Goal: Information Seeking & Learning: Learn about a topic

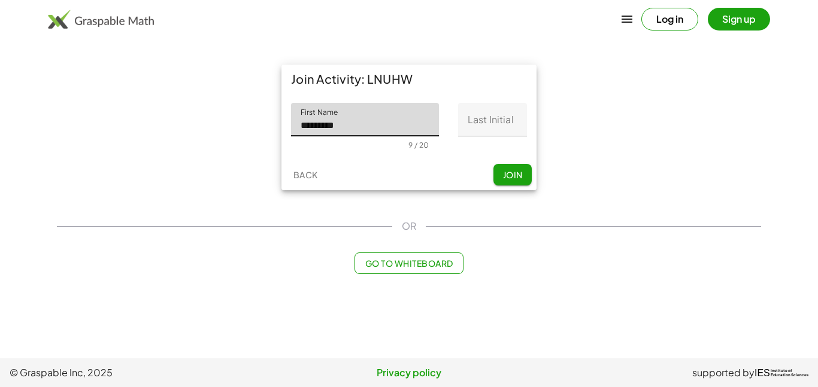
type input "*********"
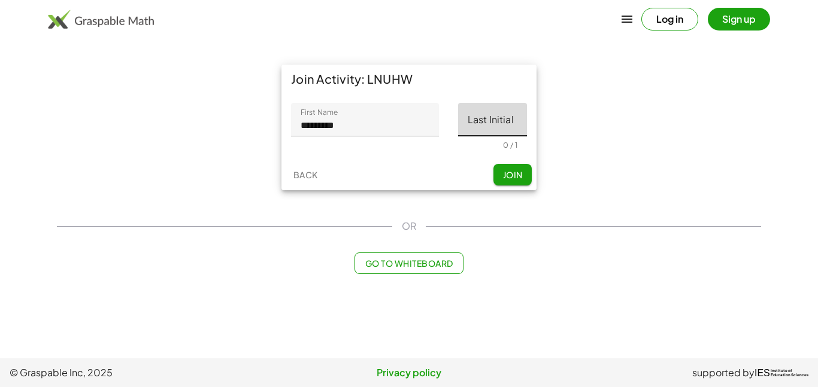
click at [493, 120] on input "Last Initial" at bounding box center [492, 120] width 69 height 34
type input "*"
click at [503, 174] on span "Join" at bounding box center [512, 174] width 20 height 11
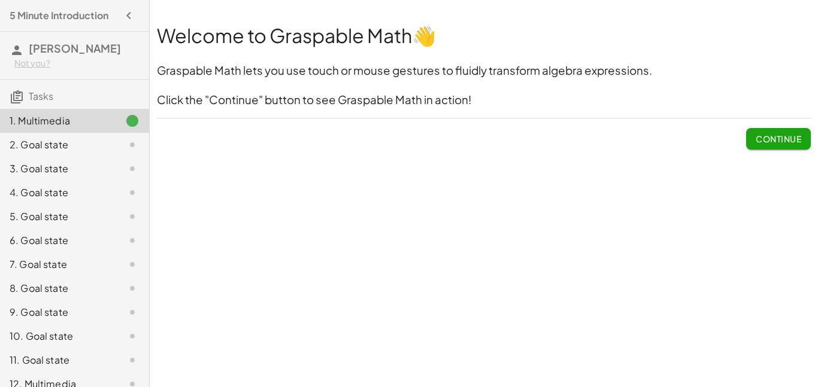
scroll to position [14, 0]
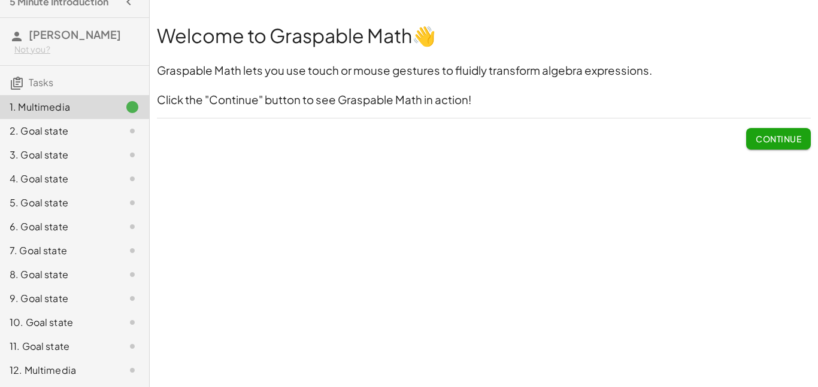
click at [756, 135] on span "Continue" at bounding box center [779, 139] width 46 height 11
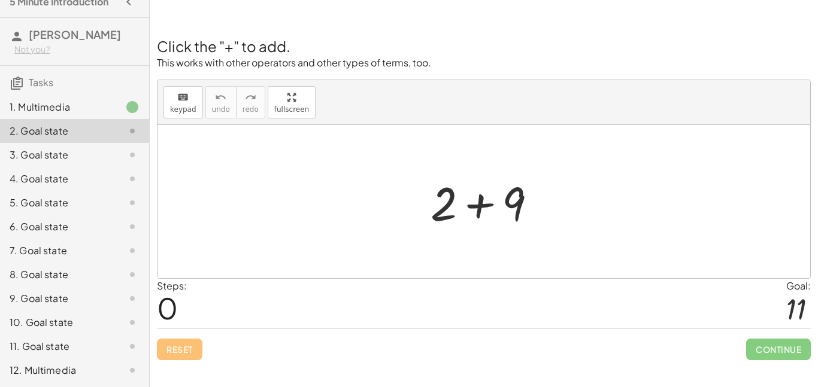
click at [415, 247] on div at bounding box center [483, 201] width 653 height 153
drag, startPoint x: 415, startPoint y: 247, endPoint x: 604, endPoint y: 253, distance: 189.3
click at [604, 253] on div at bounding box center [483, 201] width 653 height 153
click at [489, 216] on div at bounding box center [488, 202] width 128 height 62
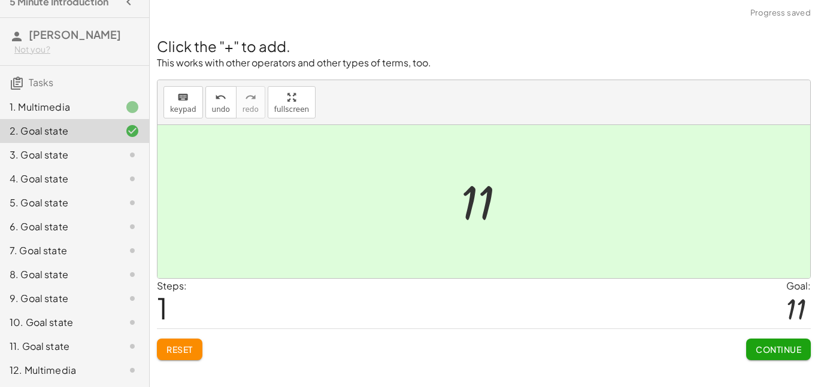
click at [475, 208] on div at bounding box center [488, 201] width 66 height 59
click at [756, 348] on span "Continue" at bounding box center [779, 349] width 46 height 11
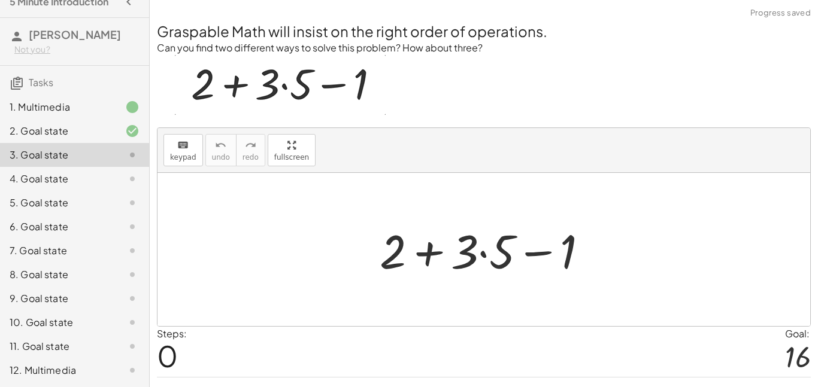
click at [468, 241] on div at bounding box center [489, 250] width 230 height 62
click at [437, 259] on div at bounding box center [489, 250] width 230 height 62
click at [525, 262] on div at bounding box center [489, 250] width 230 height 62
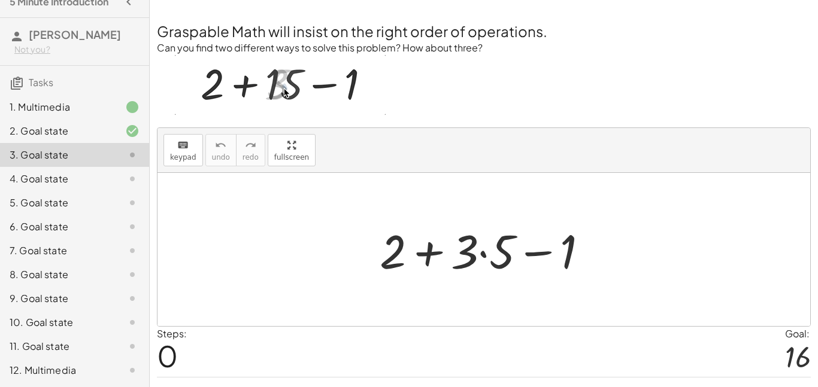
click at [474, 256] on div at bounding box center [489, 250] width 230 height 62
click at [482, 257] on div at bounding box center [489, 250] width 230 height 62
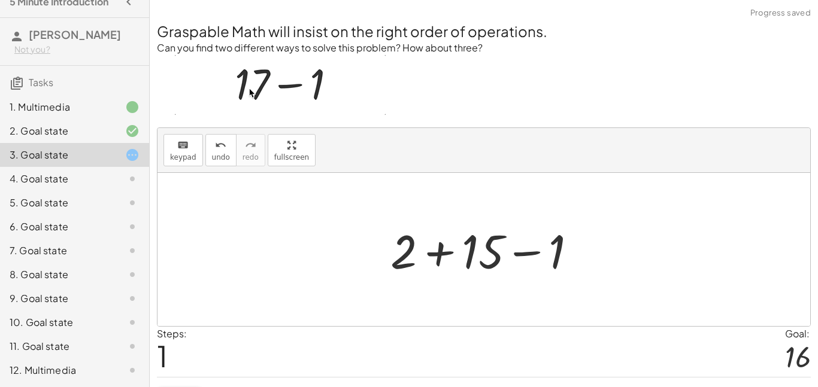
click at [439, 254] on div at bounding box center [488, 250] width 208 height 62
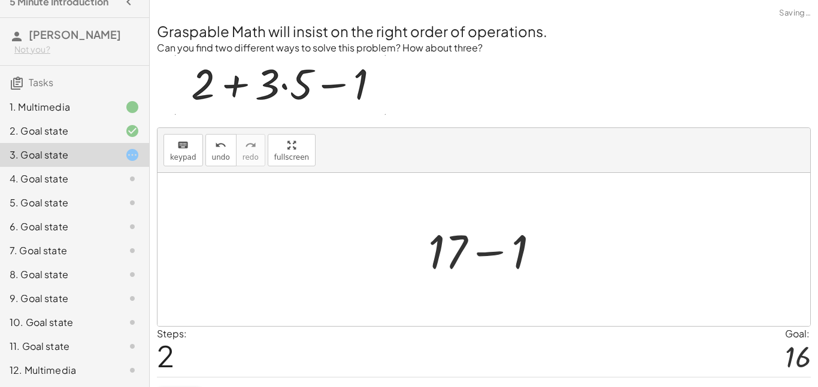
click at [496, 258] on div at bounding box center [488, 250] width 133 height 62
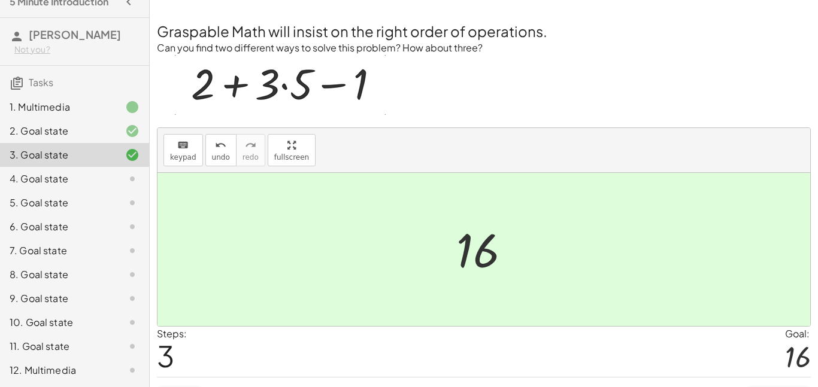
scroll to position [29, 0]
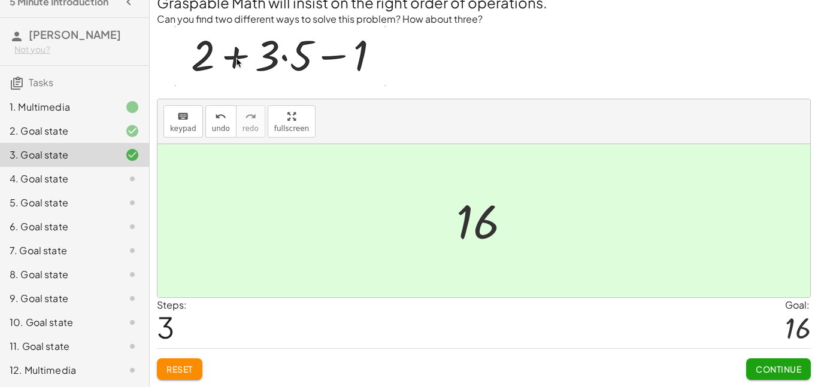
click at [789, 369] on span "Continue" at bounding box center [779, 369] width 46 height 11
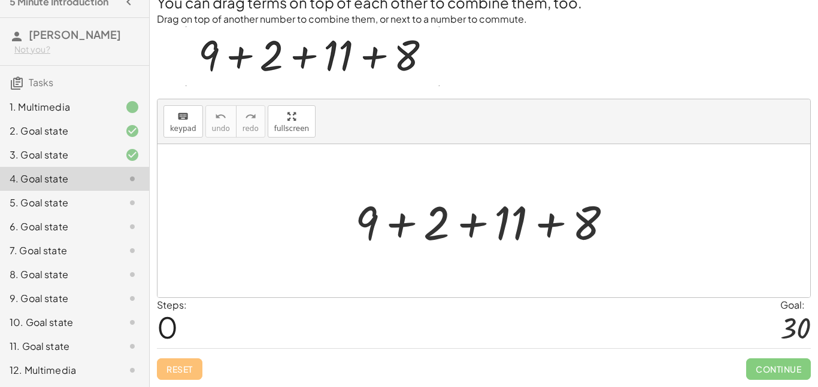
click at [383, 223] on div at bounding box center [488, 221] width 279 height 62
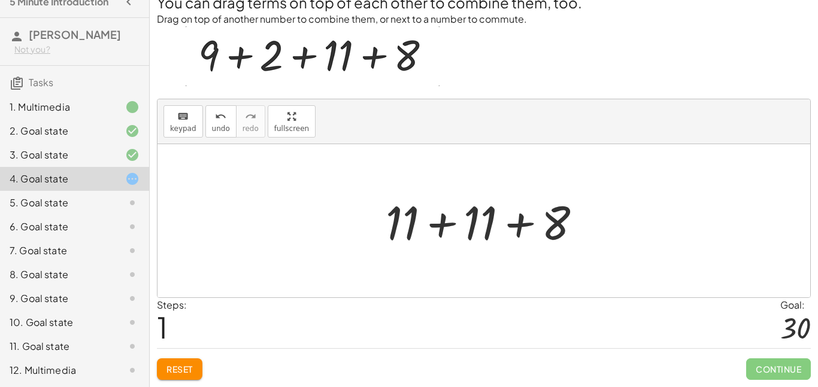
click at [514, 231] on div at bounding box center [488, 221] width 217 height 62
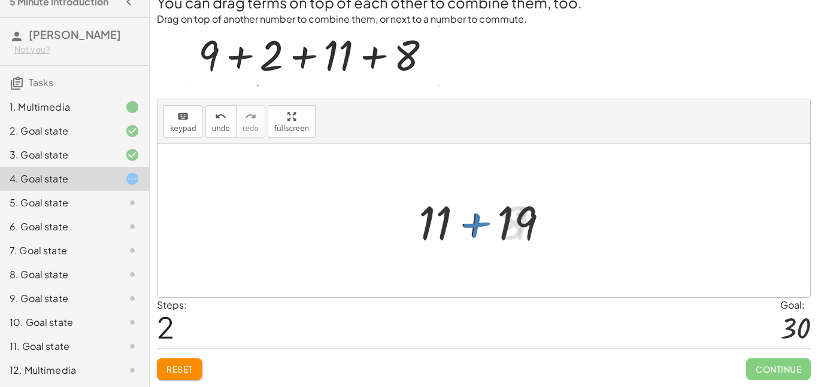
click at [472, 231] on div at bounding box center [488, 221] width 151 height 62
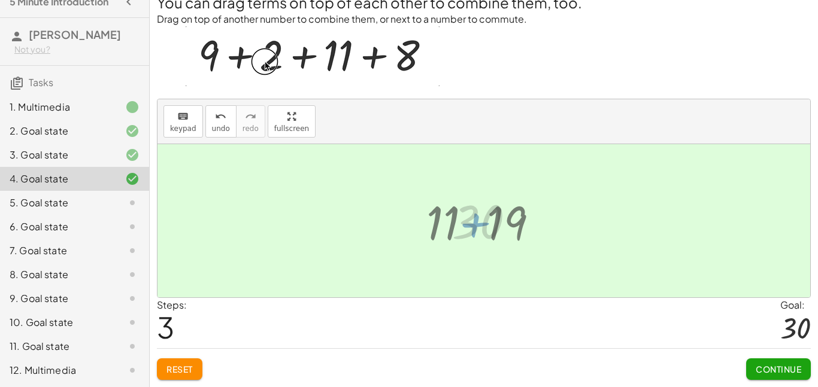
click at [472, 231] on div at bounding box center [488, 221] width 84 height 59
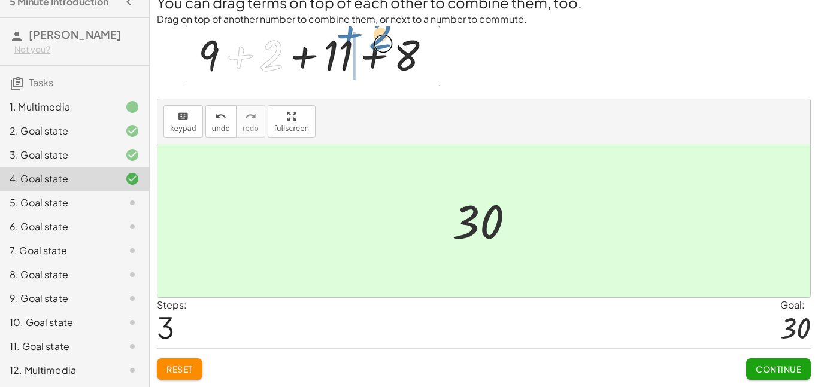
click at [766, 370] on span "Continue" at bounding box center [779, 369] width 46 height 11
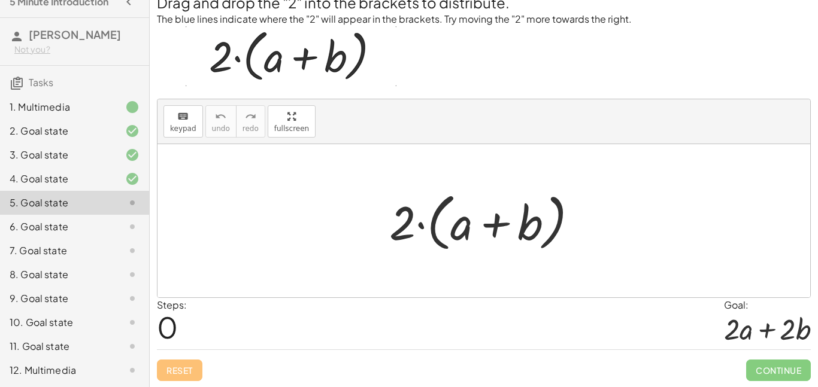
click at [416, 222] on div at bounding box center [488, 221] width 210 height 69
drag, startPoint x: 410, startPoint y: 225, endPoint x: 496, endPoint y: 228, distance: 85.7
click at [496, 228] on div at bounding box center [488, 221] width 210 height 69
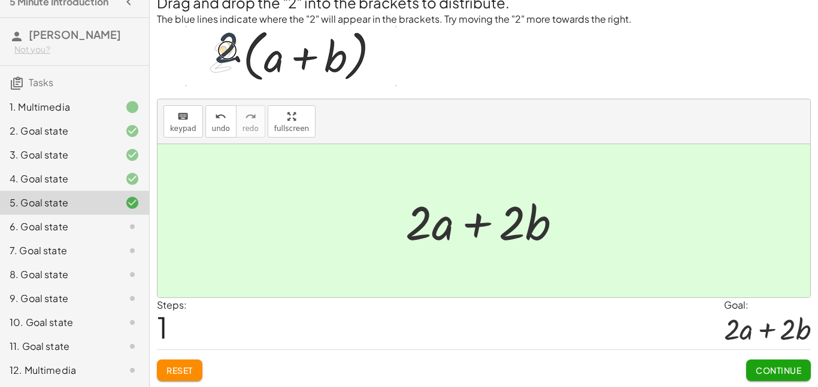
click at [487, 229] on div at bounding box center [488, 221] width 178 height 62
click at [486, 229] on div at bounding box center [488, 221] width 178 height 62
click at [511, 225] on div at bounding box center [488, 221] width 178 height 62
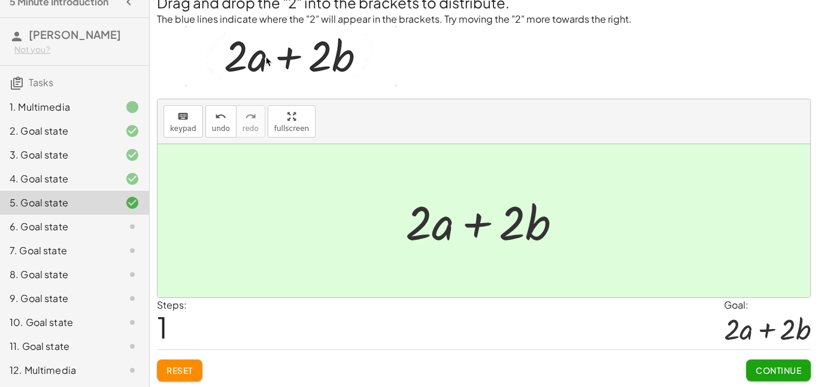
click at [408, 226] on div at bounding box center [488, 221] width 178 height 62
drag, startPoint x: 412, startPoint y: 226, endPoint x: 522, endPoint y: 216, distance: 110.1
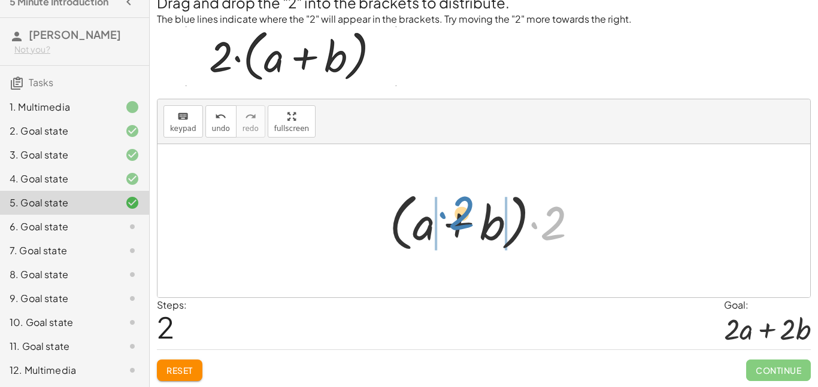
drag, startPoint x: 545, startPoint y: 233, endPoint x: 453, endPoint y: 223, distance: 92.2
click at [453, 223] on div at bounding box center [488, 221] width 210 height 69
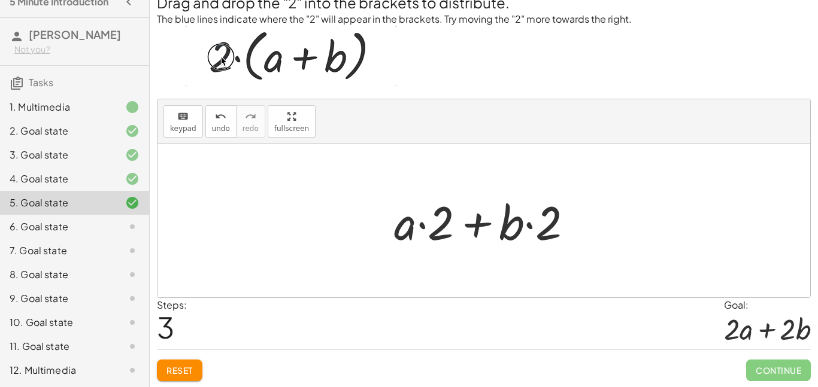
click at [475, 228] on div at bounding box center [488, 221] width 201 height 62
click at [419, 228] on div at bounding box center [488, 221] width 201 height 62
drag, startPoint x: 411, startPoint y: 228, endPoint x: 532, endPoint y: 225, distance: 121.6
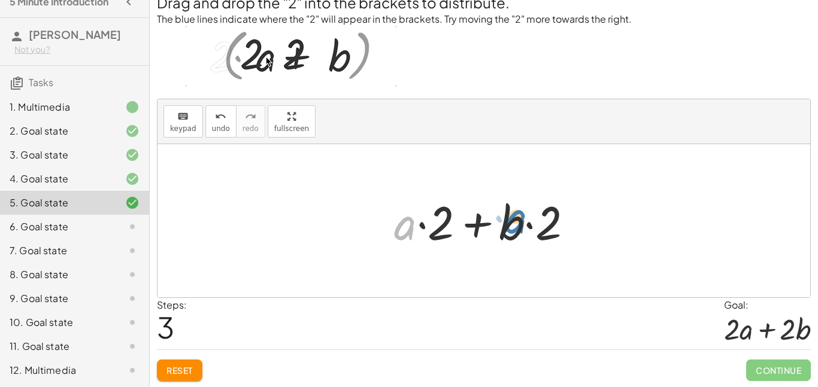
click at [532, 225] on div at bounding box center [488, 221] width 201 height 62
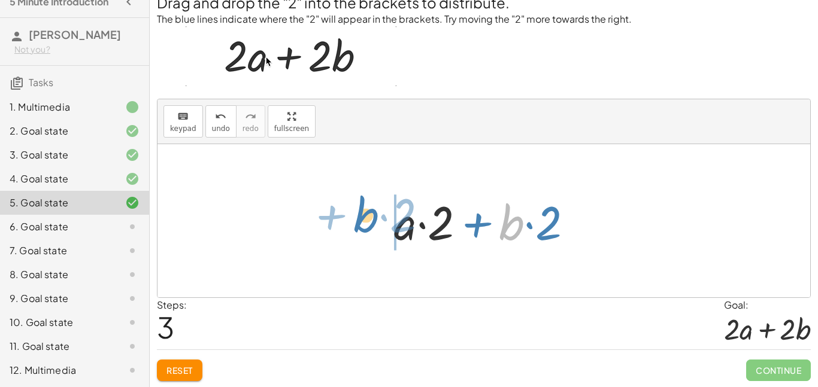
drag, startPoint x: 515, startPoint y: 226, endPoint x: 366, endPoint y: 219, distance: 149.2
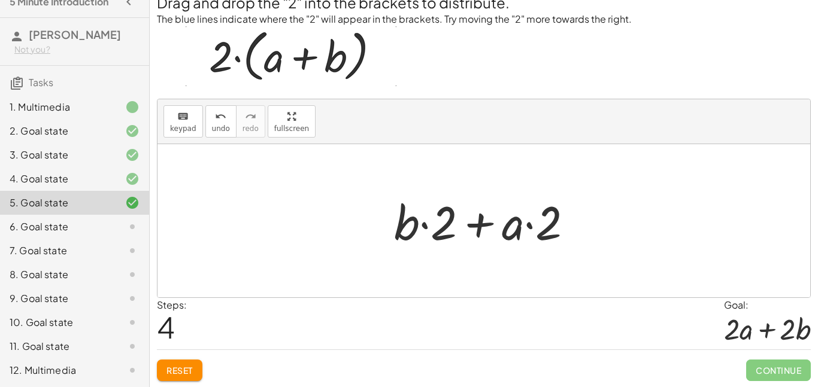
click at [465, 232] on div at bounding box center [488, 221] width 201 height 62
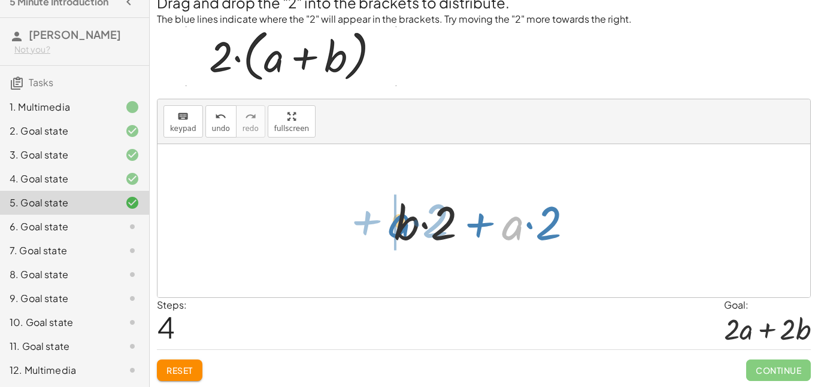
drag, startPoint x: 502, startPoint y: 225, endPoint x: 395, endPoint y: 224, distance: 107.2
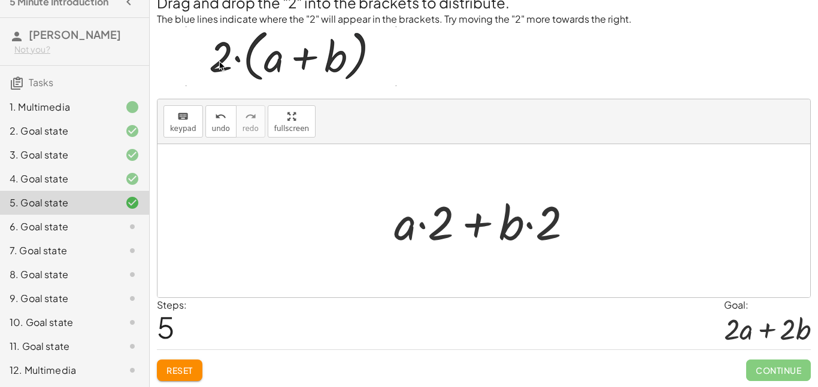
click at [203, 373] on div "Reset Continue" at bounding box center [484, 366] width 654 height 32
click at [197, 371] on button "Reset" at bounding box center [180, 371] width 46 height 22
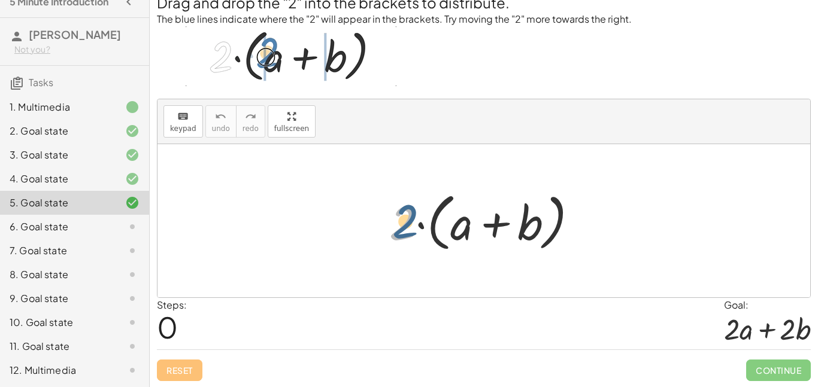
drag, startPoint x: 391, startPoint y: 204, endPoint x: 398, endPoint y: 199, distance: 8.1
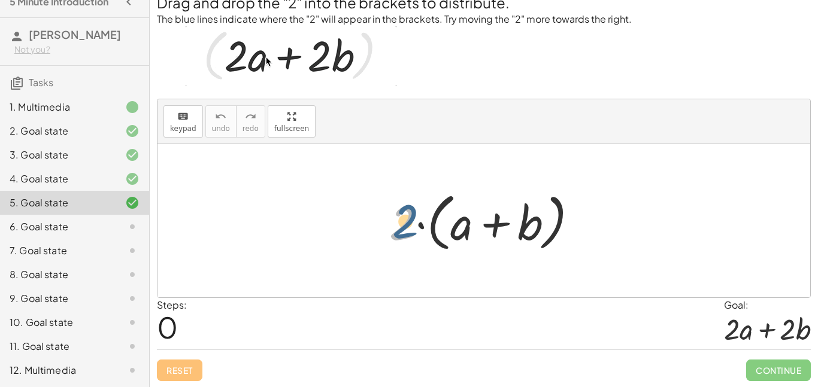
click at [398, 199] on div at bounding box center [488, 221] width 210 height 69
drag, startPoint x: 398, startPoint y: 199, endPoint x: 454, endPoint y: 208, distance: 57.0
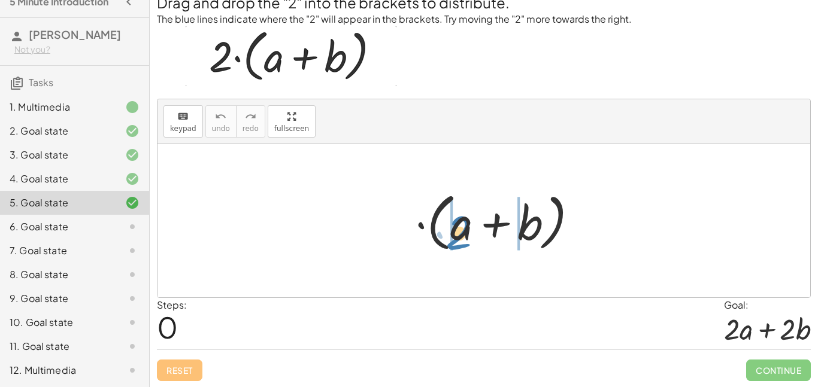
click at [454, 208] on div at bounding box center [488, 221] width 210 height 69
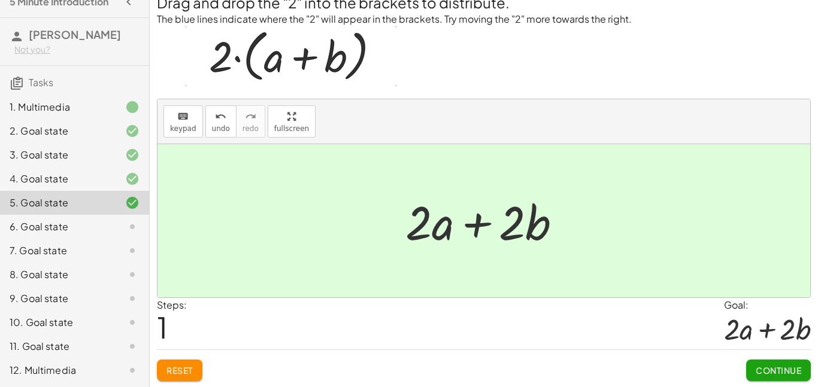
click at [481, 228] on div at bounding box center [488, 221] width 178 height 62
click at [419, 225] on div at bounding box center [488, 221] width 178 height 62
click at [429, 228] on div at bounding box center [488, 221] width 178 height 62
click at [516, 227] on div at bounding box center [488, 221] width 178 height 62
click at [471, 225] on div at bounding box center [488, 221] width 178 height 62
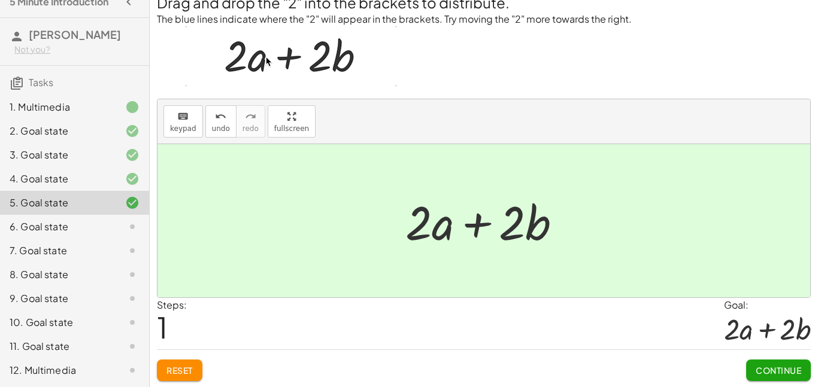
click at [785, 374] on span "Continue" at bounding box center [779, 370] width 46 height 11
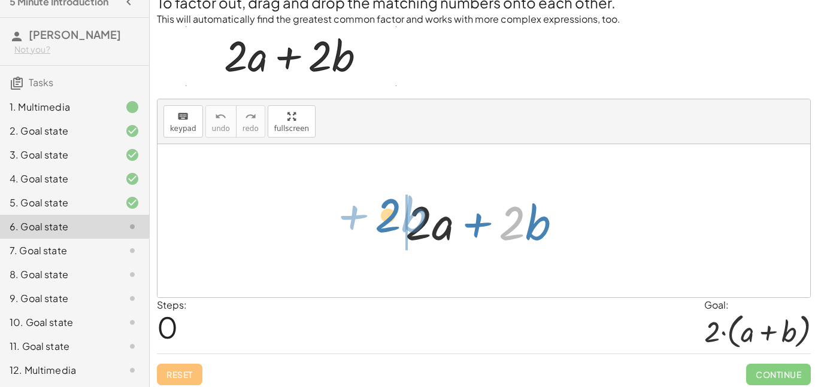
drag, startPoint x: 515, startPoint y: 230, endPoint x: 391, endPoint y: 223, distance: 124.7
click at [391, 223] on div "· 2 + · b + · 2 · a + · 2 · b" at bounding box center [483, 221] width 193 height 68
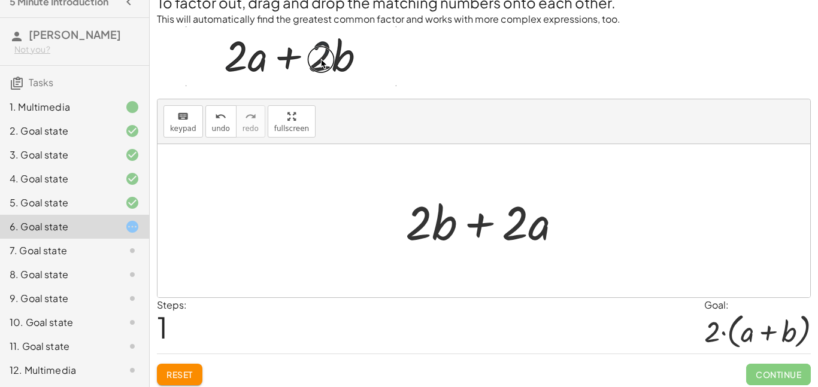
click at [186, 387] on div "To factor out, drag and drop the matching numbers onto each other. This will au…" at bounding box center [484, 181] width 668 height 421
click at [186, 382] on button "Reset" at bounding box center [180, 375] width 46 height 22
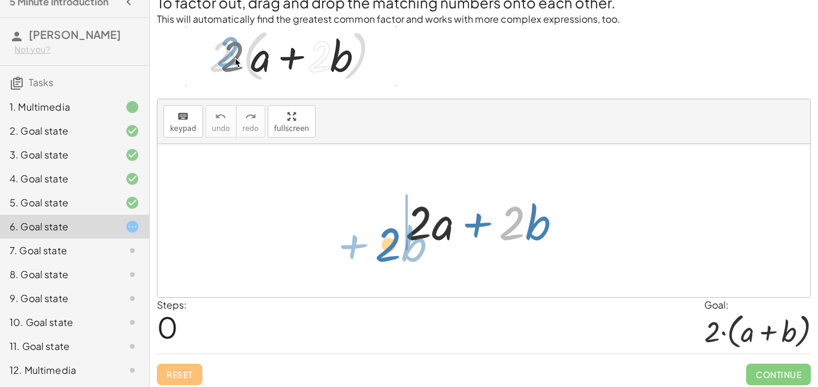
drag, startPoint x: 502, startPoint y: 234, endPoint x: 373, endPoint y: 249, distance: 130.2
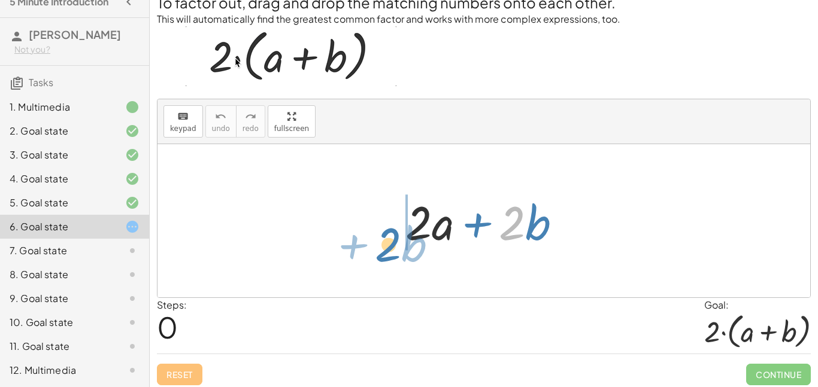
click at [373, 249] on div "· 2 + · b + · 2 · a + · 2 · b" at bounding box center [483, 220] width 653 height 153
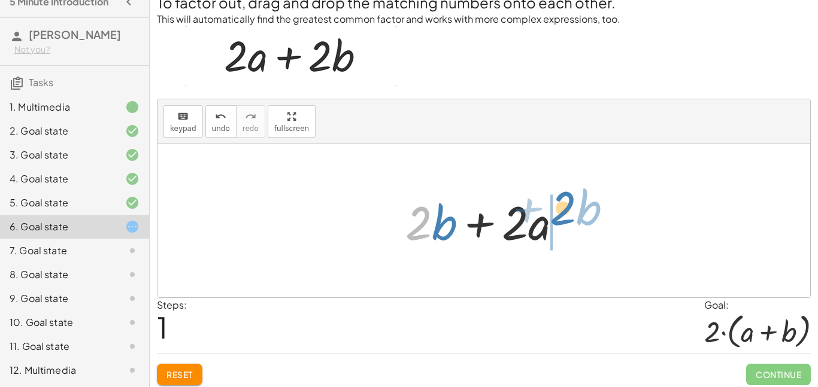
drag, startPoint x: 415, startPoint y: 223, endPoint x: 569, endPoint y: 208, distance: 155.2
click at [569, 208] on div at bounding box center [488, 221] width 178 height 62
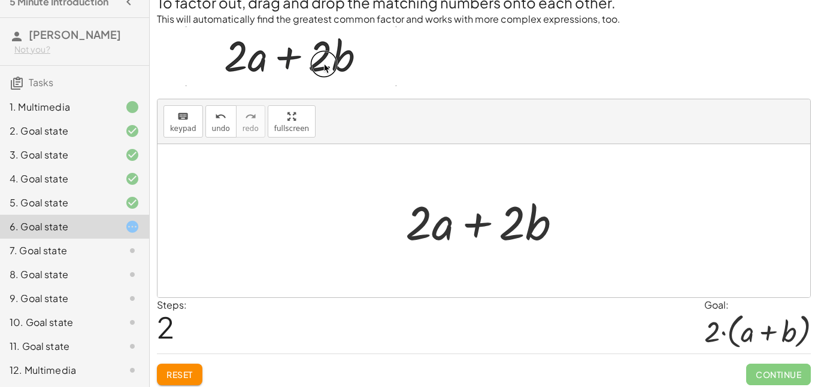
click at [509, 237] on div at bounding box center [488, 221] width 178 height 62
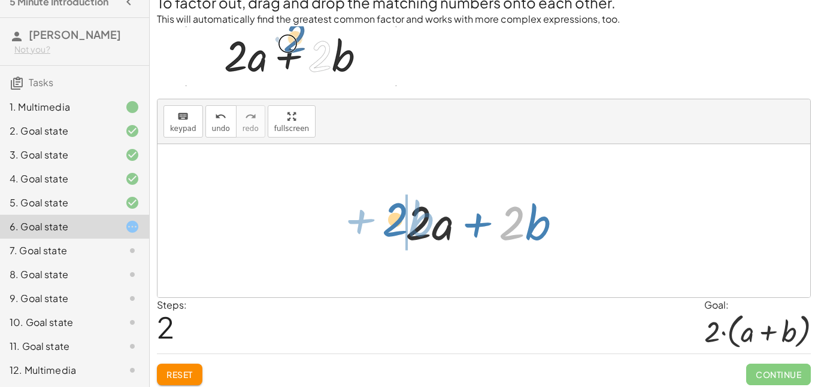
drag, startPoint x: 509, startPoint y: 237, endPoint x: 392, endPoint y: 234, distance: 117.4
click at [392, 234] on div "+ · 2 · a + · 2 · b + · 2 · b + · 2 · a · 2 + · b + · 2 · a + · 2 · b" at bounding box center [483, 221] width 193 height 68
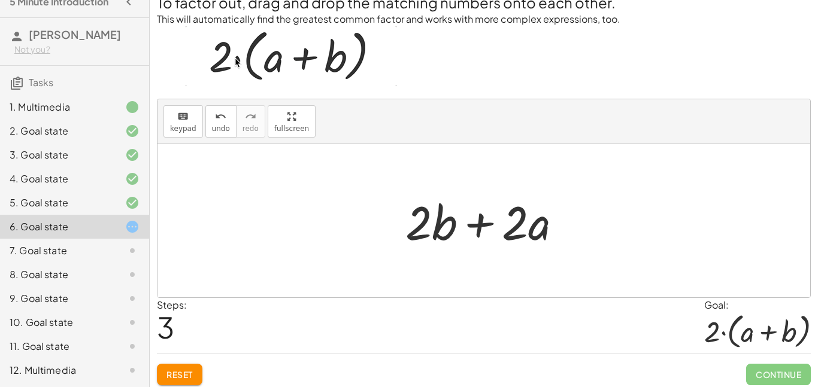
click at [196, 371] on button "Reset" at bounding box center [180, 375] width 46 height 22
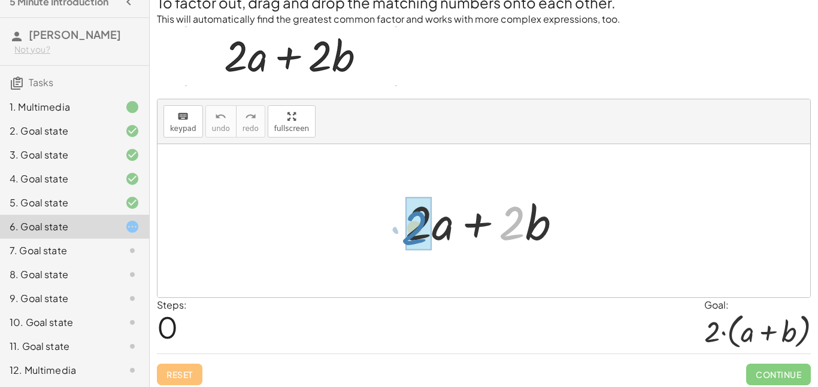
drag, startPoint x: 512, startPoint y: 228, endPoint x: 415, endPoint y: 232, distance: 97.7
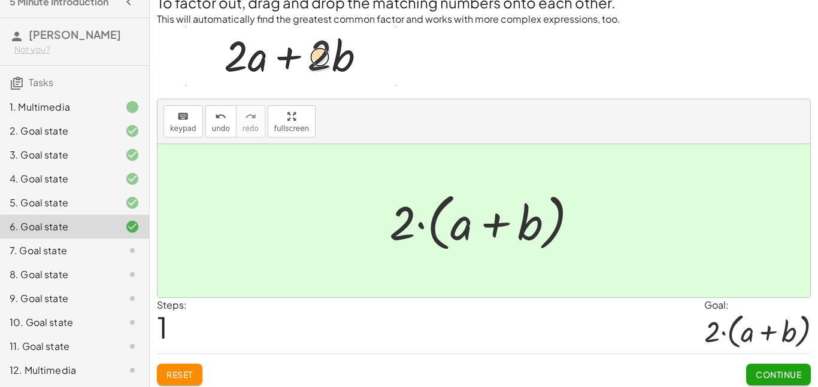
click at [759, 371] on span "Continue" at bounding box center [779, 374] width 46 height 11
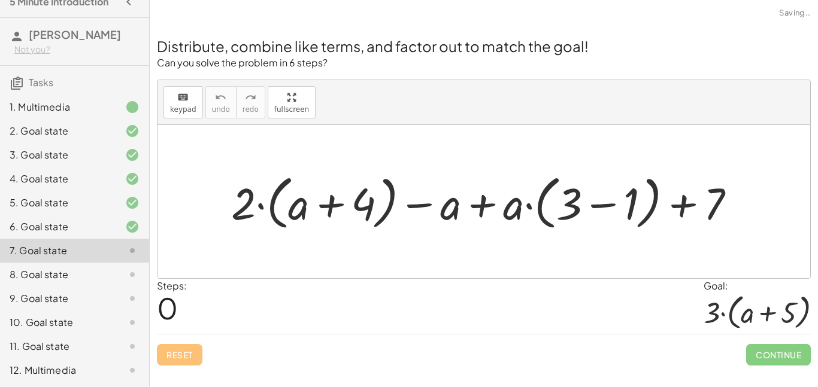
scroll to position [0, 0]
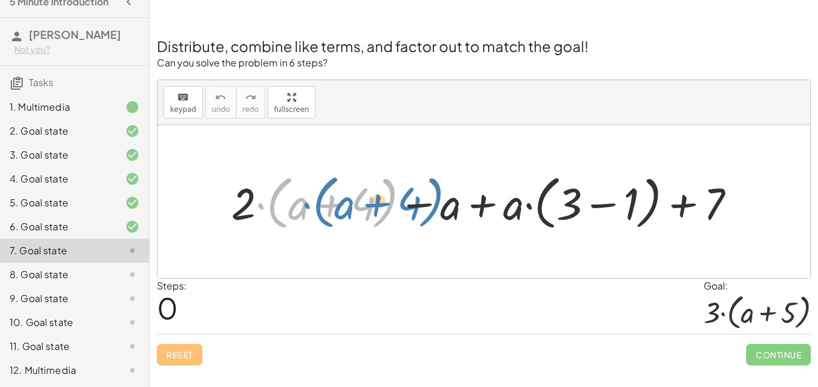
drag, startPoint x: 262, startPoint y: 209, endPoint x: 301, endPoint y: 207, distance: 39.0
click at [301, 207] on div at bounding box center [488, 201] width 526 height 65
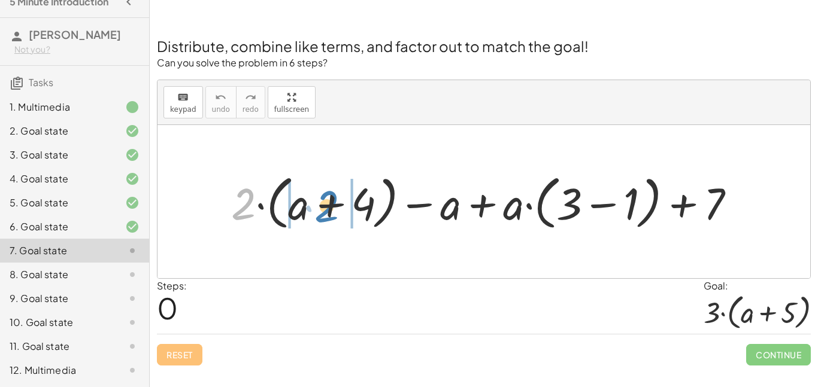
drag, startPoint x: 245, startPoint y: 207, endPoint x: 329, endPoint y: 210, distance: 83.3
click at [329, 210] on div at bounding box center [488, 201] width 526 height 65
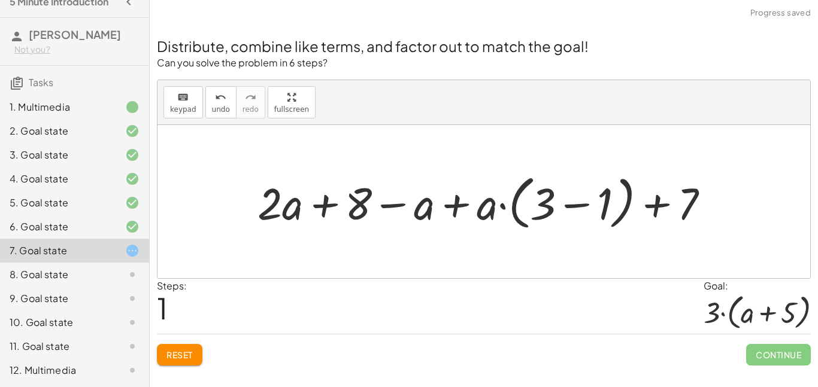
click at [339, 208] on div at bounding box center [487, 201] width 473 height 65
click at [396, 213] on div at bounding box center [487, 201] width 473 height 65
click at [463, 207] on div at bounding box center [487, 201] width 473 height 65
drag, startPoint x: 537, startPoint y: 210, endPoint x: 490, endPoint y: 213, distance: 47.4
click at [490, 213] on div at bounding box center [487, 201] width 473 height 65
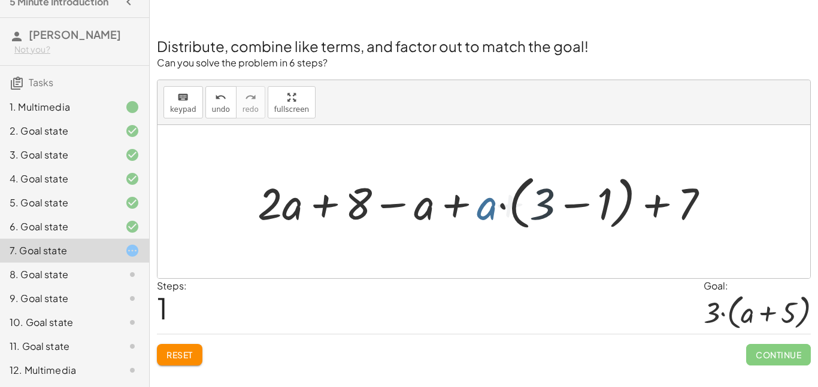
drag, startPoint x: 490, startPoint y: 213, endPoint x: 487, endPoint y: 208, distance: 6.2
click at [487, 208] on div at bounding box center [487, 201] width 473 height 65
drag, startPoint x: 487, startPoint y: 208, endPoint x: 579, endPoint y: 210, distance: 91.6
click at [579, 210] on div at bounding box center [487, 201] width 473 height 65
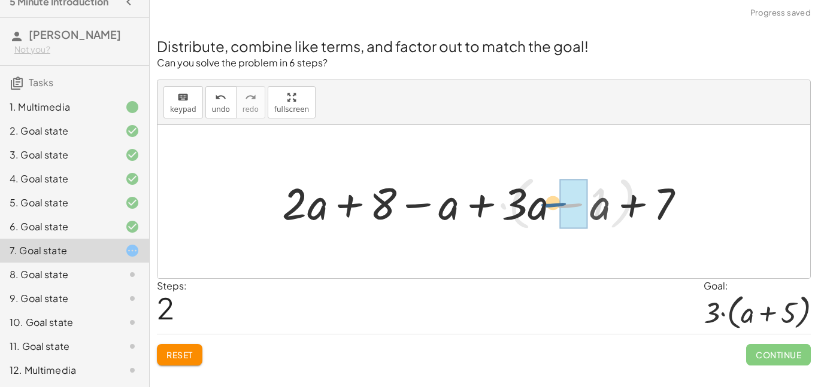
drag, startPoint x: 579, startPoint y: 210, endPoint x: 563, endPoint y: 210, distance: 16.2
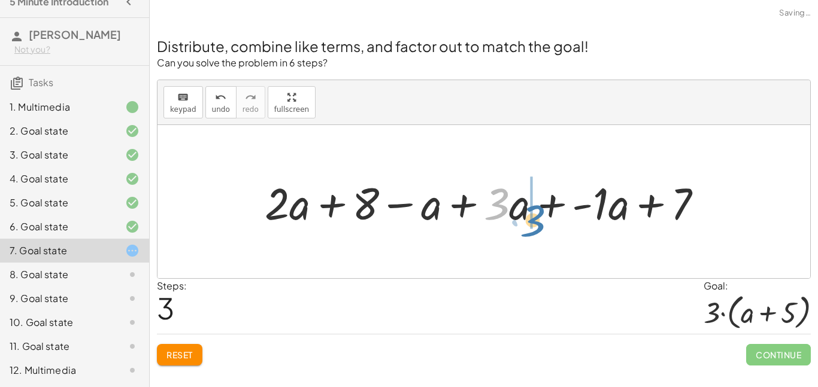
drag, startPoint x: 494, startPoint y: 205, endPoint x: 530, endPoint y: 223, distance: 39.9
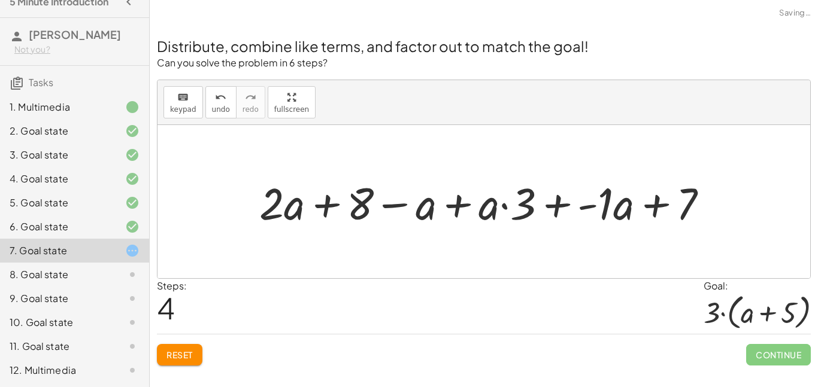
click at [665, 212] on div at bounding box center [488, 202] width 471 height 58
drag, startPoint x: 626, startPoint y: 208, endPoint x: 448, endPoint y: 196, distance: 178.3
click at [448, 196] on div at bounding box center [488, 202] width 471 height 58
click at [176, 356] on span "Reset" at bounding box center [179, 355] width 26 height 11
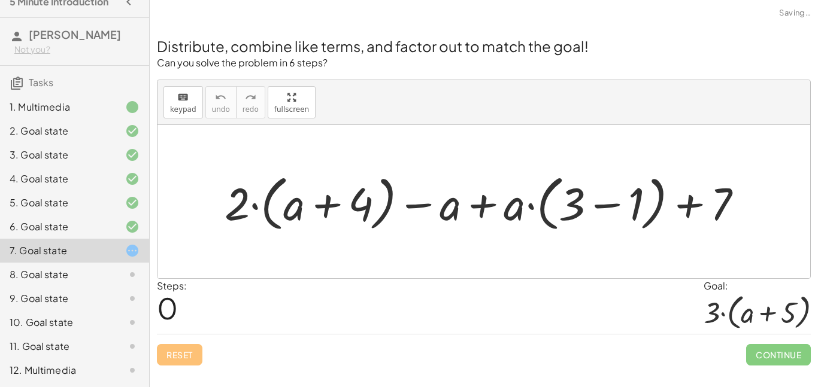
click at [176, 356] on div "Reset Continue" at bounding box center [484, 350] width 654 height 32
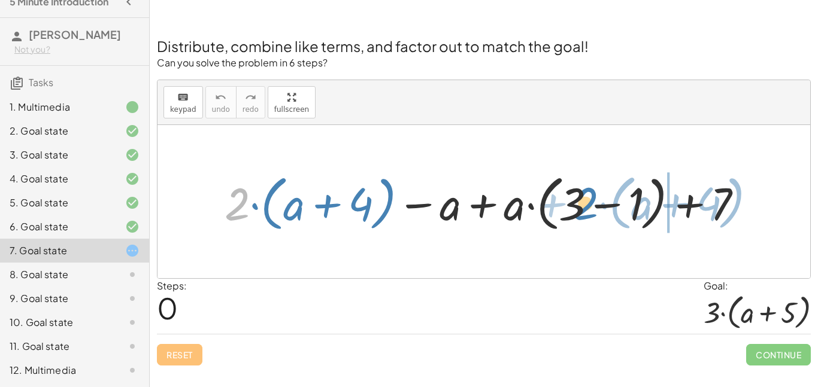
drag, startPoint x: 244, startPoint y: 213, endPoint x: 592, endPoint y: 213, distance: 348.4
click at [592, 213] on div at bounding box center [488, 202] width 539 height 66
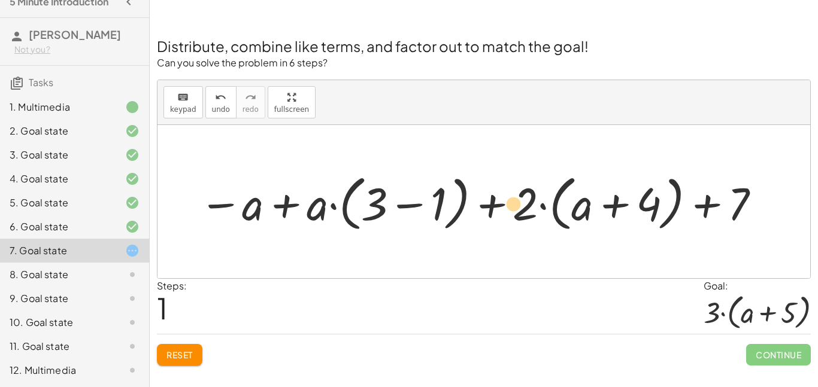
drag, startPoint x: 378, startPoint y: 207, endPoint x: 487, endPoint y: 198, distance: 110.0
click at [487, 198] on div at bounding box center [480, 202] width 575 height 66
drag, startPoint x: 380, startPoint y: 208, endPoint x: 501, endPoint y: 207, distance: 120.9
click at [501, 207] on div at bounding box center [480, 202] width 575 height 66
click at [499, 207] on div at bounding box center [480, 202] width 575 height 66
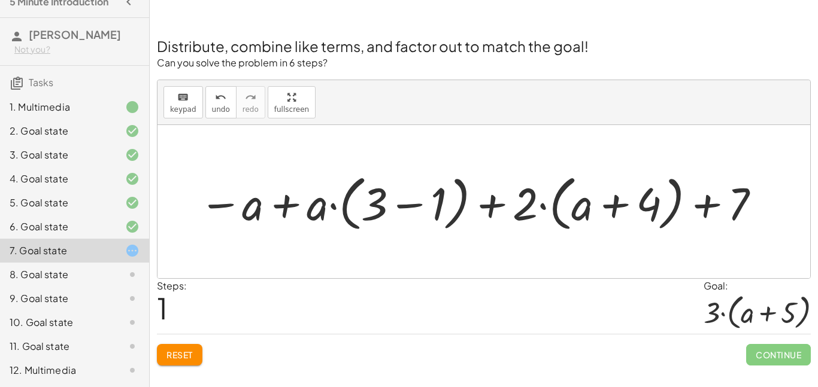
click at [280, 205] on div at bounding box center [480, 202] width 575 height 66
click at [232, 205] on div at bounding box center [480, 202] width 575 height 66
click at [219, 204] on div at bounding box center [480, 202] width 575 height 66
click at [709, 214] on div at bounding box center [480, 202] width 575 height 66
click at [183, 364] on button "Reset" at bounding box center [180, 355] width 46 height 22
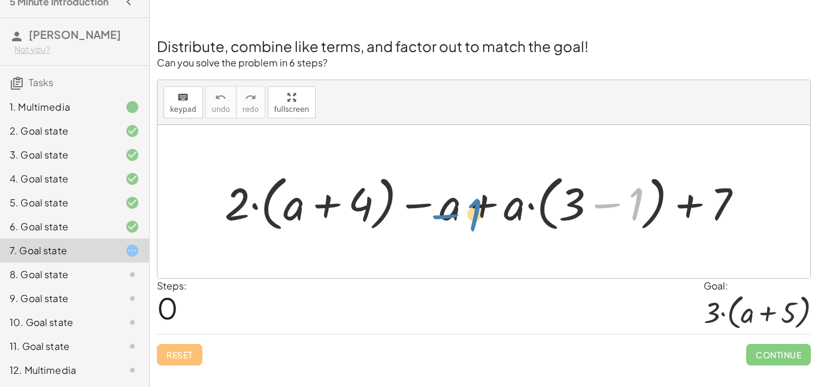
drag, startPoint x: 599, startPoint y: 198, endPoint x: 439, endPoint y: 204, distance: 160.6
click at [439, 204] on div at bounding box center [489, 202] width 540 height 66
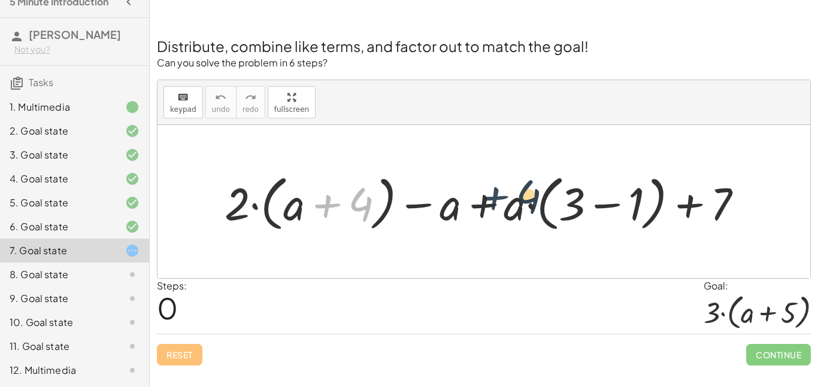
drag, startPoint x: 337, startPoint y: 205, endPoint x: 615, endPoint y: 196, distance: 278.6
click at [615, 196] on div at bounding box center [489, 202] width 540 height 66
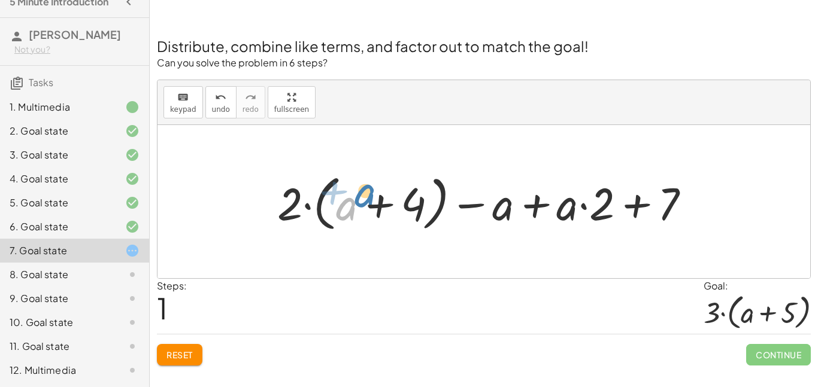
drag, startPoint x: 339, startPoint y: 209, endPoint x: 357, endPoint y: 197, distance: 21.6
click at [357, 197] on div at bounding box center [488, 202] width 434 height 66
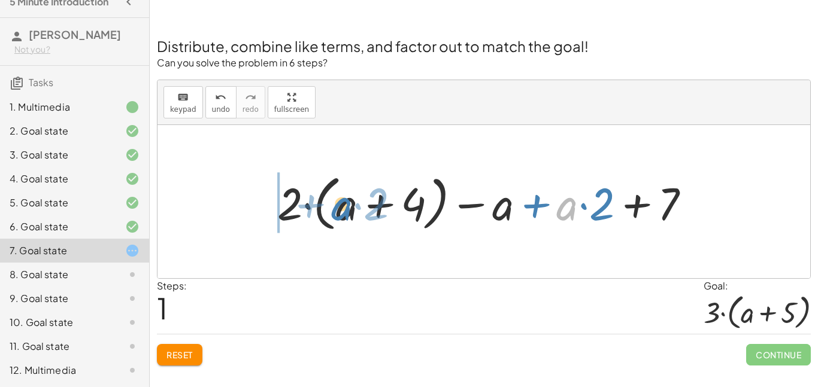
drag, startPoint x: 557, startPoint y: 211, endPoint x: 330, endPoint y: 211, distance: 226.3
click at [330, 211] on div at bounding box center [488, 202] width 434 height 66
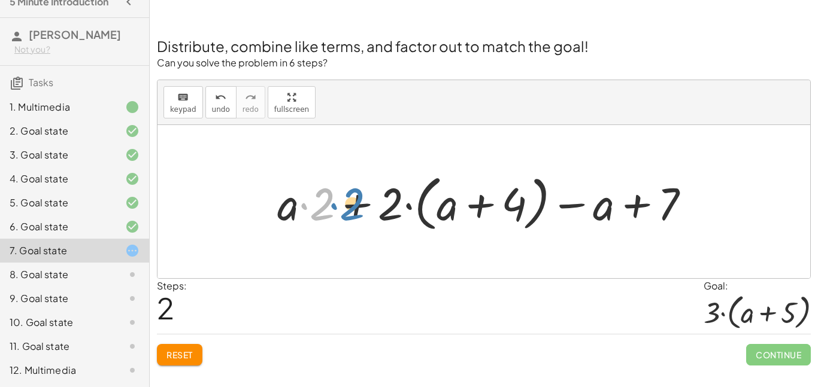
drag, startPoint x: 330, startPoint y: 205, endPoint x: 360, endPoint y: 205, distance: 29.9
click at [360, 205] on div at bounding box center [488, 202] width 434 height 66
drag, startPoint x: 360, startPoint y: 205, endPoint x: 369, endPoint y: 207, distance: 8.5
click at [369, 207] on div at bounding box center [488, 202] width 434 height 66
drag, startPoint x: 333, startPoint y: 207, endPoint x: 404, endPoint y: 207, distance: 70.0
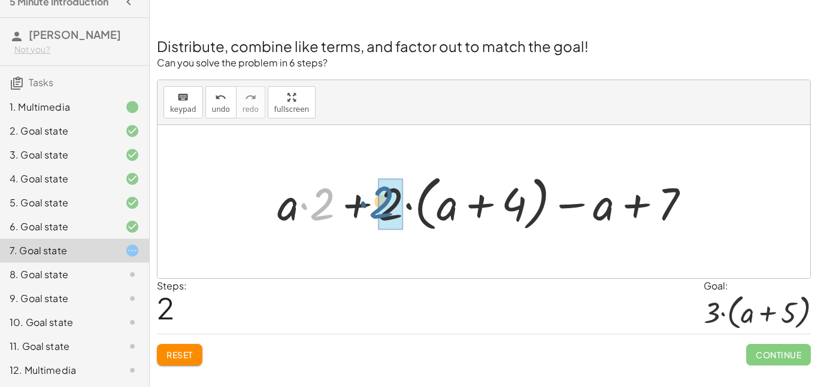
click at [404, 207] on div at bounding box center [488, 202] width 434 height 66
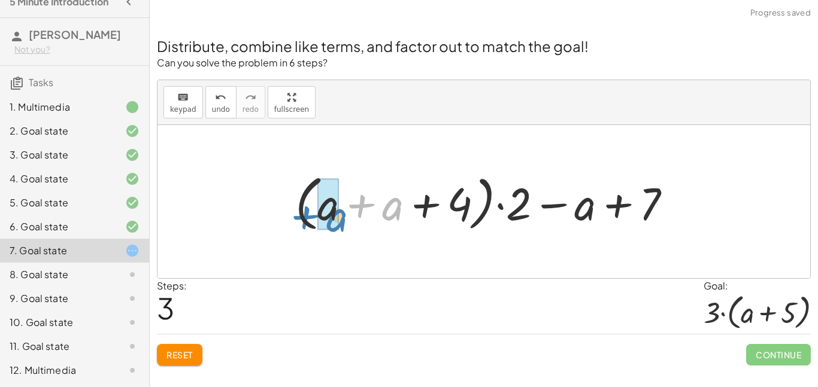
drag, startPoint x: 395, startPoint y: 208, endPoint x: 340, endPoint y: 220, distance: 56.2
click at [340, 220] on div at bounding box center [488, 202] width 398 height 66
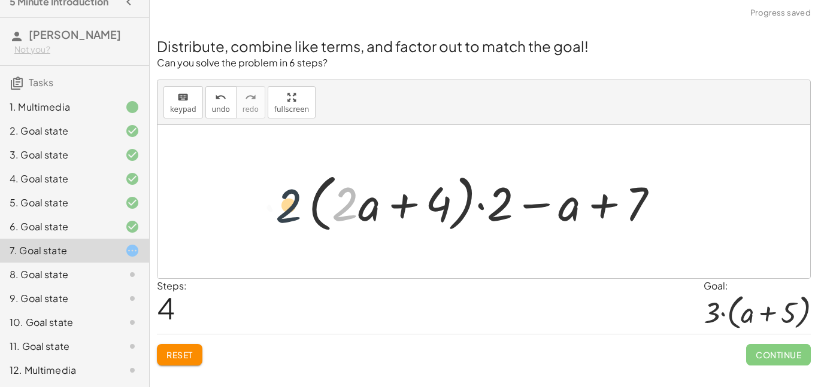
drag, startPoint x: 346, startPoint y: 221, endPoint x: 277, endPoint y: 220, distance: 68.9
click at [277, 220] on div "+ · 2 · ( + a + 4 ) − a + · a · ( + 3 − 1 ) + 7 + · 2 · ( + a + 4 ) − a + · a ·…" at bounding box center [483, 201] width 653 height 153
click at [424, 213] on div at bounding box center [488, 202] width 372 height 69
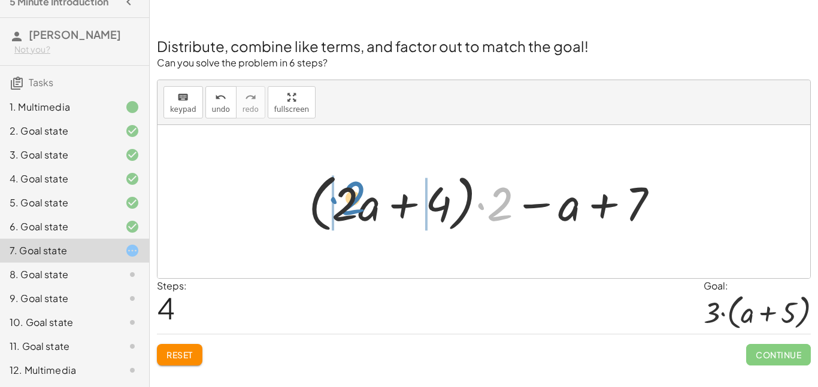
drag, startPoint x: 499, startPoint y: 212, endPoint x: 350, endPoint y: 207, distance: 149.2
click at [350, 207] on div at bounding box center [488, 202] width 372 height 69
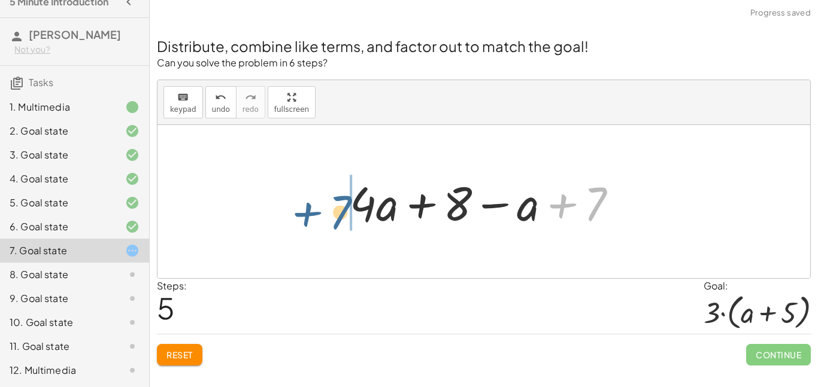
drag, startPoint x: 600, startPoint y: 199, endPoint x: 344, endPoint y: 207, distance: 256.4
click at [344, 207] on div at bounding box center [488, 202] width 289 height 62
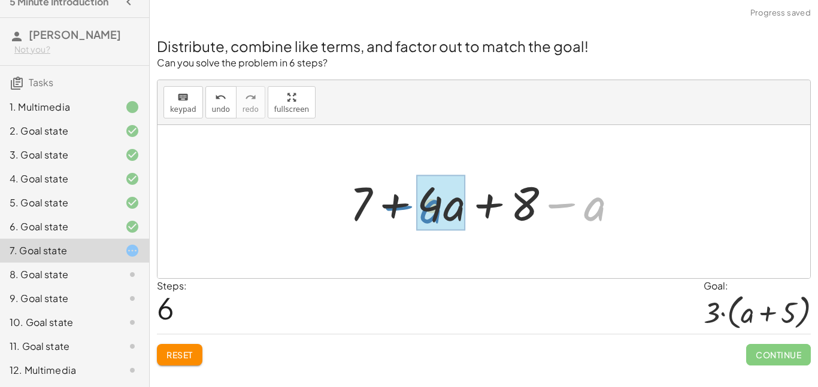
drag, startPoint x: 569, startPoint y: 206, endPoint x: 407, endPoint y: 208, distance: 162.3
click at [407, 208] on div at bounding box center [488, 202] width 289 height 62
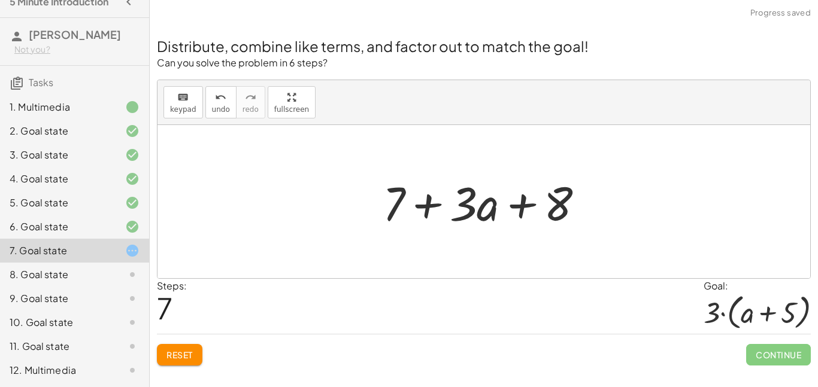
click at [427, 205] on div at bounding box center [488, 202] width 223 height 62
click at [525, 216] on div at bounding box center [488, 202] width 223 height 62
click at [181, 364] on button "Reset" at bounding box center [180, 355] width 46 height 22
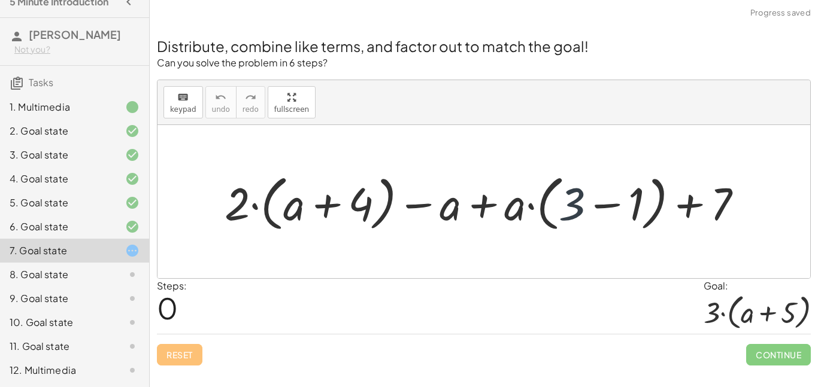
click at [577, 202] on div at bounding box center [489, 202] width 540 height 66
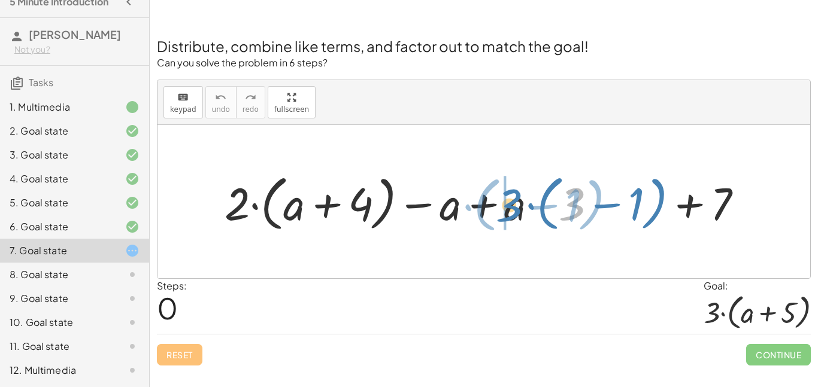
drag, startPoint x: 577, startPoint y: 202, endPoint x: 514, endPoint y: 203, distance: 63.5
click at [514, 203] on div at bounding box center [489, 202] width 540 height 66
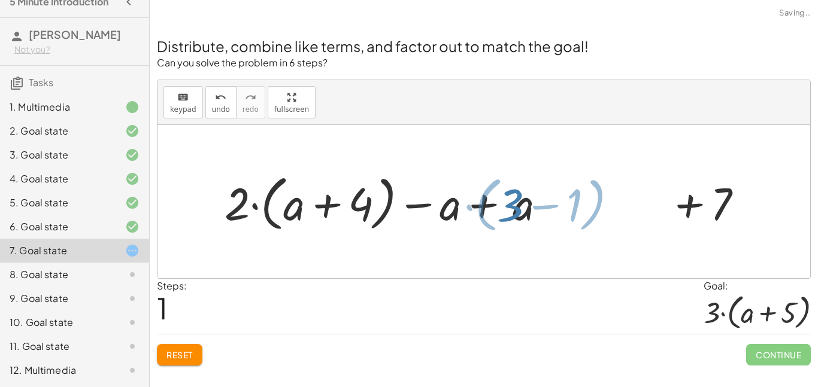
click at [514, 203] on div at bounding box center [489, 202] width 540 height 66
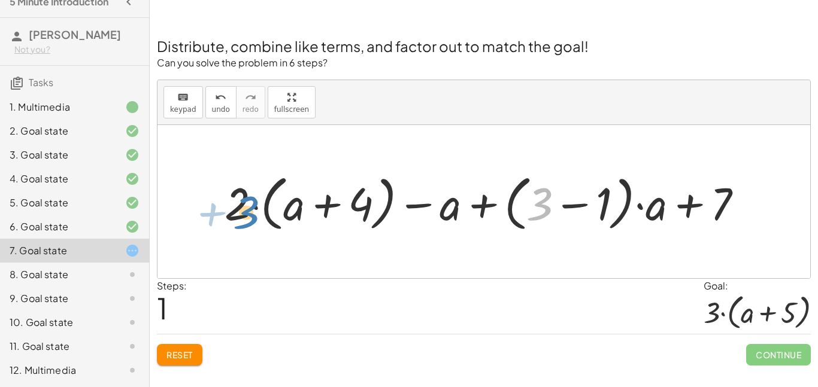
drag, startPoint x: 533, startPoint y: 207, endPoint x: 239, endPoint y: 215, distance: 294.1
click at [239, 215] on div at bounding box center [489, 202] width 540 height 66
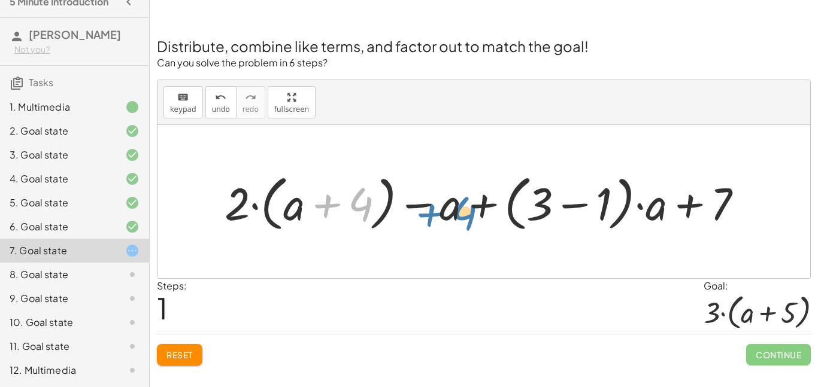
drag, startPoint x: 329, startPoint y: 211, endPoint x: 436, endPoint y: 216, distance: 107.9
click at [436, 216] on div at bounding box center [489, 202] width 540 height 66
drag, startPoint x: 339, startPoint y: 210, endPoint x: 563, endPoint y: 209, distance: 223.9
click at [563, 209] on div at bounding box center [489, 202] width 540 height 66
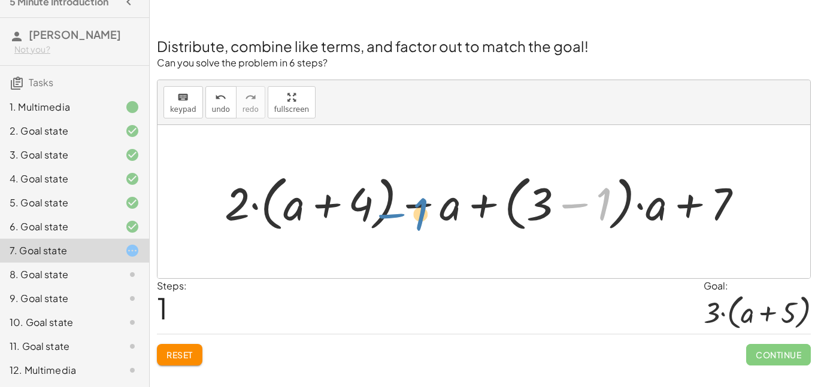
drag, startPoint x: 590, startPoint y: 210, endPoint x: 233, endPoint y: 211, distance: 356.2
click at [233, 211] on div at bounding box center [489, 202] width 540 height 66
drag, startPoint x: 608, startPoint y: 190, endPoint x: 533, endPoint y: 206, distance: 76.4
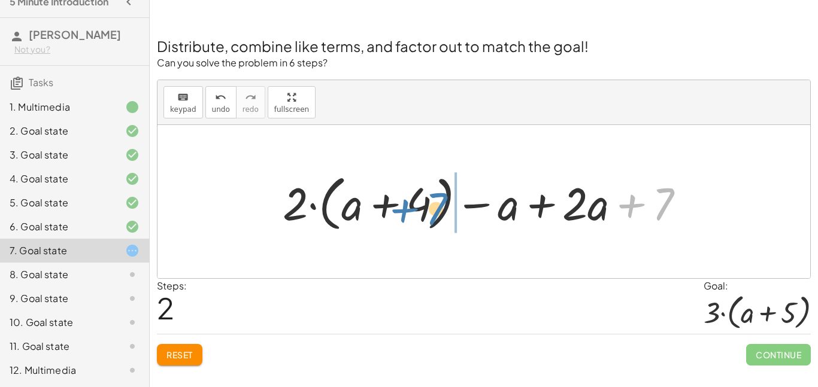
drag, startPoint x: 680, startPoint y: 210, endPoint x: 454, endPoint y: 214, distance: 225.8
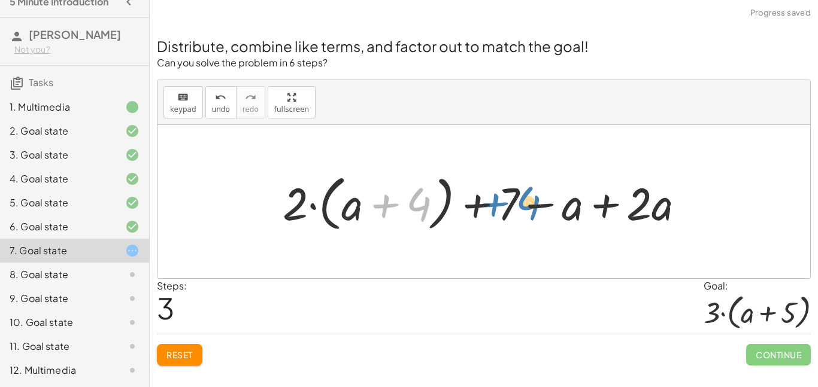
drag, startPoint x: 421, startPoint y: 211, endPoint x: 532, endPoint y: 210, distance: 110.2
click at [532, 210] on div at bounding box center [488, 202] width 423 height 66
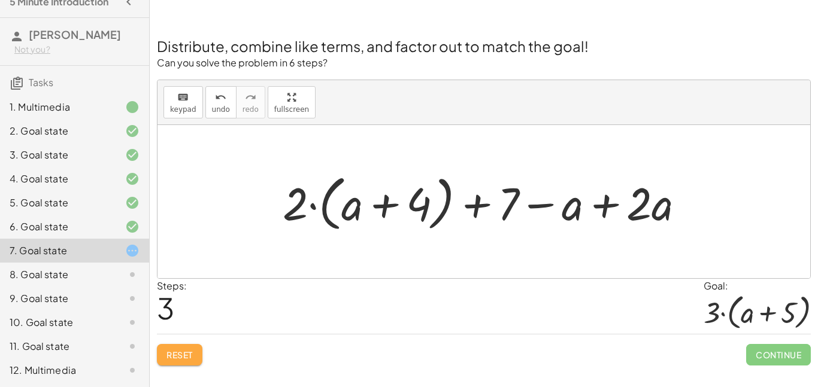
click at [175, 365] on button "Reset" at bounding box center [180, 355] width 46 height 22
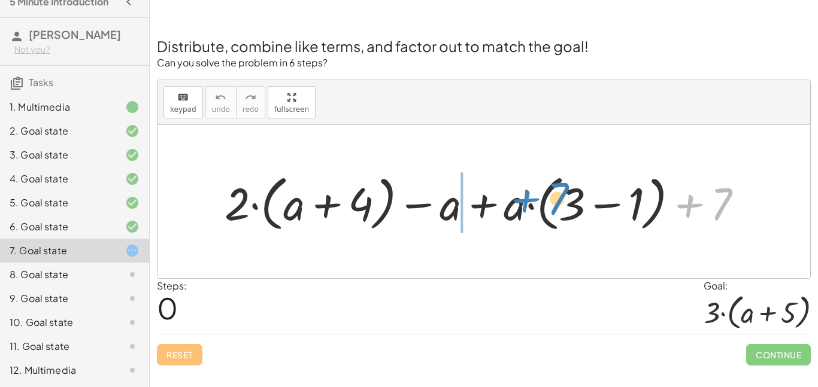
drag, startPoint x: 724, startPoint y: 205, endPoint x: 560, endPoint y: 200, distance: 164.1
click at [560, 200] on div at bounding box center [489, 202] width 540 height 66
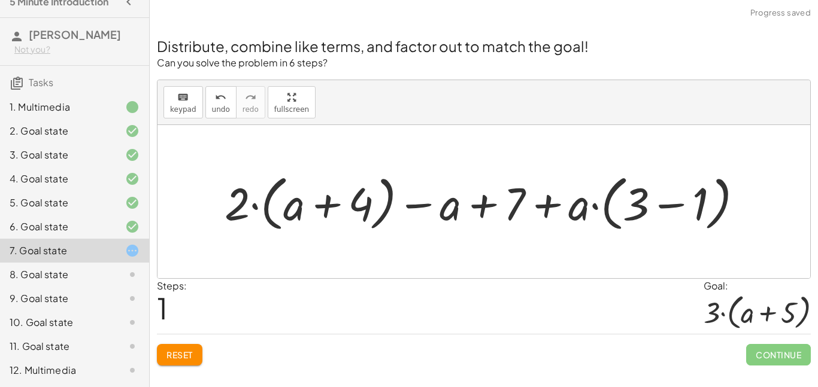
click at [541, 212] on div at bounding box center [489, 202] width 540 height 66
click at [487, 200] on div at bounding box center [489, 202] width 540 height 66
drag, startPoint x: 511, startPoint y: 209, endPoint x: 529, endPoint y: 209, distance: 17.4
click at [529, 209] on div at bounding box center [489, 202] width 540 height 66
drag, startPoint x: 357, startPoint y: 192, endPoint x: 538, endPoint y: 212, distance: 181.9
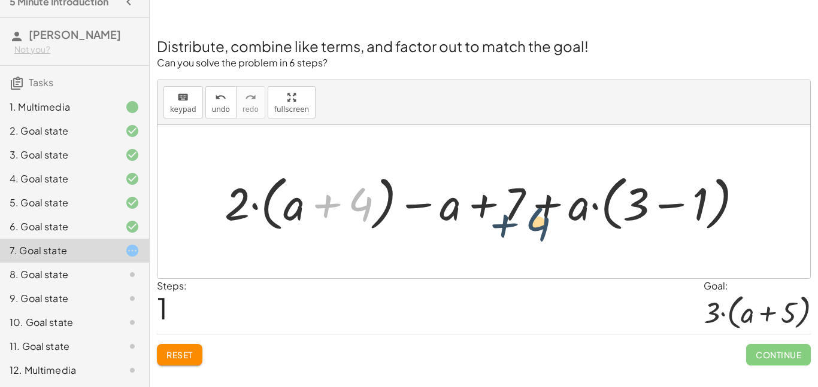
click at [538, 212] on div at bounding box center [489, 202] width 540 height 66
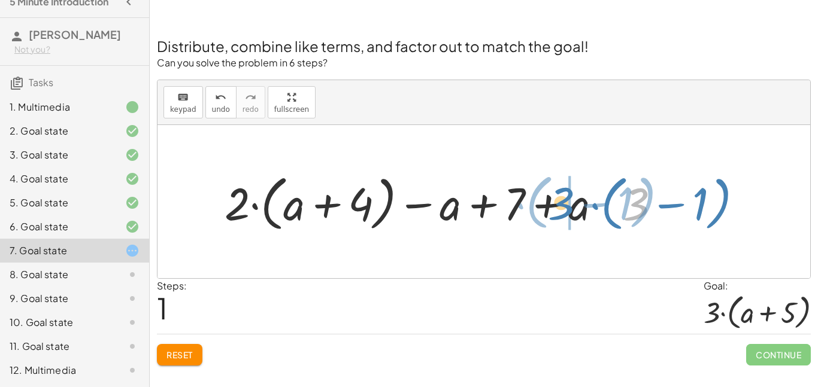
drag, startPoint x: 648, startPoint y: 208, endPoint x: 560, endPoint y: 210, distance: 88.0
click at [560, 210] on div at bounding box center [489, 202] width 540 height 66
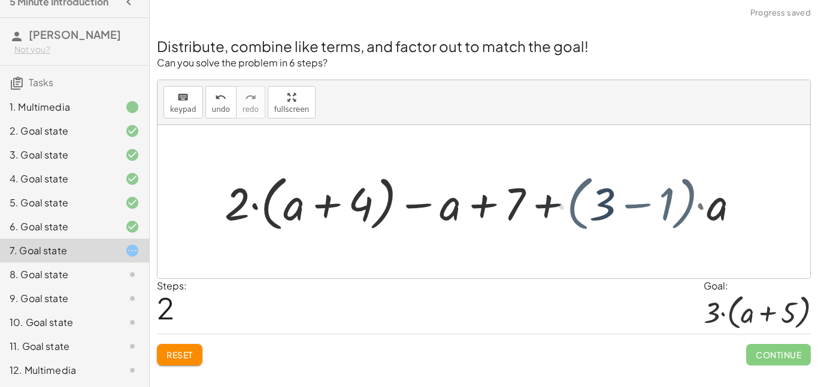
click at [560, 211] on div at bounding box center [489, 202] width 540 height 66
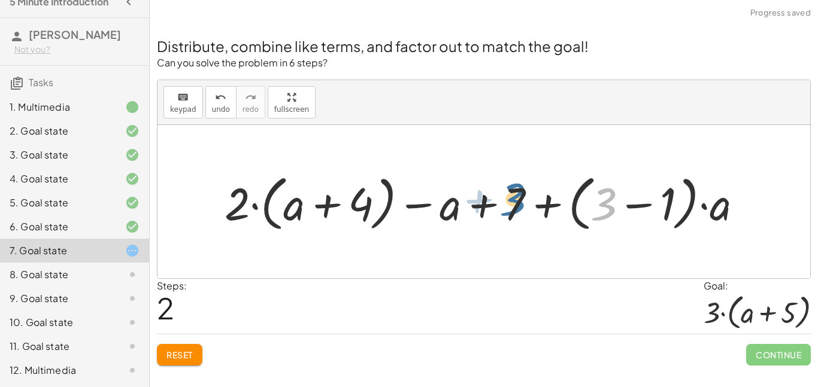
drag, startPoint x: 607, startPoint y: 216, endPoint x: 516, endPoint y: 211, distance: 91.1
click at [516, 211] on div at bounding box center [489, 202] width 540 height 66
drag, startPoint x: 524, startPoint y: 213, endPoint x: 509, endPoint y: 210, distance: 15.4
click at [509, 210] on div at bounding box center [489, 202] width 540 height 66
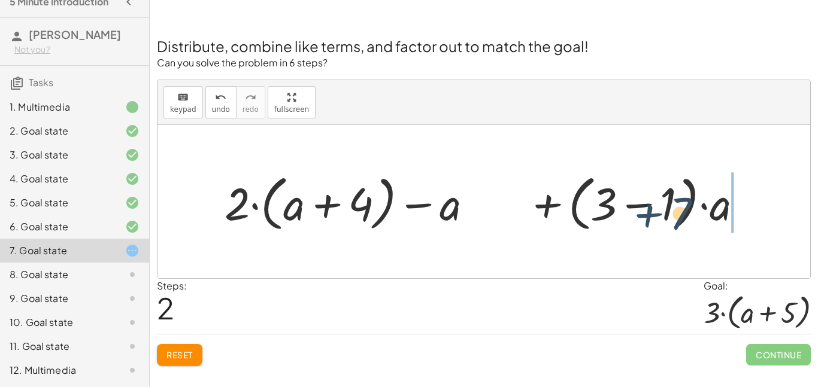
drag, startPoint x: 509, startPoint y: 210, endPoint x: 673, endPoint y: 219, distance: 163.7
click at [673, 219] on div at bounding box center [489, 202] width 540 height 66
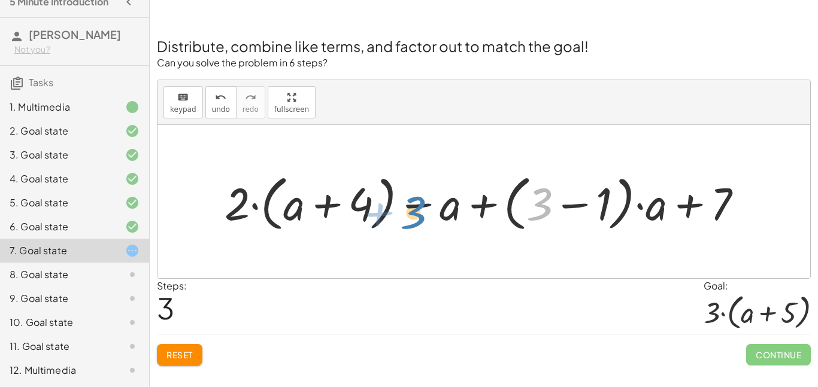
drag, startPoint x: 544, startPoint y: 199, endPoint x: 436, endPoint y: 205, distance: 108.6
click at [436, 205] on div at bounding box center [489, 202] width 540 height 66
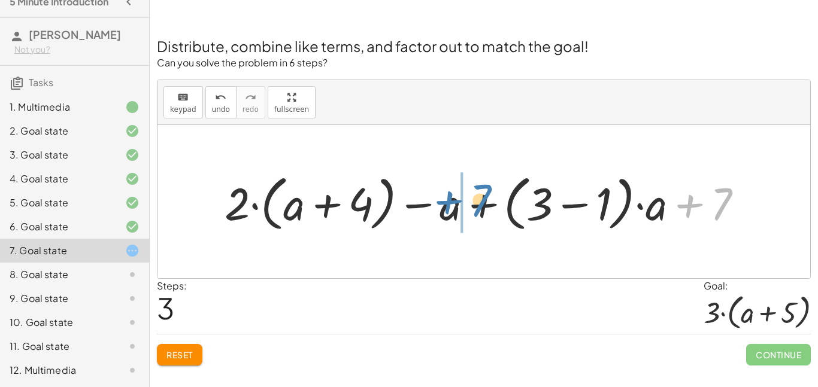
drag, startPoint x: 718, startPoint y: 212, endPoint x: 477, endPoint y: 209, distance: 240.7
click at [477, 209] on div at bounding box center [489, 202] width 540 height 66
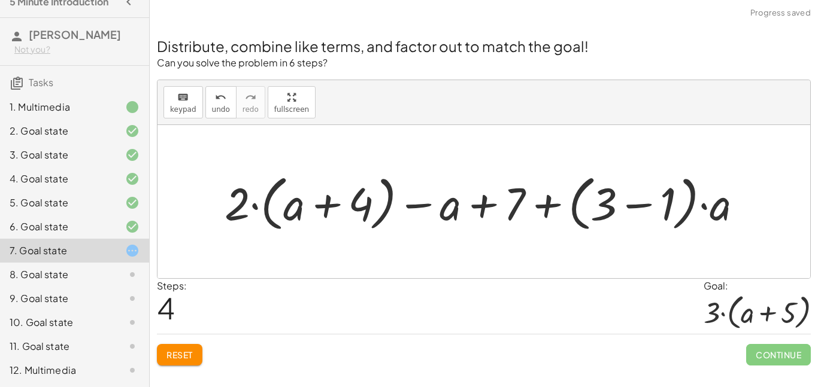
click at [477, 209] on div at bounding box center [489, 202] width 540 height 66
click at [154, 362] on div "Distribute, combine like terms, and factor out to match the goal! Can you solve…" at bounding box center [484, 194] width 668 height 358
click at [162, 360] on button "Reset" at bounding box center [180, 355] width 46 height 22
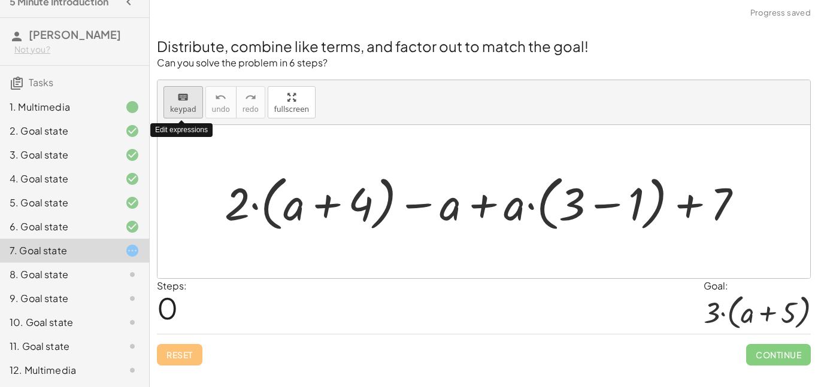
click at [190, 95] on div "keyboard" at bounding box center [183, 97] width 26 height 14
click at [217, 187] on div "+ · 2 · ( + a + 4 ) − a + · a · ( + 3 − 1 ) + 7" at bounding box center [484, 202] width 555 height 72
click at [254, 204] on div at bounding box center [489, 202] width 540 height 66
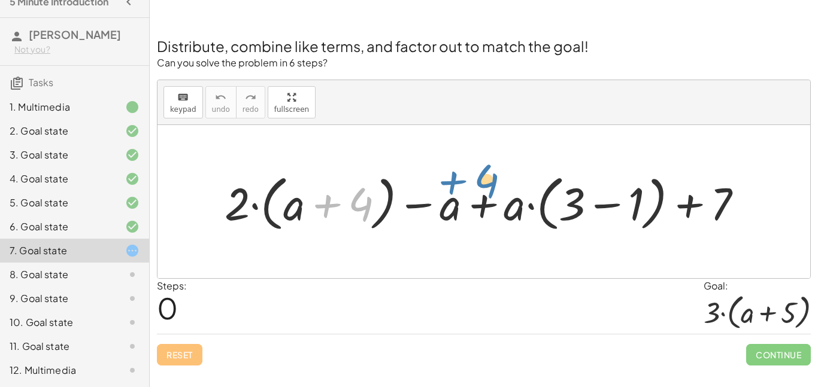
drag, startPoint x: 323, startPoint y: 205, endPoint x: 304, endPoint y: 211, distance: 19.7
click at [304, 211] on div at bounding box center [489, 202] width 540 height 66
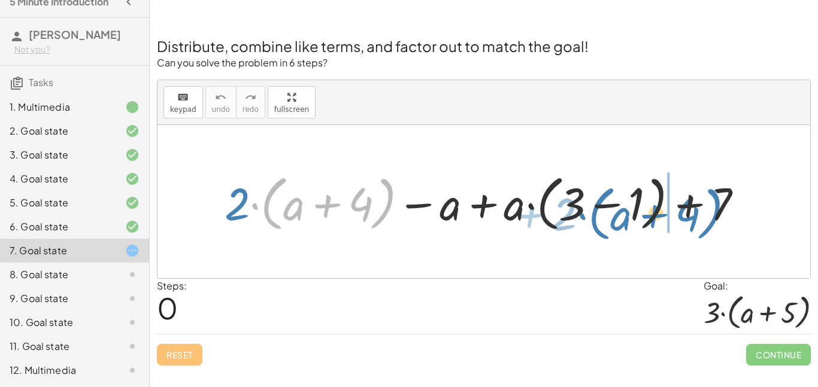
drag, startPoint x: 268, startPoint y: 203, endPoint x: 594, endPoint y: 213, distance: 326.4
click at [594, 213] on div at bounding box center [489, 202] width 540 height 66
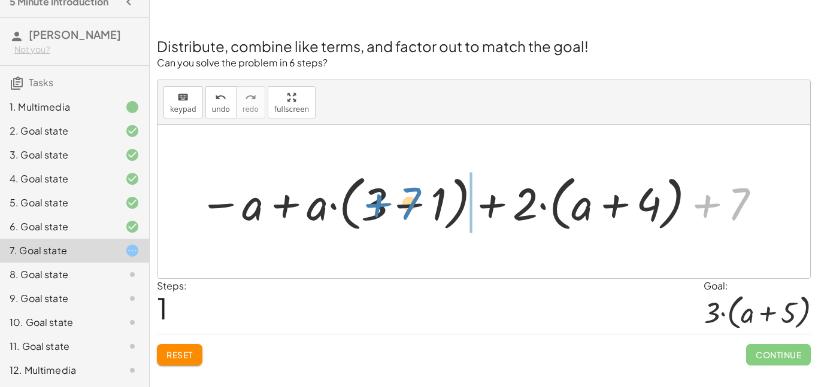
drag, startPoint x: 739, startPoint y: 186, endPoint x: 411, endPoint y: 186, distance: 328.1
click at [411, 186] on div at bounding box center [480, 202] width 575 height 66
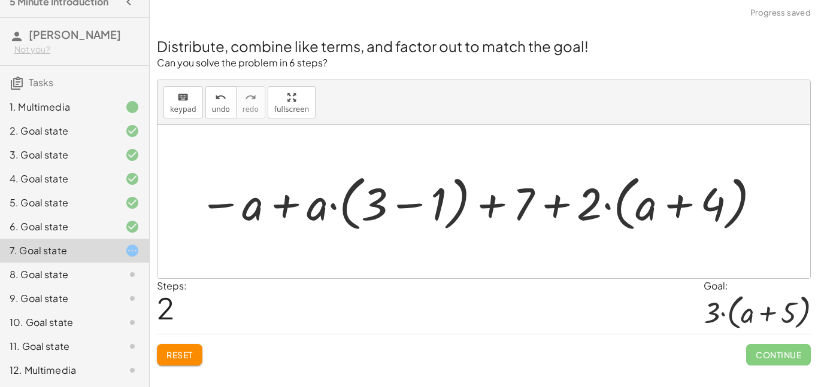
click at [551, 199] on div at bounding box center [480, 202] width 575 height 66
click at [507, 210] on div at bounding box center [480, 202] width 575 height 66
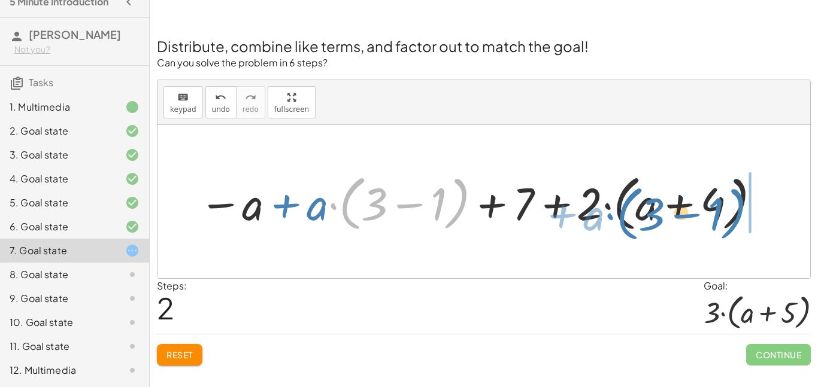
drag, startPoint x: 334, startPoint y: 201, endPoint x: 612, endPoint y: 211, distance: 278.0
click at [612, 211] on div at bounding box center [480, 202] width 575 height 66
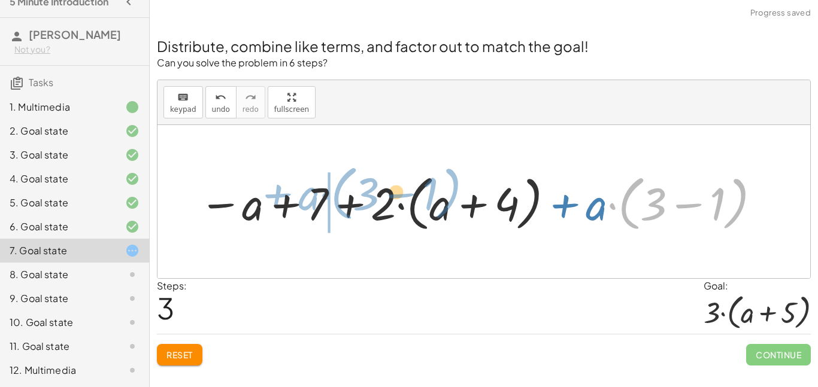
drag, startPoint x: 621, startPoint y: 214, endPoint x: 334, endPoint y: 205, distance: 286.9
click at [334, 205] on div at bounding box center [480, 202] width 575 height 66
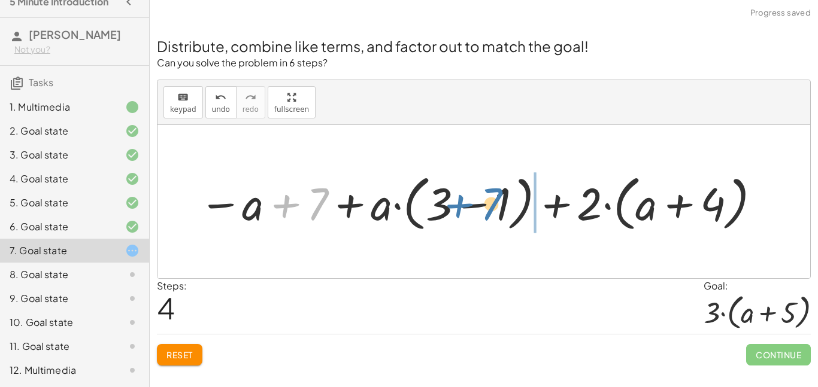
drag, startPoint x: 287, startPoint y: 207, endPoint x: 463, endPoint y: 207, distance: 176.6
click at [463, 207] on div at bounding box center [480, 202] width 575 height 66
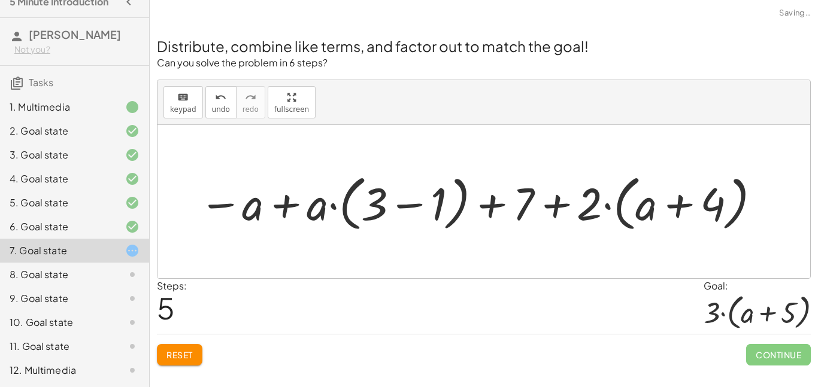
click at [251, 206] on div at bounding box center [480, 202] width 575 height 66
drag, startPoint x: 251, startPoint y: 206, endPoint x: 350, endPoint y: 207, distance: 99.4
click at [350, 207] on div at bounding box center [480, 202] width 575 height 66
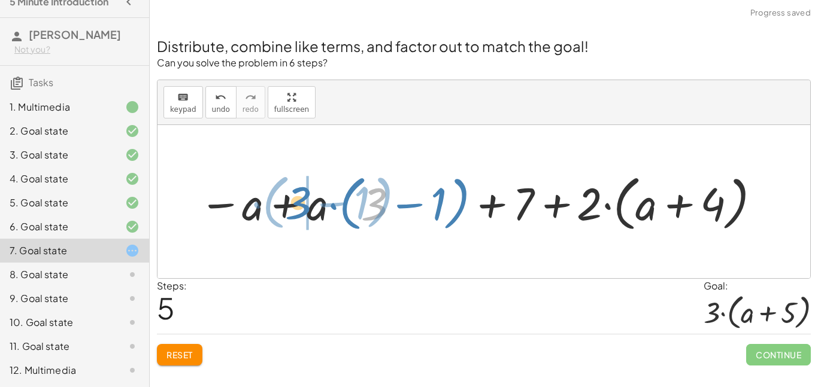
drag, startPoint x: 371, startPoint y: 207, endPoint x: 296, endPoint y: 207, distance: 74.8
click at [296, 207] on div at bounding box center [480, 202] width 575 height 66
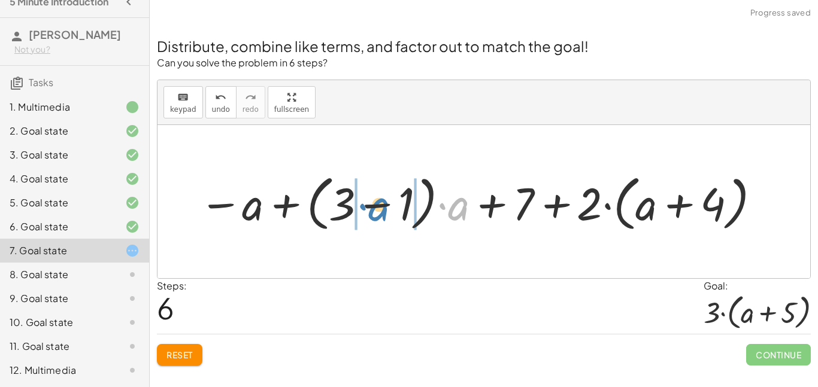
drag, startPoint x: 450, startPoint y: 211, endPoint x: 371, endPoint y: 211, distance: 79.0
click at [371, 211] on div at bounding box center [480, 202] width 575 height 66
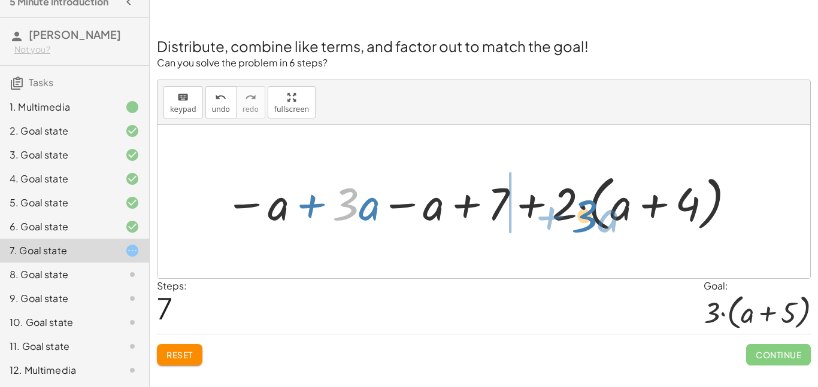
drag, startPoint x: 342, startPoint y: 208, endPoint x: 583, endPoint y: 220, distance: 240.4
click at [583, 220] on div at bounding box center [481, 202] width 524 height 66
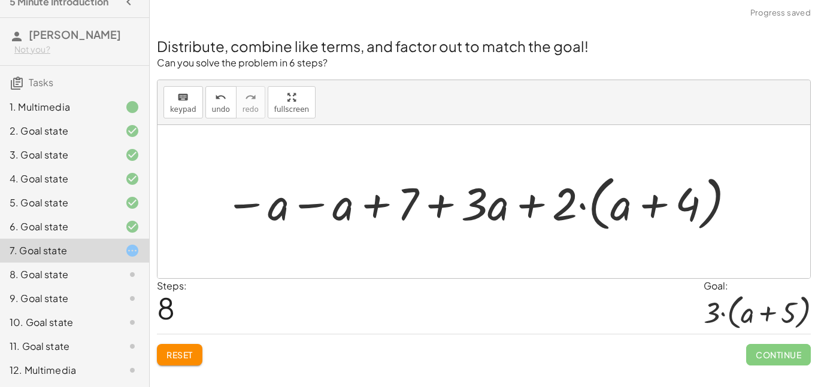
click at [522, 208] on div at bounding box center [481, 202] width 524 height 66
click at [158, 359] on button "Reset" at bounding box center [180, 355] width 46 height 22
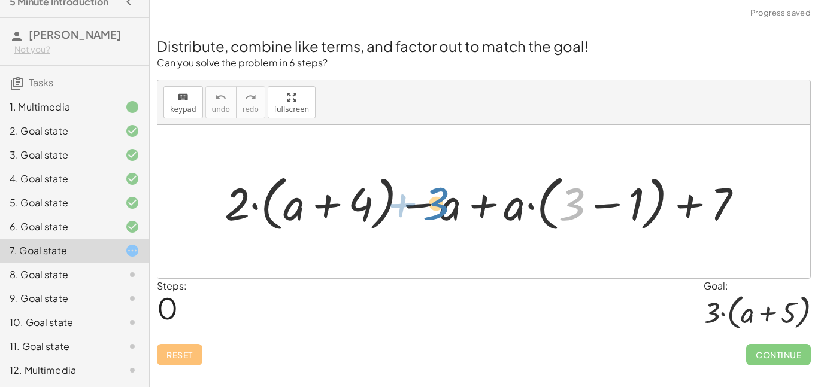
drag, startPoint x: 563, startPoint y: 202, endPoint x: 466, endPoint y: 196, distance: 96.6
click at [466, 196] on div at bounding box center [489, 202] width 540 height 66
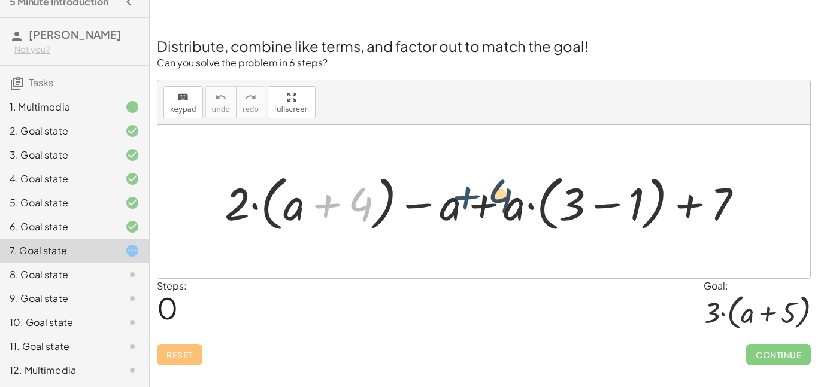
drag, startPoint x: 333, startPoint y: 195, endPoint x: 474, endPoint y: 187, distance: 140.9
click at [474, 187] on div at bounding box center [489, 202] width 540 height 66
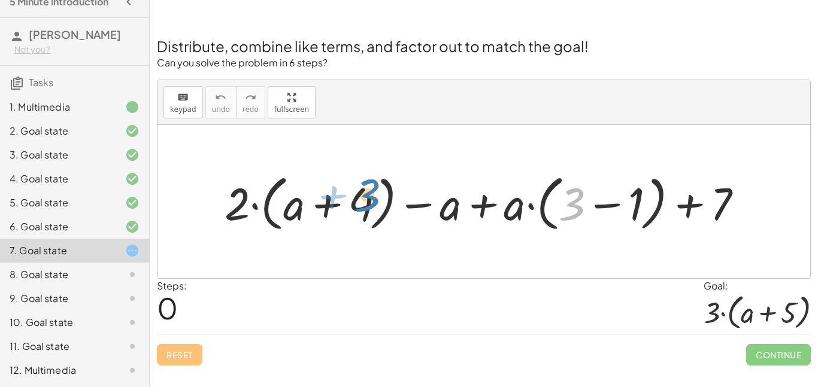
drag, startPoint x: 571, startPoint y: 213, endPoint x: 370, endPoint y: 216, distance: 201.2
click at [370, 216] on div at bounding box center [489, 202] width 540 height 66
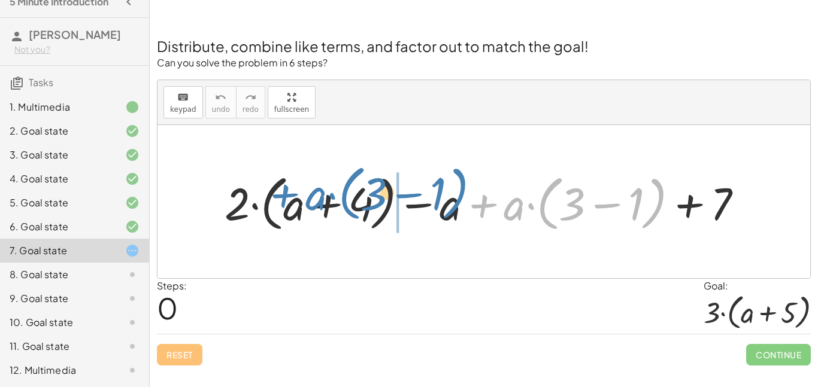
drag, startPoint x: 501, startPoint y: 214, endPoint x: 305, endPoint y: 205, distance: 196.0
click at [305, 205] on div at bounding box center [489, 202] width 540 height 66
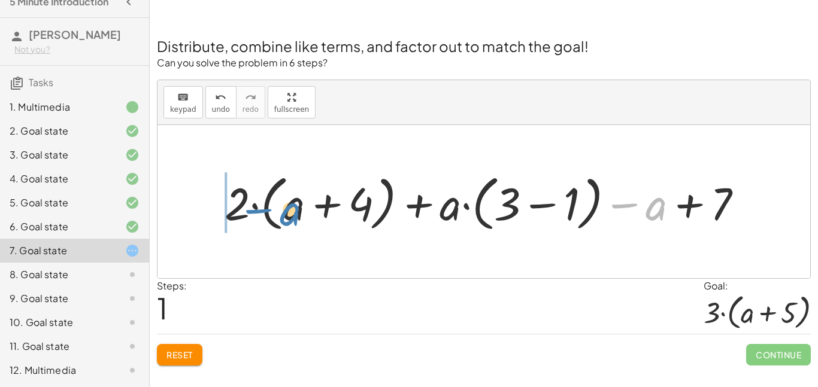
drag, startPoint x: 648, startPoint y: 199, endPoint x: 277, endPoint y: 204, distance: 371.2
click at [277, 204] on div at bounding box center [489, 202] width 540 height 66
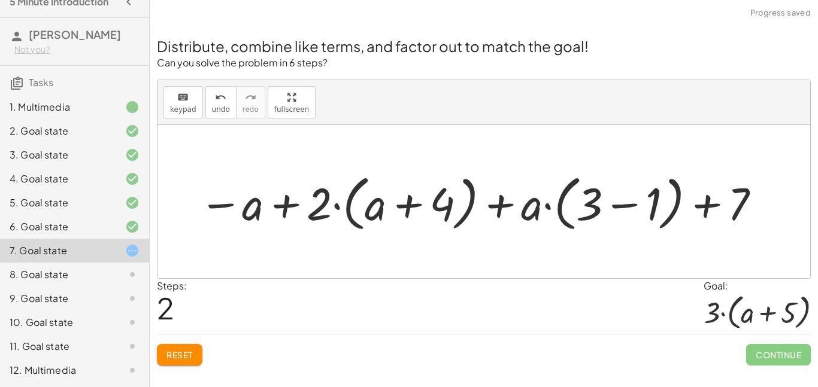
click at [290, 201] on div at bounding box center [480, 202] width 575 height 66
click at [231, 205] on div at bounding box center [480, 202] width 575 height 66
click at [230, 205] on div at bounding box center [480, 202] width 575 height 66
drag, startPoint x: 246, startPoint y: 205, endPoint x: 352, endPoint y: 210, distance: 106.1
click at [352, 210] on div at bounding box center [480, 202] width 575 height 66
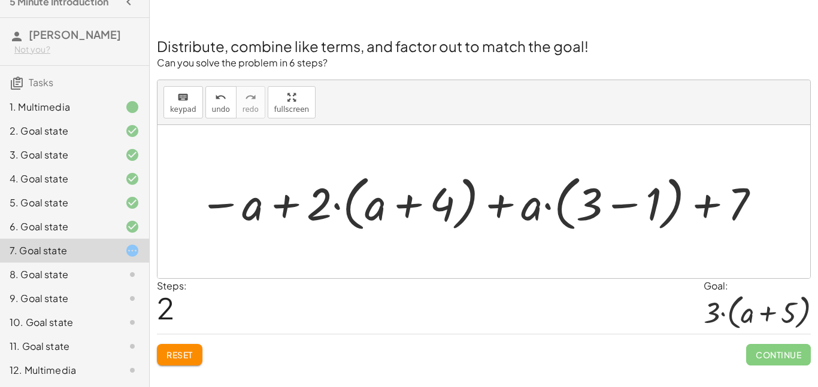
click at [201, 352] on button "Reset" at bounding box center [180, 355] width 46 height 22
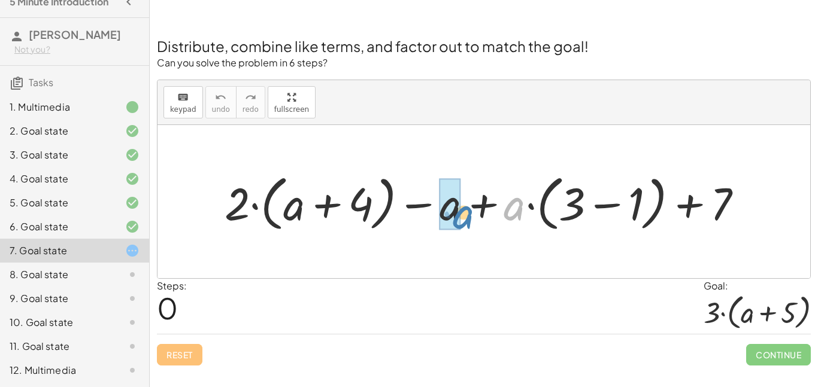
drag, startPoint x: 511, startPoint y: 201, endPoint x: 461, endPoint y: 210, distance: 51.0
click at [461, 210] on div at bounding box center [489, 202] width 540 height 66
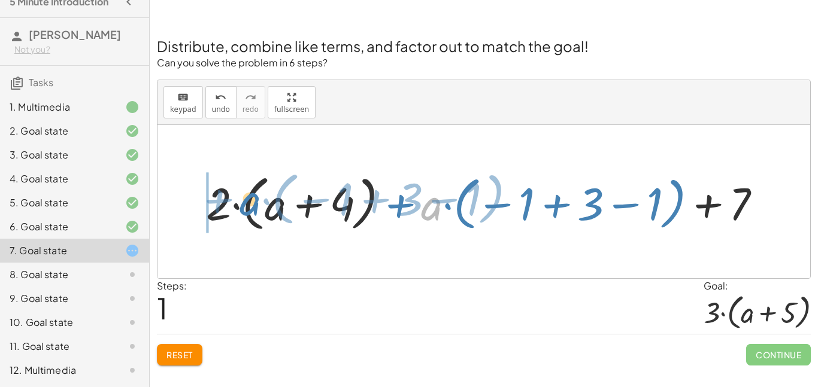
drag, startPoint x: 442, startPoint y: 208, endPoint x: 260, endPoint y: 203, distance: 182.1
click at [260, 203] on div at bounding box center [488, 202] width 577 height 66
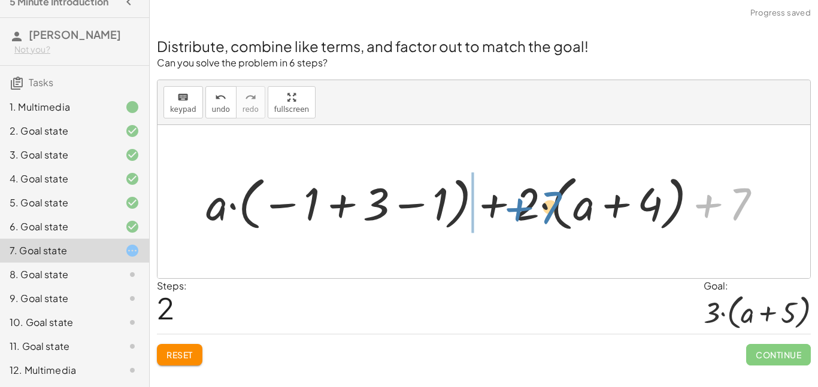
drag, startPoint x: 738, startPoint y: 196, endPoint x: 545, endPoint y: 199, distance: 192.8
click at [545, 199] on div at bounding box center [488, 202] width 577 height 66
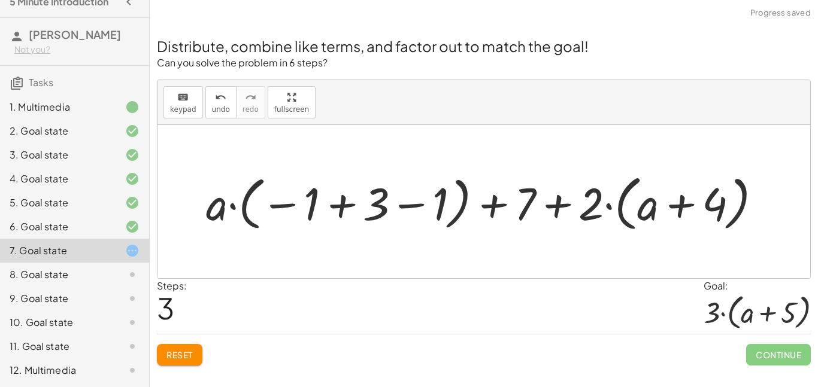
click at [565, 202] on div at bounding box center [488, 202] width 577 height 66
click at [671, 202] on div at bounding box center [488, 202] width 577 height 66
click at [352, 207] on div at bounding box center [488, 202] width 577 height 66
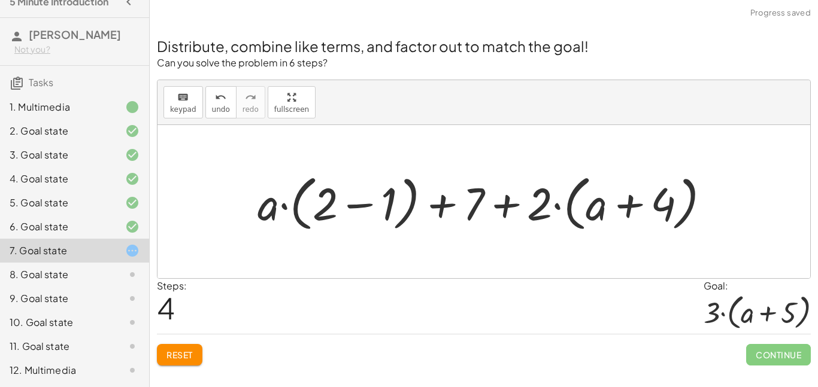
click at [351, 209] on div at bounding box center [488, 202] width 474 height 66
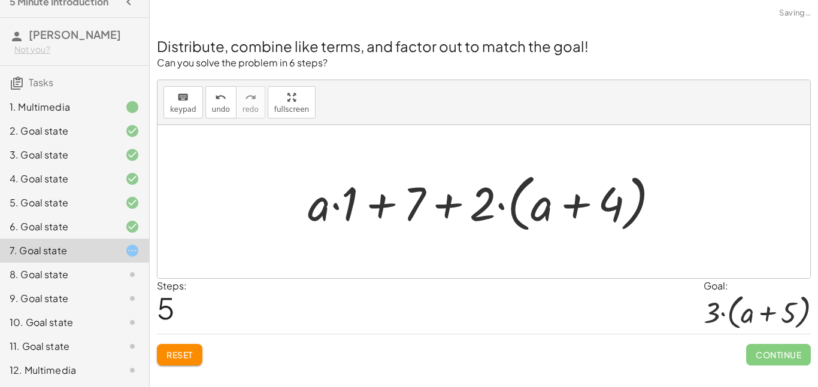
click at [374, 207] on div at bounding box center [489, 202] width 374 height 69
click at [438, 205] on div at bounding box center [489, 202] width 374 height 69
drag, startPoint x: 418, startPoint y: 196, endPoint x: 412, endPoint y: 168, distance: 28.2
click at [412, 168] on div at bounding box center [489, 202] width 374 height 69
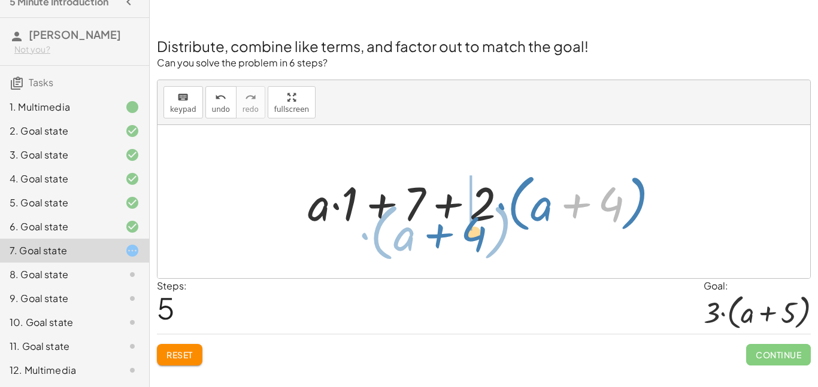
drag, startPoint x: 569, startPoint y: 207, endPoint x: 434, endPoint y: 236, distance: 137.9
click at [434, 236] on div "+ · 2 · ( + a + 4 ) − a + · a · ( + 3 − 1 ) + 7 + · 2 · ( + a + 4 ) + · a · ( −…" at bounding box center [484, 202] width 389 height 75
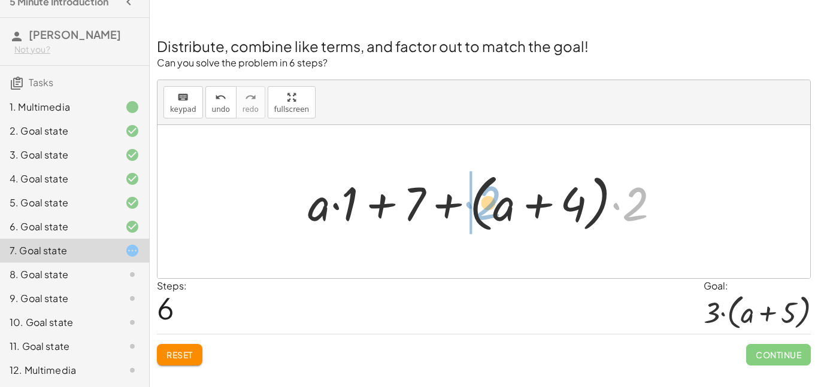
drag, startPoint x: 642, startPoint y: 202, endPoint x: 493, endPoint y: 200, distance: 148.5
click at [493, 200] on div at bounding box center [489, 202] width 374 height 69
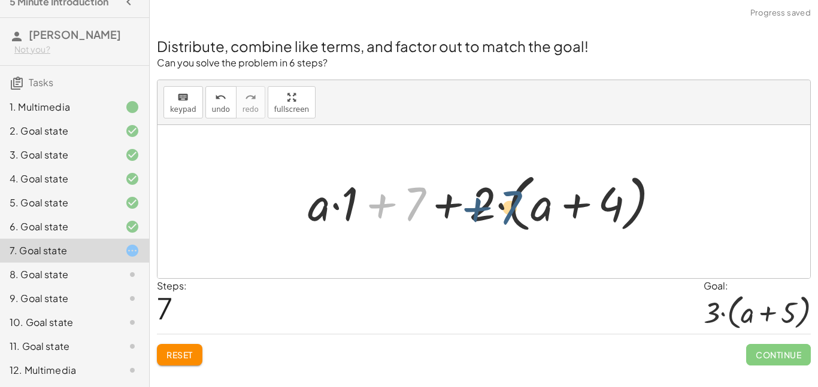
drag, startPoint x: 417, startPoint y: 204, endPoint x: 513, endPoint y: 208, distance: 95.9
click at [513, 208] on div at bounding box center [489, 202] width 374 height 69
click at [499, 205] on div at bounding box center [489, 202] width 374 height 69
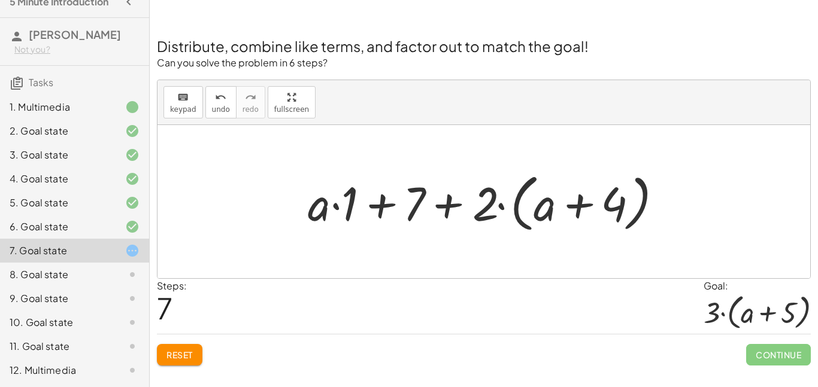
click at [445, 205] on div at bounding box center [489, 202] width 374 height 69
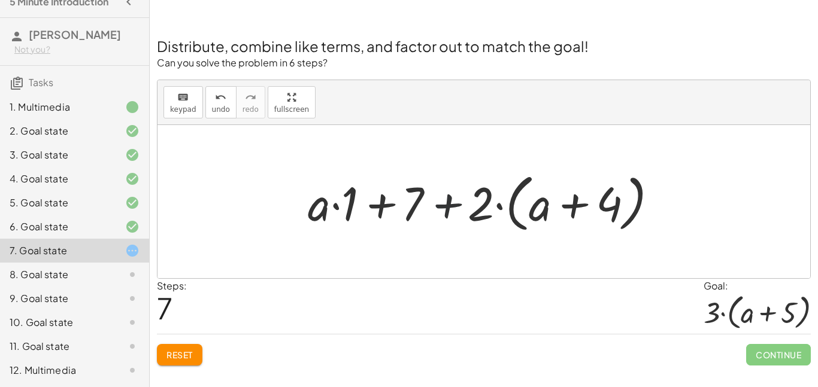
click at [445, 205] on div at bounding box center [489, 202] width 374 height 69
click at [372, 204] on div at bounding box center [489, 202] width 374 height 69
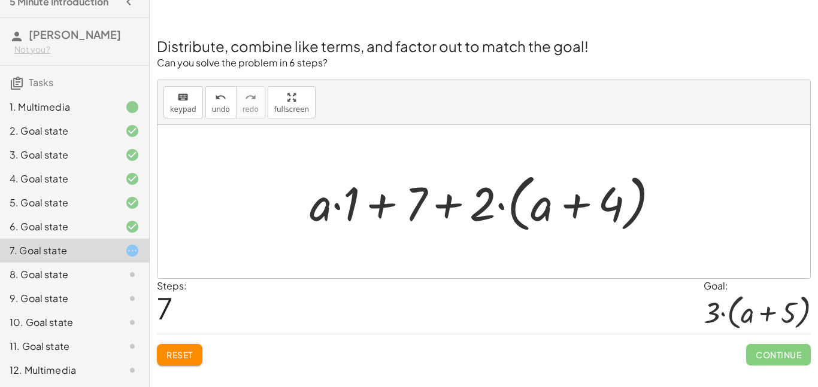
click at [372, 204] on div at bounding box center [489, 202] width 374 height 69
drag, startPoint x: 330, startPoint y: 207, endPoint x: 484, endPoint y: 236, distance: 156.5
click at [484, 236] on div at bounding box center [489, 202] width 374 height 69
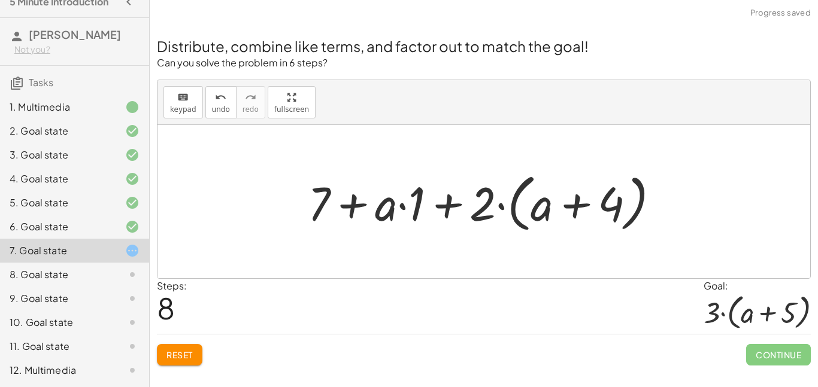
click at [369, 206] on div at bounding box center [489, 202] width 374 height 69
click at [442, 203] on div at bounding box center [489, 202] width 374 height 69
click at [578, 216] on div at bounding box center [489, 202] width 374 height 69
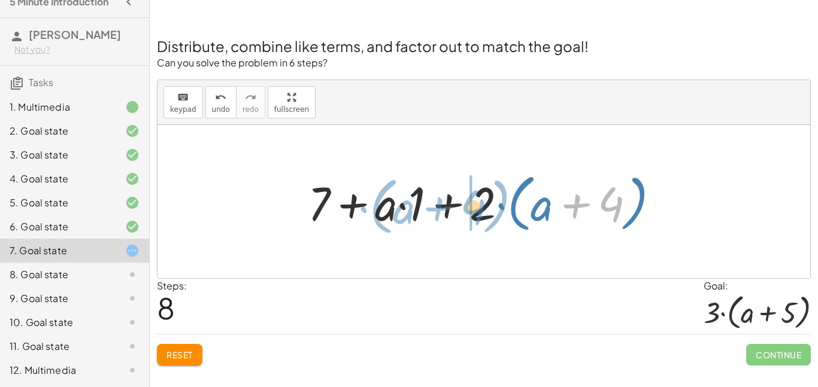
drag, startPoint x: 578, startPoint y: 216, endPoint x: 441, endPoint y: 219, distance: 137.7
click at [441, 219] on div at bounding box center [489, 202] width 374 height 69
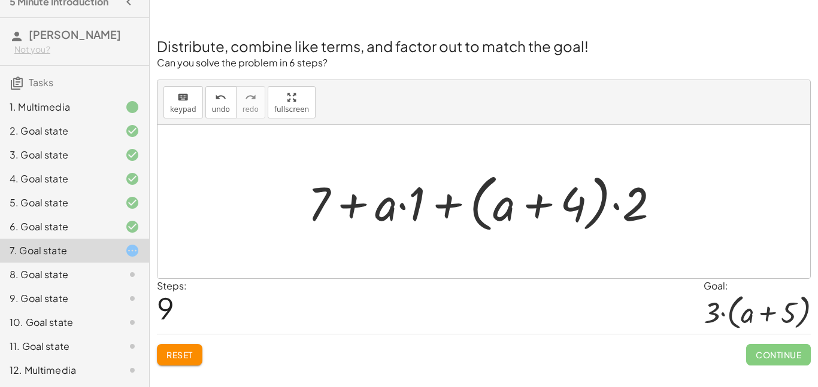
click at [180, 366] on div "Reset Continue" at bounding box center [484, 350] width 654 height 32
click at [190, 354] on span "Reset" at bounding box center [179, 355] width 26 height 11
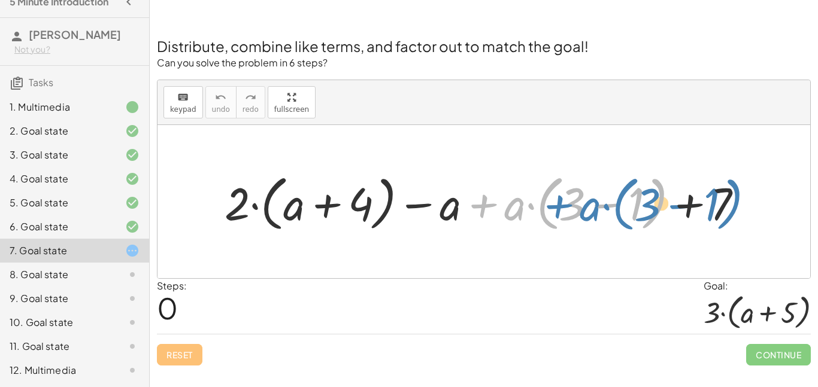
drag, startPoint x: 503, startPoint y: 211, endPoint x: 583, endPoint y: 212, distance: 79.6
click at [583, 212] on div at bounding box center [489, 202] width 540 height 66
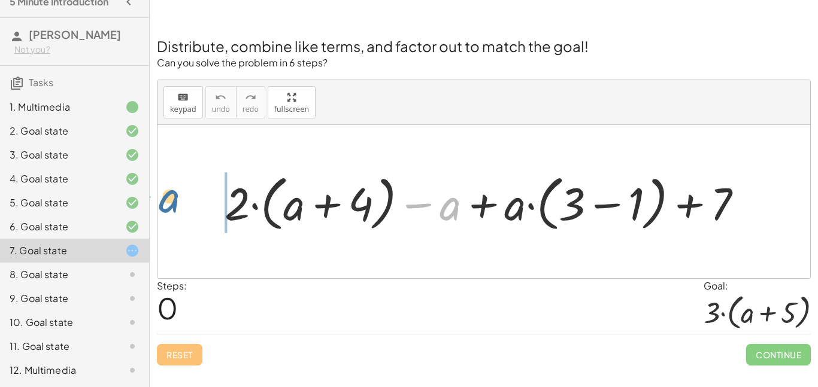
drag, startPoint x: 454, startPoint y: 206, endPoint x: 175, endPoint y: 199, distance: 279.1
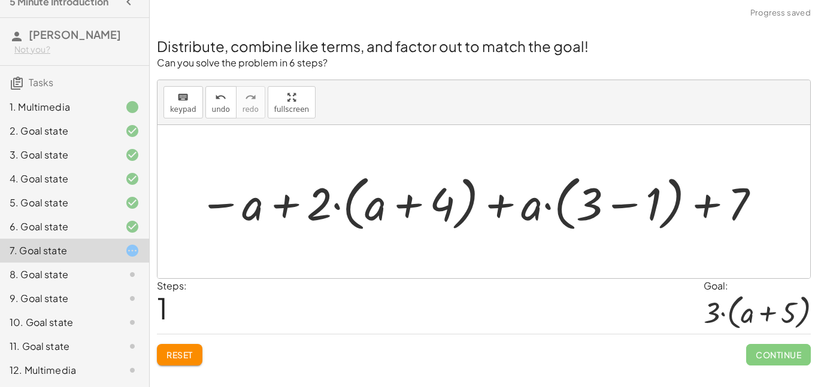
click at [293, 201] on div at bounding box center [480, 202] width 575 height 66
drag, startPoint x: 260, startPoint y: 218, endPoint x: 520, endPoint y: 214, distance: 259.9
click at [520, 214] on div at bounding box center [480, 202] width 575 height 66
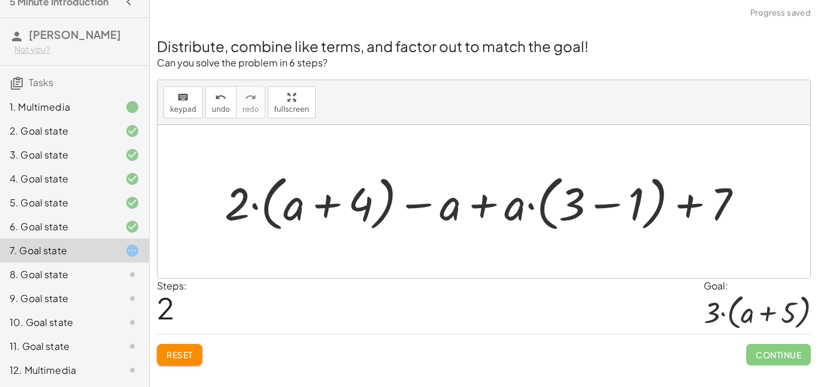
click at [474, 203] on div at bounding box center [489, 202] width 540 height 66
drag, startPoint x: 438, startPoint y: 207, endPoint x: 766, endPoint y: 207, distance: 328.1
click at [766, 207] on div "+ · 2 · ( + a + 4 ) − a + · a · ( + 3 − 1 ) + 7 − a + · 2 · ( + a + 4 ) + · a ·…" at bounding box center [483, 201] width 653 height 153
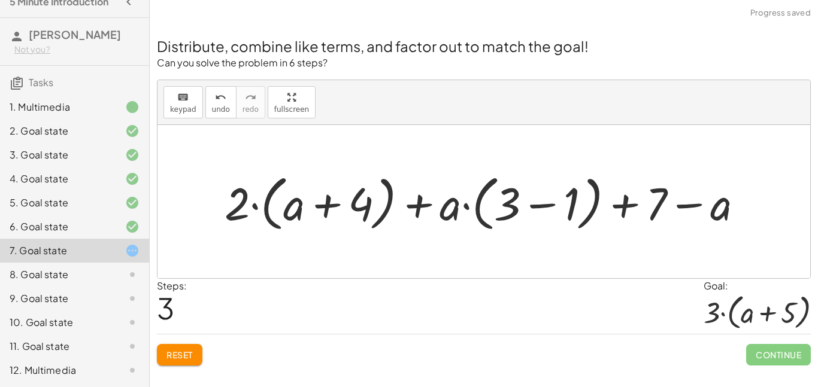
click at [700, 203] on div at bounding box center [489, 202] width 540 height 66
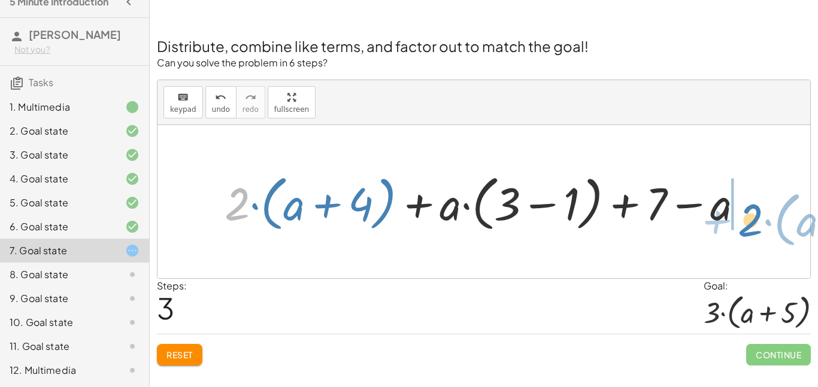
drag, startPoint x: 233, startPoint y: 199, endPoint x: 747, endPoint y: 216, distance: 513.3
click at [747, 216] on div at bounding box center [489, 202] width 540 height 66
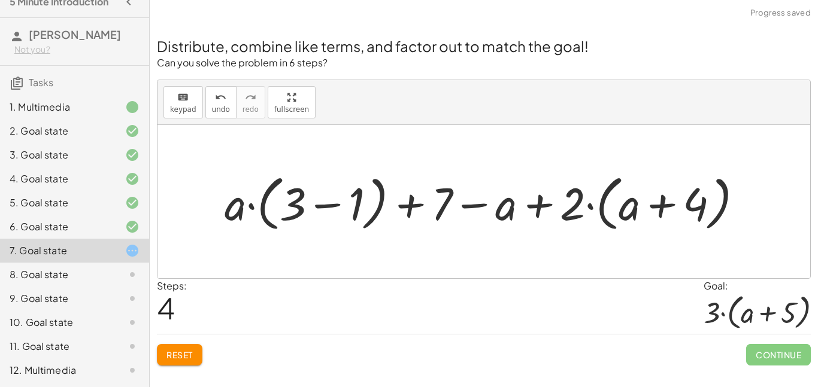
click at [539, 204] on div at bounding box center [489, 202] width 540 height 66
drag, startPoint x: 635, startPoint y: 207, endPoint x: 636, endPoint y: 248, distance: 41.3
drag, startPoint x: 654, startPoint y: 220, endPoint x: 604, endPoint y: 286, distance: 83.3
click at [604, 286] on div "Distribute, combine like terms, and factor out to match the goal! Can you solve…" at bounding box center [484, 194] width 668 height 358
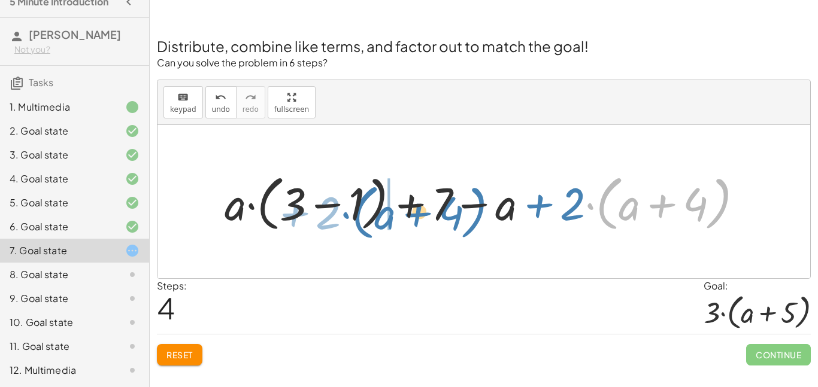
drag, startPoint x: 604, startPoint y: 213, endPoint x: 359, endPoint y: 222, distance: 245.0
click at [359, 222] on div at bounding box center [489, 202] width 540 height 66
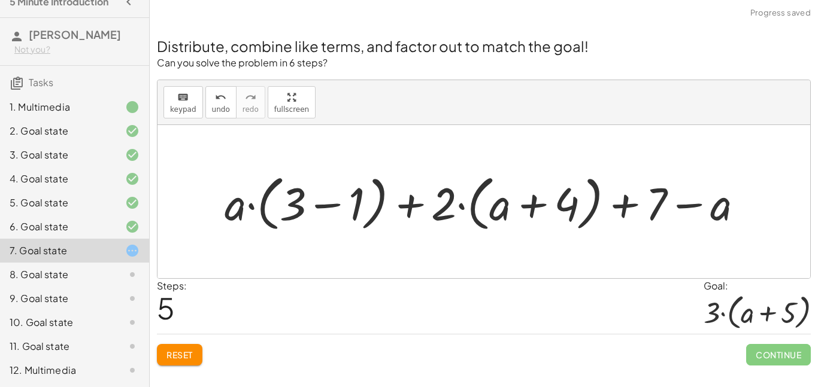
click at [680, 210] on div at bounding box center [489, 202] width 540 height 66
click at [636, 208] on div at bounding box center [489, 202] width 540 height 66
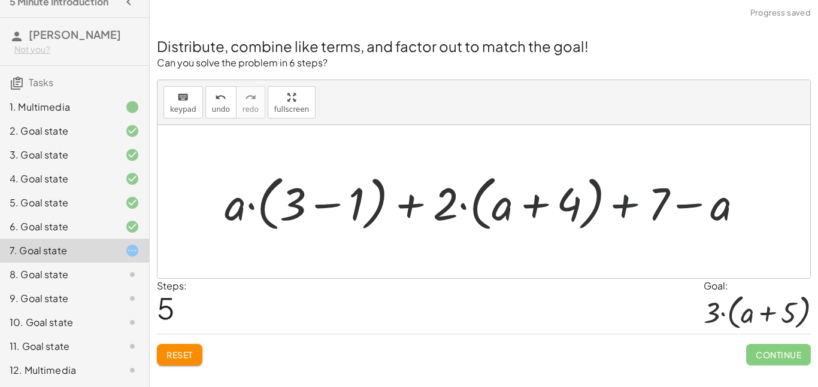
click at [636, 208] on div at bounding box center [489, 202] width 540 height 66
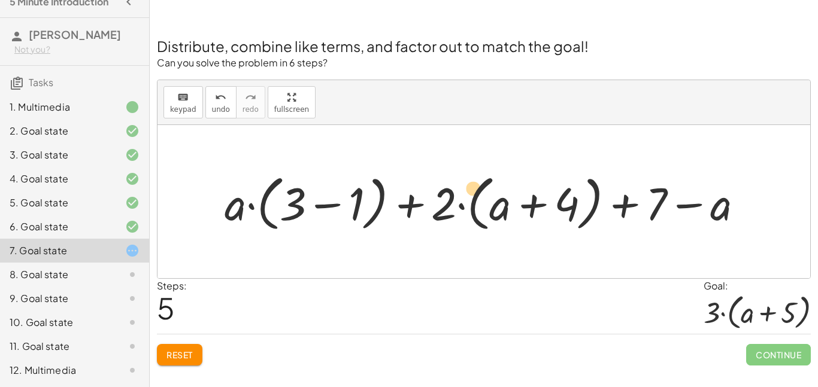
drag, startPoint x: 441, startPoint y: 208, endPoint x: 468, endPoint y: 192, distance: 31.4
click at [468, 192] on div at bounding box center [489, 202] width 540 height 66
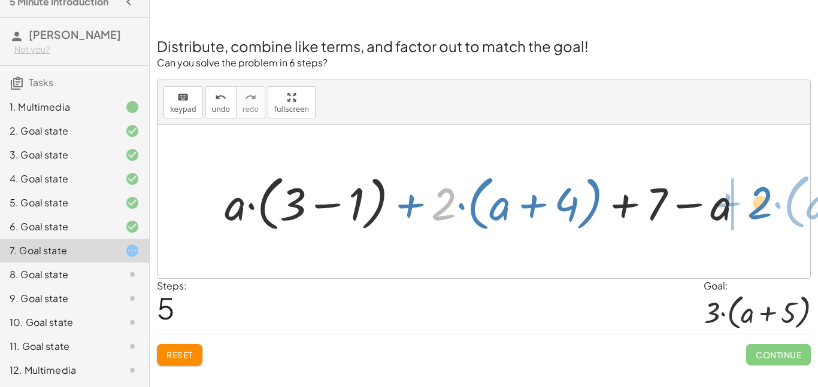
drag, startPoint x: 448, startPoint y: 199, endPoint x: 763, endPoint y: 198, distance: 314.9
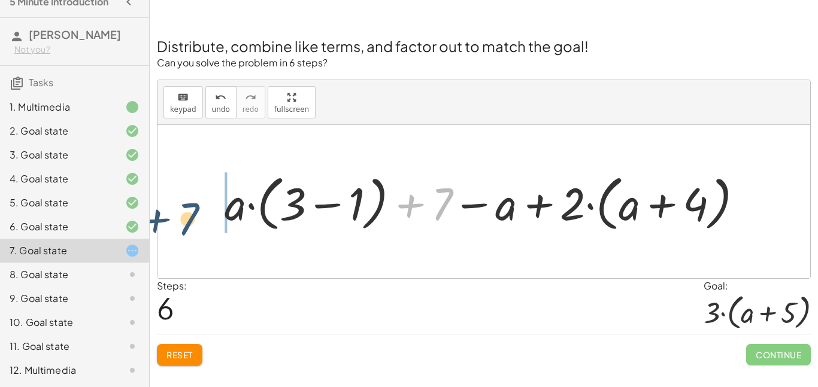
drag, startPoint x: 440, startPoint y: 194, endPoint x: 184, endPoint y: 210, distance: 256.2
click at [184, 210] on div "+ · 2 · ( + a + 4 ) − a + · a · ( + 3 − 1 ) + 7 − a + · 2 · ( + a + 4 ) + · a ·…" at bounding box center [483, 201] width 653 height 153
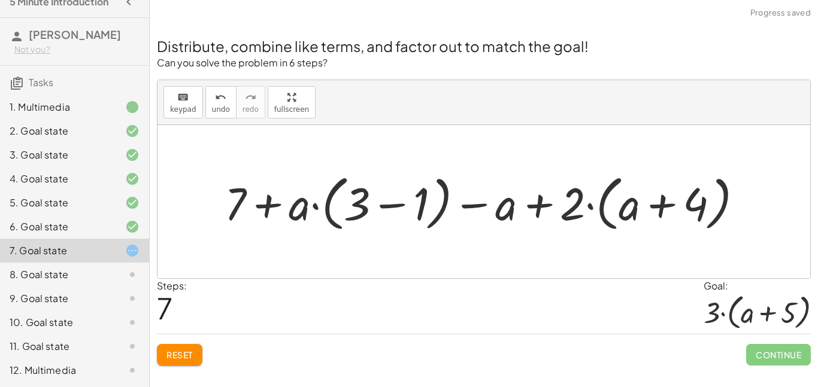
click at [268, 205] on div at bounding box center [489, 202] width 540 height 66
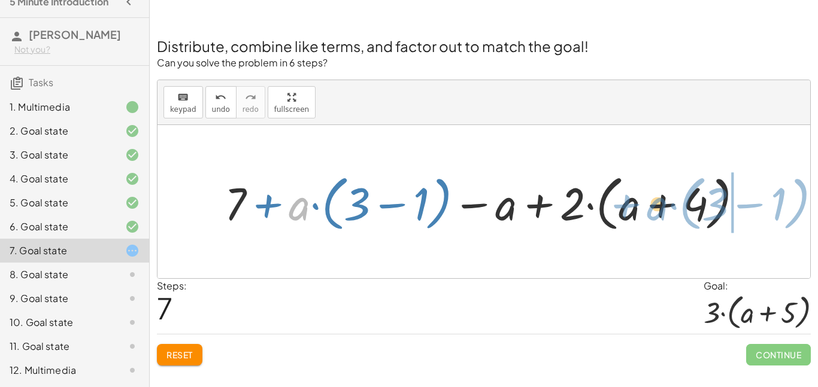
drag, startPoint x: 310, startPoint y: 208, endPoint x: 668, endPoint y: 208, distance: 358.6
click at [668, 208] on div at bounding box center [489, 202] width 540 height 66
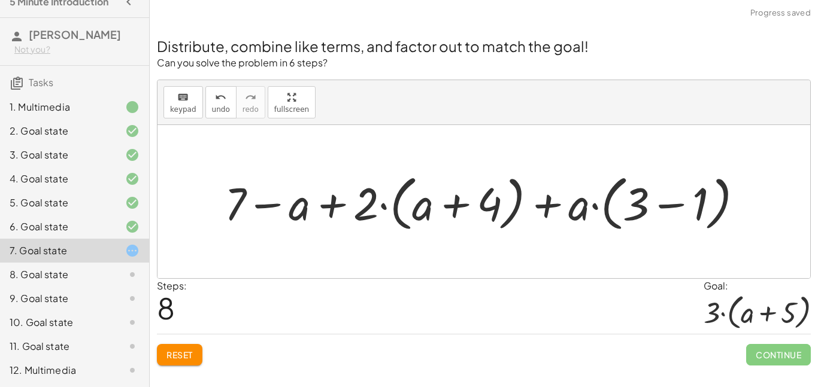
click at [454, 205] on div at bounding box center [489, 202] width 540 height 66
drag, startPoint x: 499, startPoint y: 213, endPoint x: 330, endPoint y: 202, distance: 168.6
click at [330, 202] on div at bounding box center [489, 202] width 540 height 66
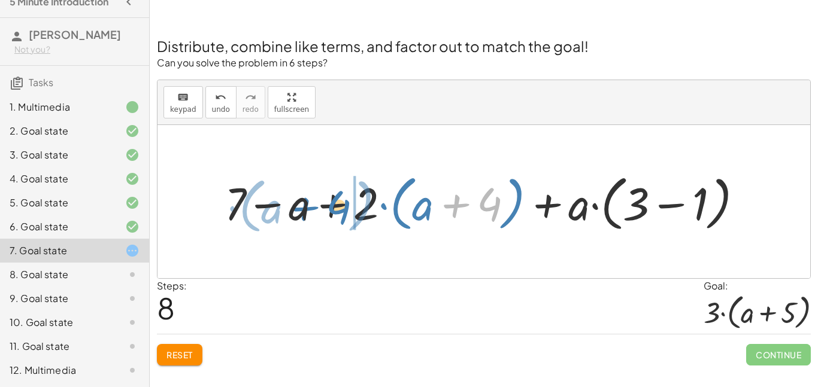
drag, startPoint x: 481, startPoint y: 207, endPoint x: 330, endPoint y: 211, distance: 150.9
click at [330, 211] on div at bounding box center [489, 202] width 540 height 66
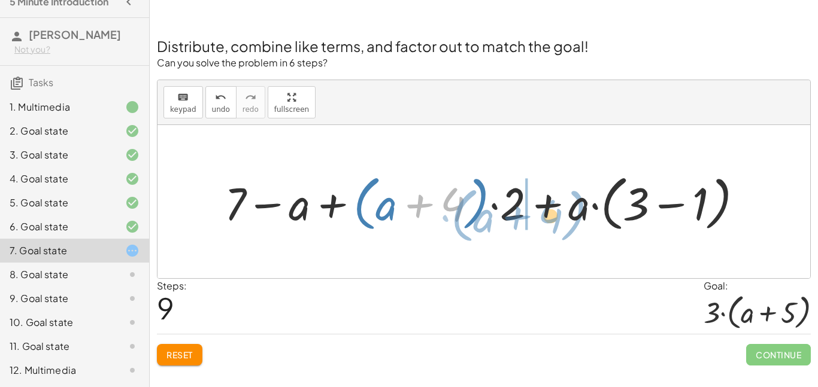
drag, startPoint x: 410, startPoint y: 186, endPoint x: 507, endPoint y: 198, distance: 98.3
click at [507, 198] on div at bounding box center [489, 202] width 540 height 66
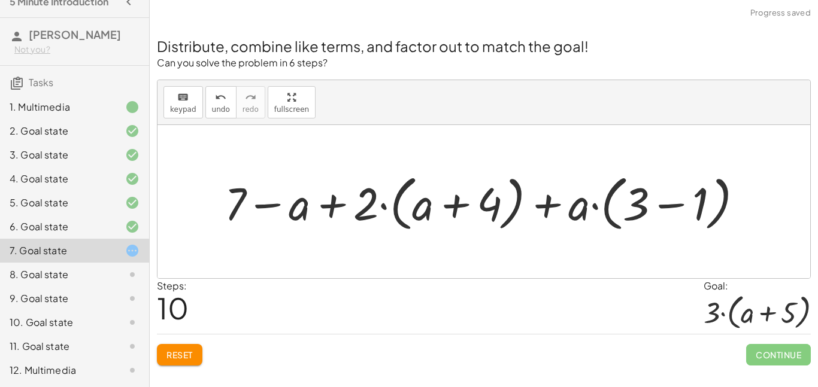
click at [460, 211] on div at bounding box center [489, 202] width 540 height 66
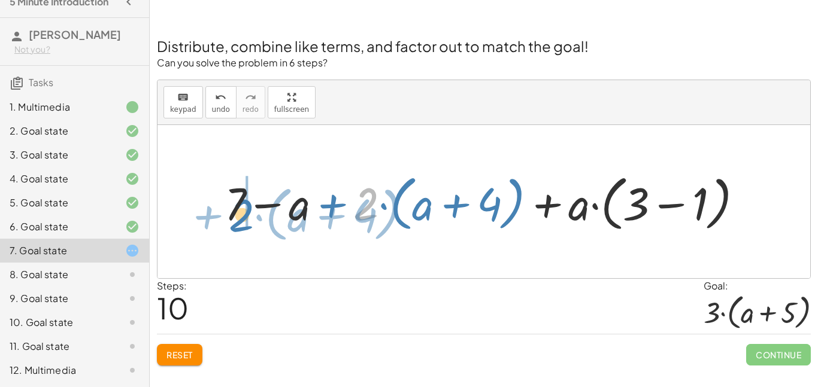
drag, startPoint x: 354, startPoint y: 205, endPoint x: 223, endPoint y: 216, distance: 131.0
click at [223, 216] on div at bounding box center [489, 202] width 540 height 66
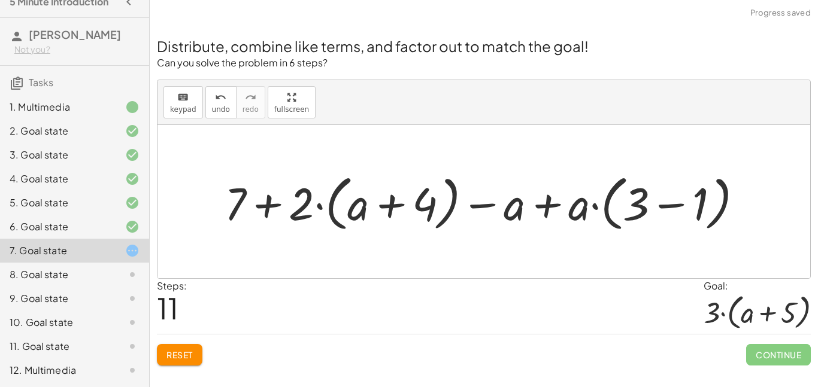
click at [260, 222] on div at bounding box center [489, 202] width 540 height 66
click at [183, 354] on span "Reset" at bounding box center [179, 355] width 26 height 11
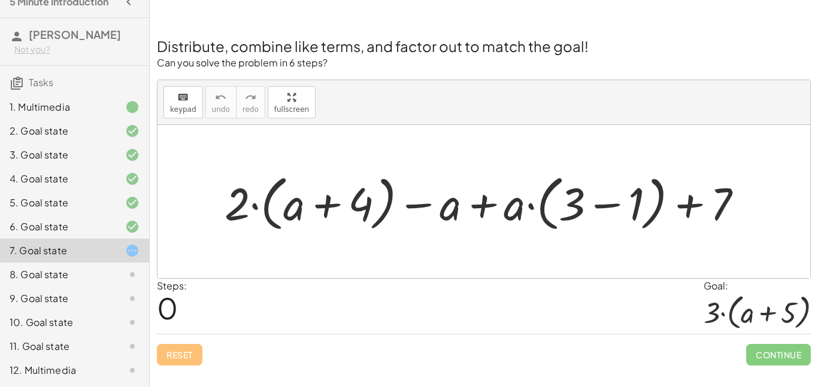
click at [123, 220] on div at bounding box center [123, 227] width 34 height 14
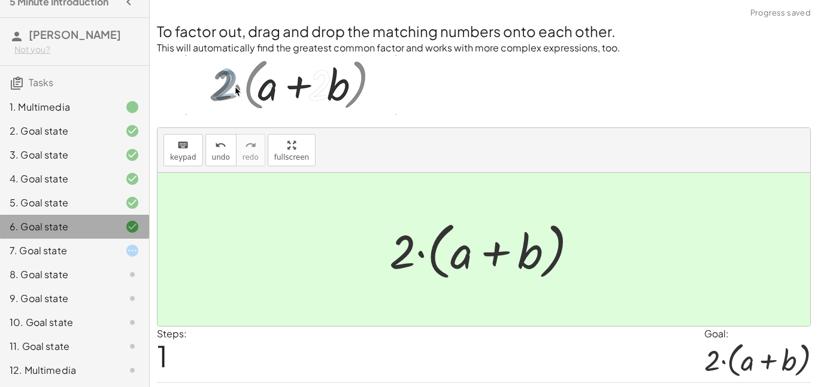
click at [123, 224] on div at bounding box center [123, 227] width 34 height 14
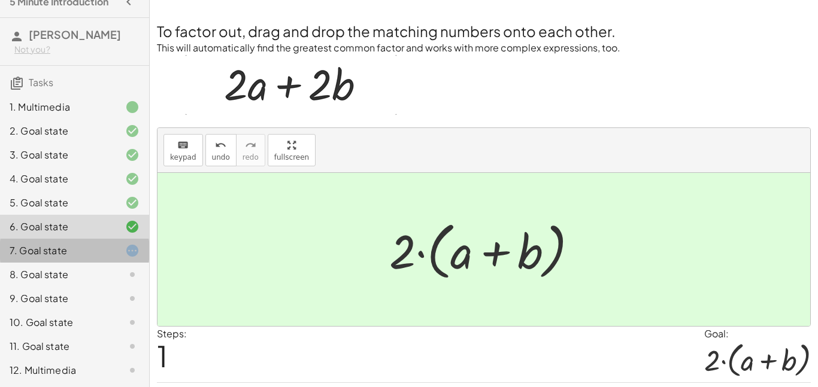
click at [102, 246] on div "7. Goal state" at bounding box center [58, 251] width 96 height 14
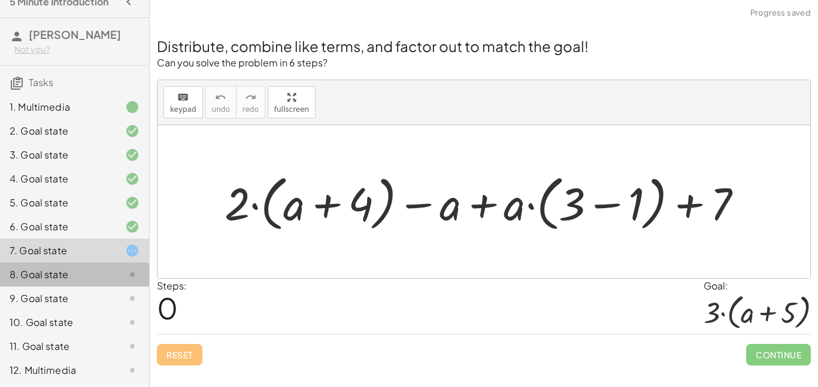
click at [89, 283] on div "8. Goal state" at bounding box center [74, 275] width 149 height 24
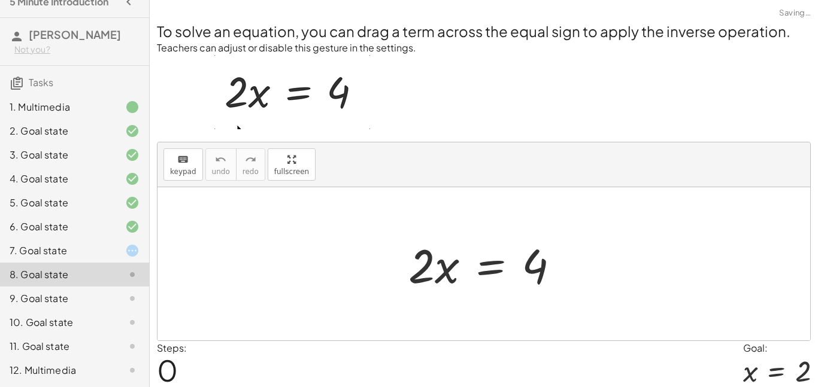
click at [81, 290] on div "9. Goal state" at bounding box center [74, 299] width 149 height 24
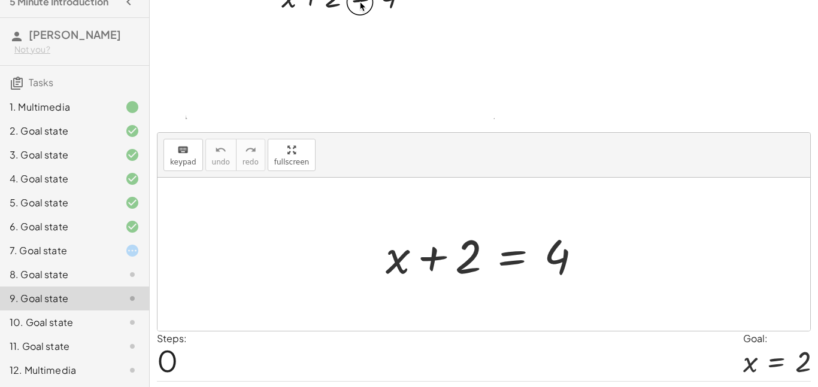
click at [67, 315] on div "10. Goal state" at bounding box center [74, 323] width 149 height 24
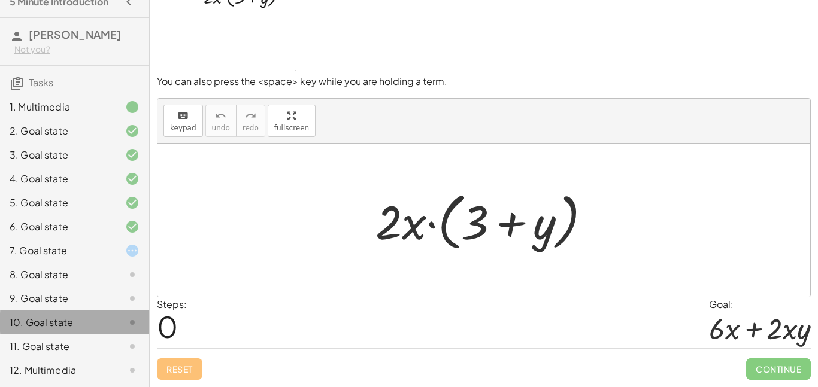
scroll to position [46, 0]
click at [62, 338] on div "11. Goal state" at bounding box center [74, 347] width 149 height 24
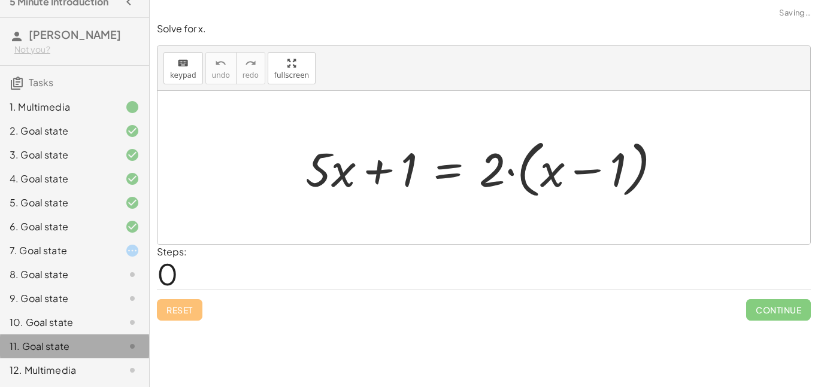
scroll to position [0, 0]
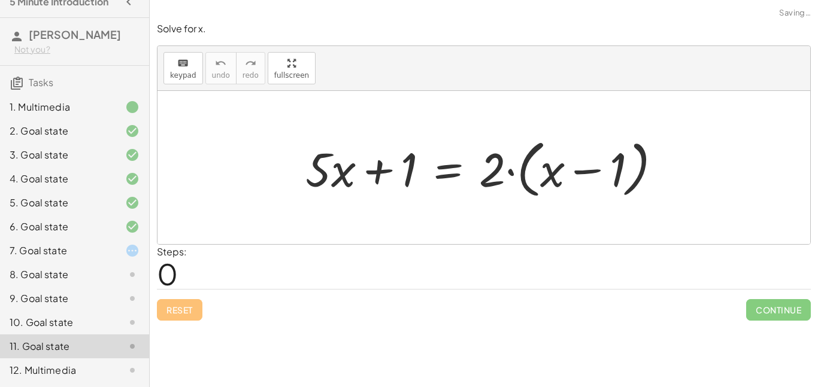
click at [65, 384] on div "1. Multimedia 2. Goal state 3. Goal state 4. Goal state 5. Goal state 6. Goal s…" at bounding box center [74, 238] width 149 height 297
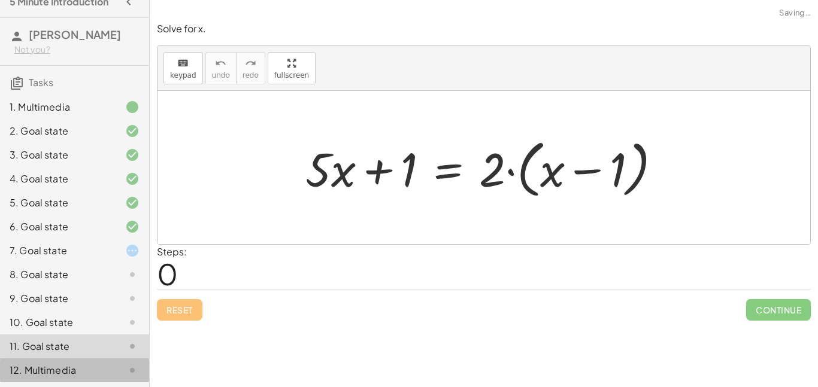
click at [71, 375] on div "12. Multimedia" at bounding box center [58, 370] width 96 height 14
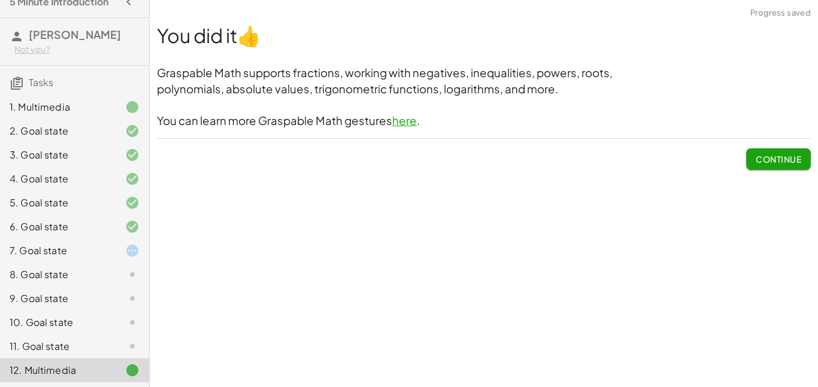
click at [91, 255] on div "7. Goal state" at bounding box center [58, 251] width 96 height 14
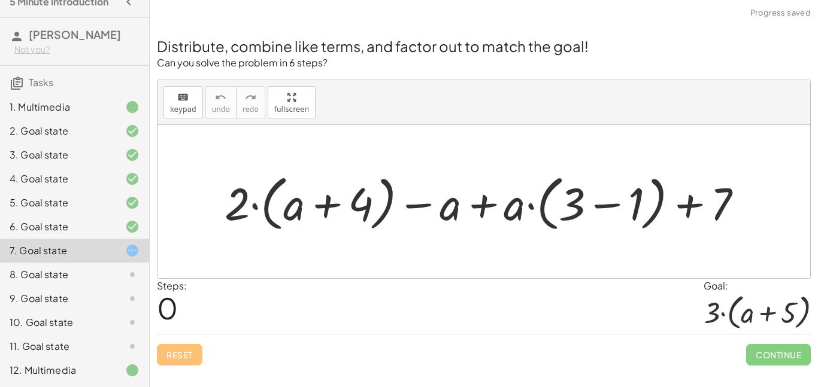
click at [287, 235] on div at bounding box center [489, 202] width 540 height 66
click at [225, 212] on div at bounding box center [489, 202] width 540 height 66
click at [180, 346] on div "Reset Continue" at bounding box center [484, 350] width 654 height 32
drag, startPoint x: 422, startPoint y: 208, endPoint x: 220, endPoint y: 204, distance: 202.4
click at [220, 204] on div at bounding box center [489, 202] width 540 height 66
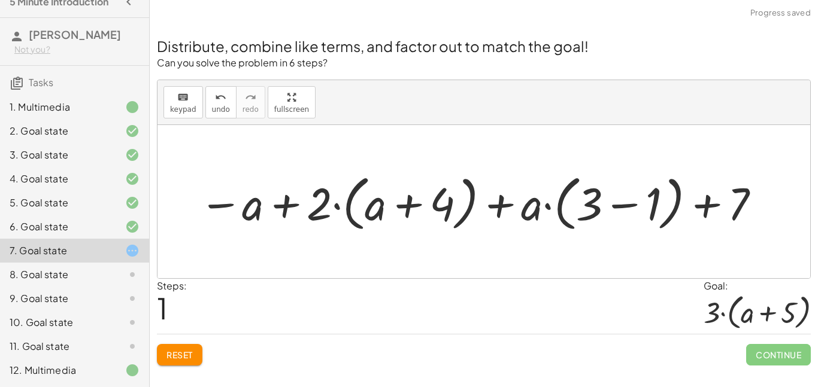
click at [287, 207] on div at bounding box center [480, 202] width 575 height 66
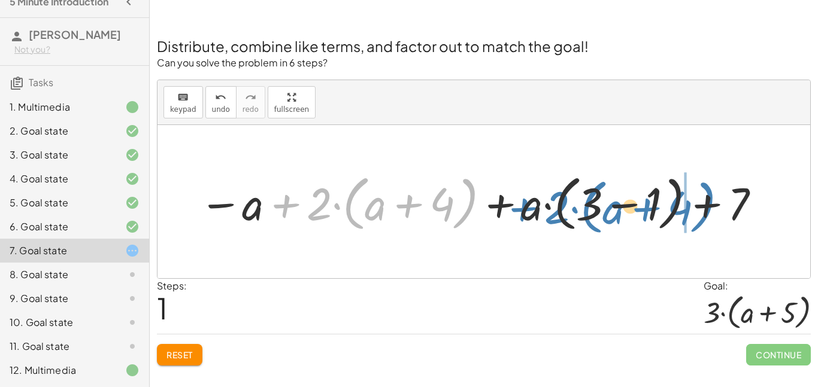
drag, startPoint x: 266, startPoint y: 210, endPoint x: 508, endPoint y: 213, distance: 241.3
click at [508, 213] on div at bounding box center [480, 202] width 575 height 66
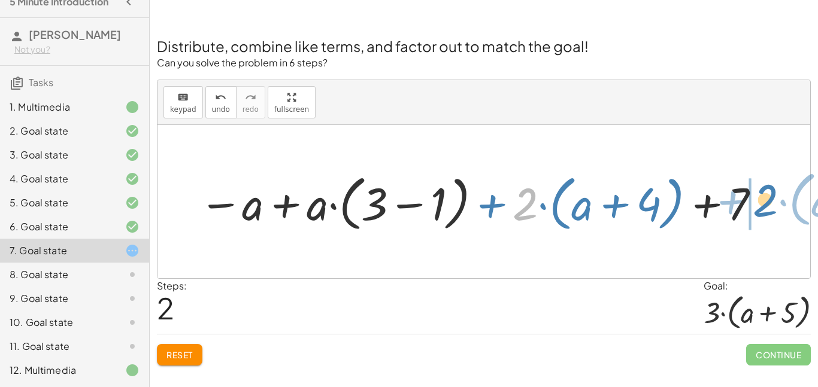
drag, startPoint x: 522, startPoint y: 205, endPoint x: 761, endPoint y: 204, distance: 238.9
click at [761, 204] on div at bounding box center [480, 202] width 575 height 66
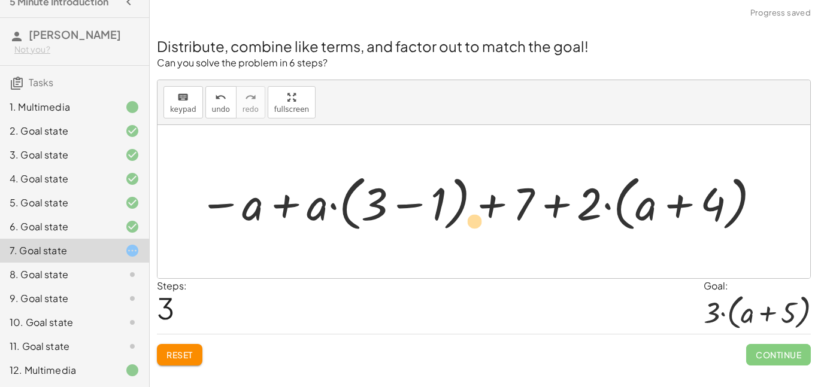
drag, startPoint x: 660, startPoint y: 214, endPoint x: 401, endPoint y: 232, distance: 259.3
click at [401, 232] on div at bounding box center [480, 202] width 575 height 66
click at [175, 365] on button "Reset" at bounding box center [180, 355] width 46 height 22
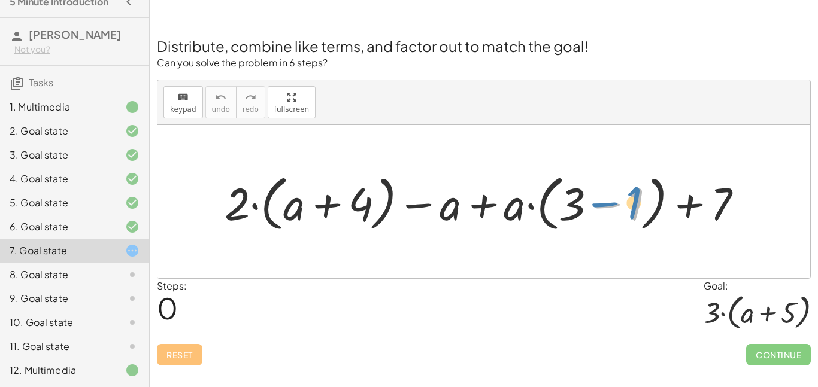
click at [640, 199] on div at bounding box center [489, 202] width 540 height 66
drag, startPoint x: 509, startPoint y: 213, endPoint x: 632, endPoint y: 229, distance: 123.7
click at [632, 229] on div at bounding box center [489, 202] width 540 height 66
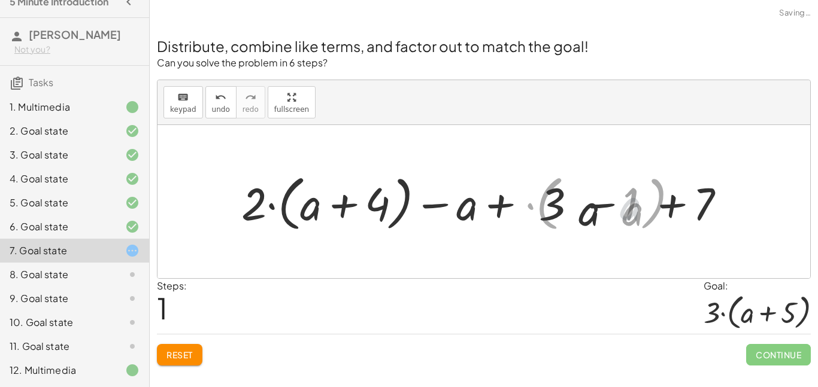
click at [634, 226] on div at bounding box center [488, 202] width 489 height 66
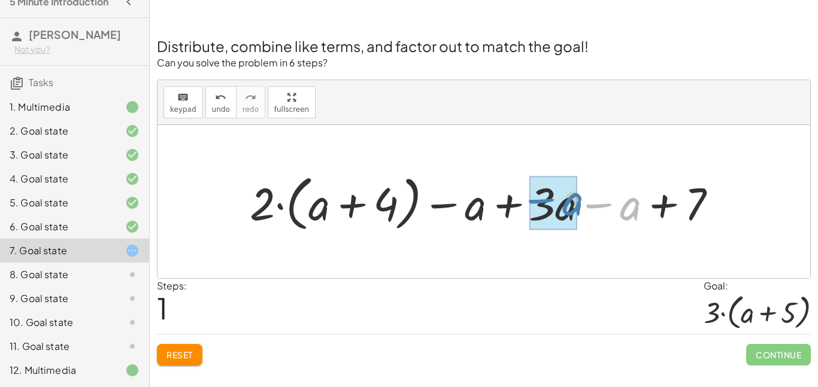
drag, startPoint x: 633, startPoint y: 222, endPoint x: 574, endPoint y: 218, distance: 60.0
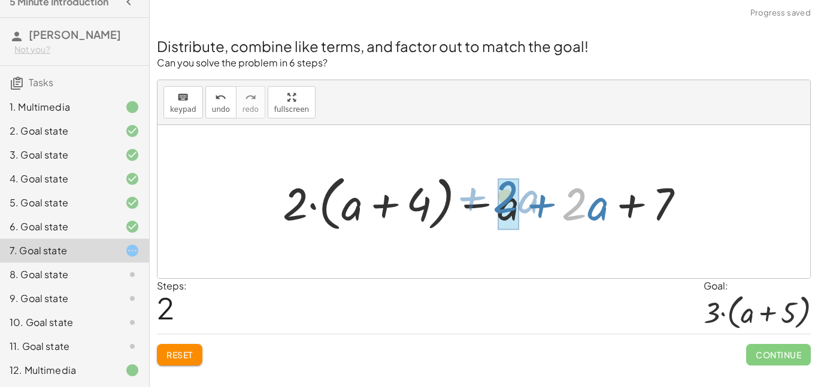
drag, startPoint x: 579, startPoint y: 216, endPoint x: 505, endPoint y: 210, distance: 73.9
click at [505, 210] on div at bounding box center [488, 202] width 423 height 66
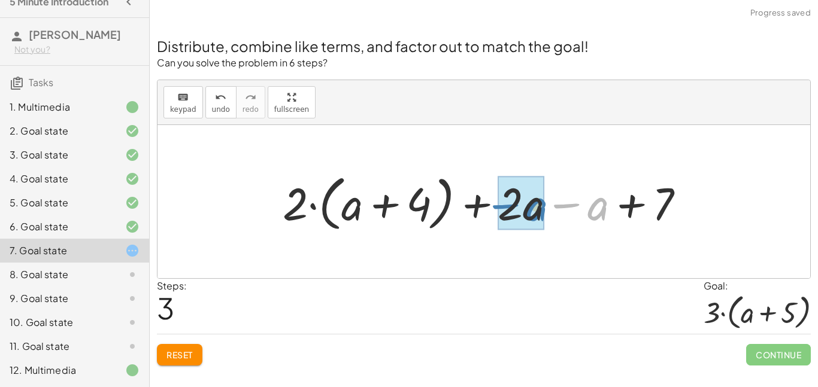
drag, startPoint x: 560, startPoint y: 210, endPoint x: 452, endPoint y: 211, distance: 108.4
click at [452, 211] on div at bounding box center [488, 202] width 423 height 66
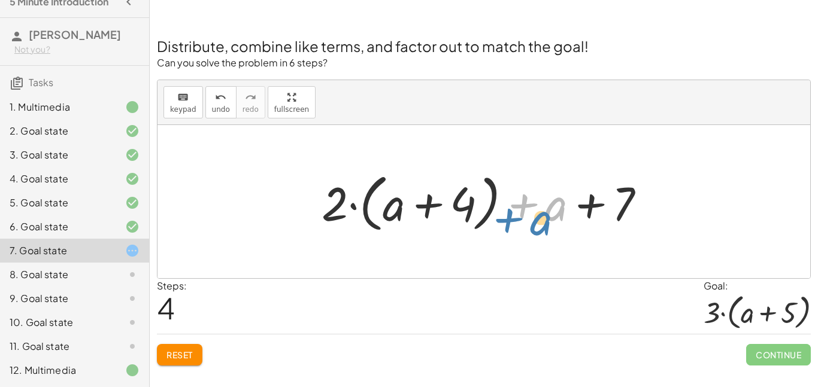
drag, startPoint x: 544, startPoint y: 207, endPoint x: 532, endPoint y: 221, distance: 18.6
click at [532, 221] on div at bounding box center [488, 202] width 345 height 69
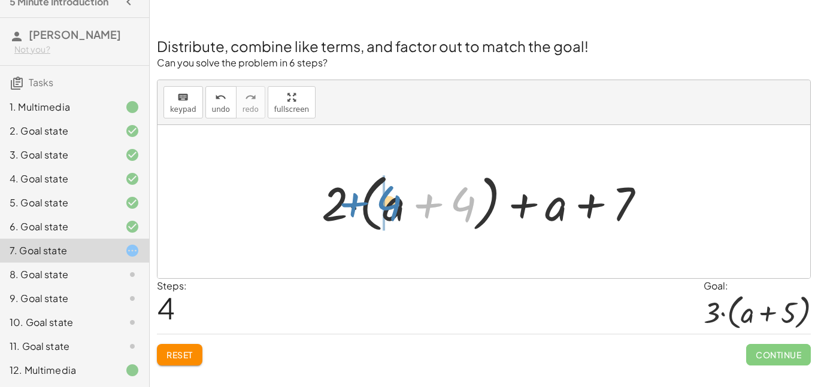
drag, startPoint x: 471, startPoint y: 213, endPoint x: 396, endPoint y: 211, distance: 74.2
click at [396, 211] on div at bounding box center [488, 202] width 345 height 69
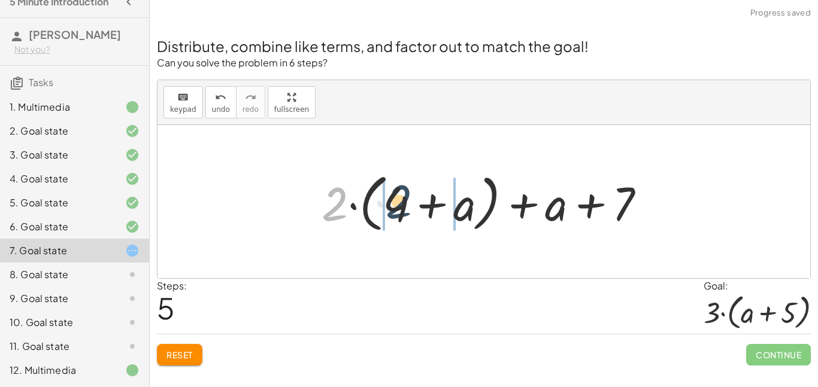
drag, startPoint x: 335, startPoint y: 208, endPoint x: 401, endPoint y: 205, distance: 65.3
click at [401, 205] on div at bounding box center [488, 202] width 345 height 69
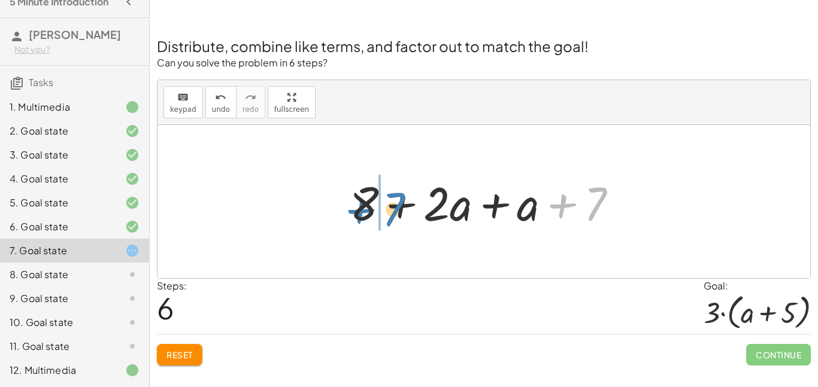
drag, startPoint x: 602, startPoint y: 193, endPoint x: 397, endPoint y: 198, distance: 204.8
click at [397, 198] on div at bounding box center [488, 202] width 289 height 62
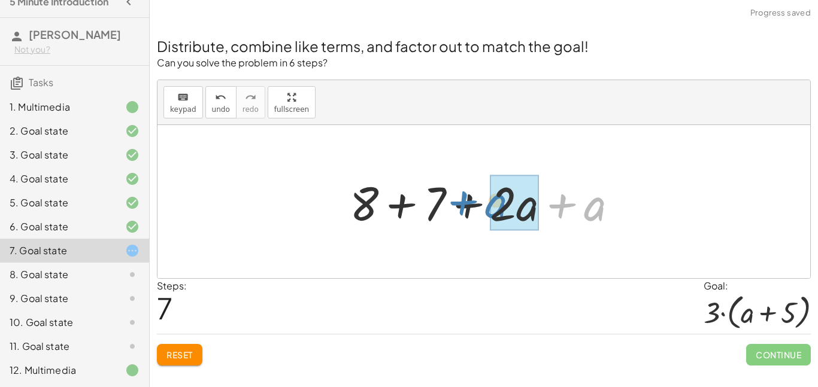
drag, startPoint x: 597, startPoint y: 221, endPoint x: 499, endPoint y: 219, distance: 98.8
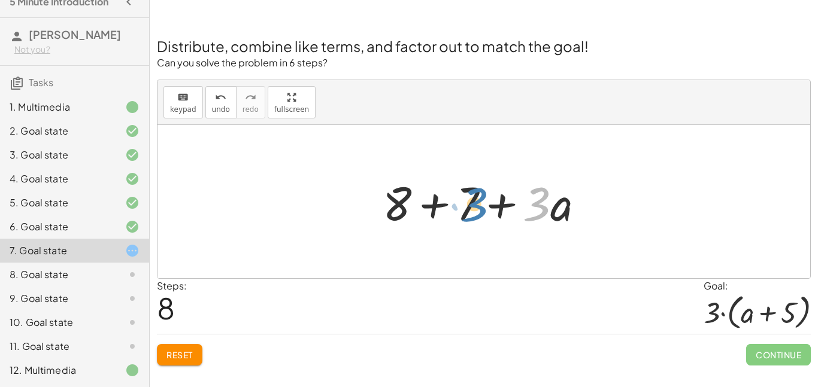
drag, startPoint x: 544, startPoint y: 213, endPoint x: 482, endPoint y: 213, distance: 61.7
click at [482, 213] on div at bounding box center [488, 202] width 223 height 62
click at [426, 211] on div at bounding box center [488, 202] width 223 height 62
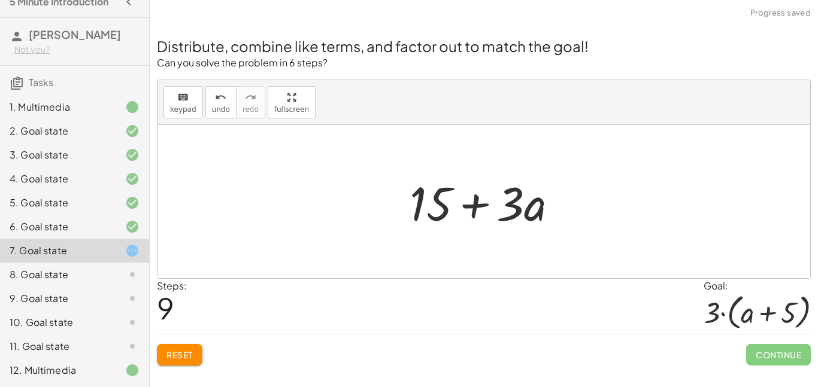
click at [470, 207] on div at bounding box center [489, 202] width 170 height 62
click at [444, 203] on div at bounding box center [489, 202] width 170 height 62
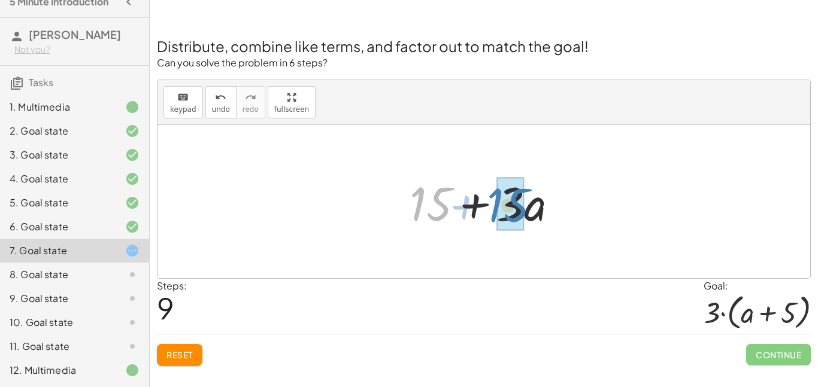
drag, startPoint x: 444, startPoint y: 203, endPoint x: 521, endPoint y: 204, distance: 77.8
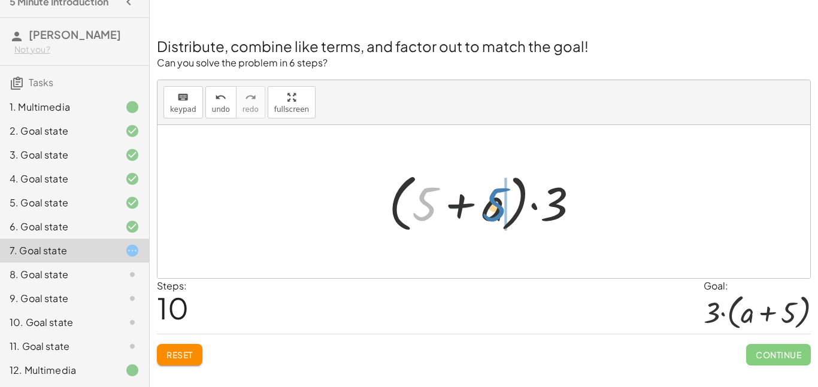
drag, startPoint x: 427, startPoint y: 204, endPoint x: 505, endPoint y: 207, distance: 77.3
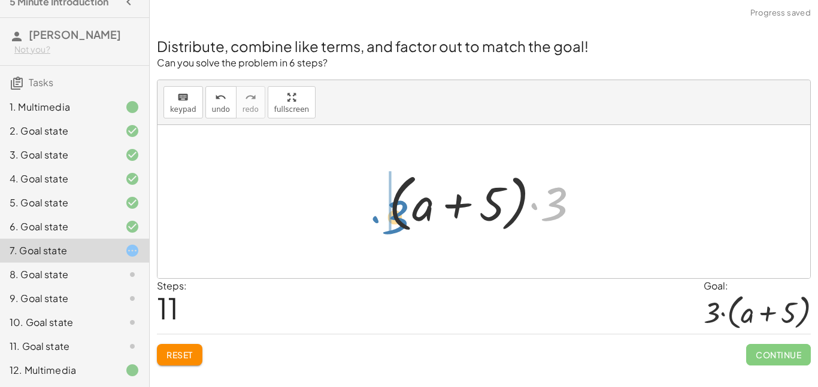
drag, startPoint x: 551, startPoint y: 211, endPoint x: 390, endPoint y: 224, distance: 161.6
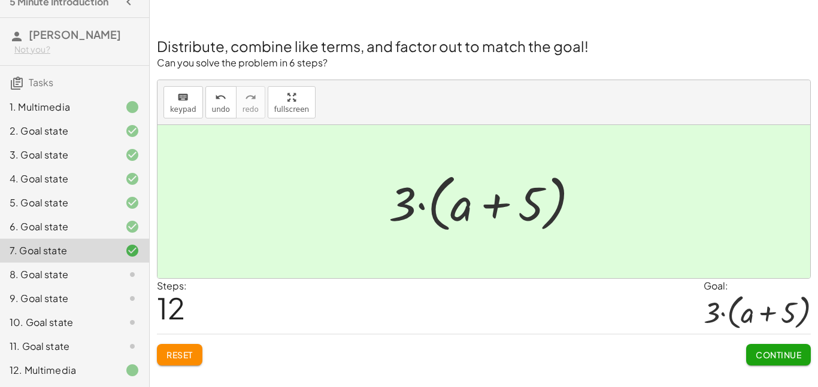
click at [759, 350] on span "Continue" at bounding box center [779, 355] width 46 height 11
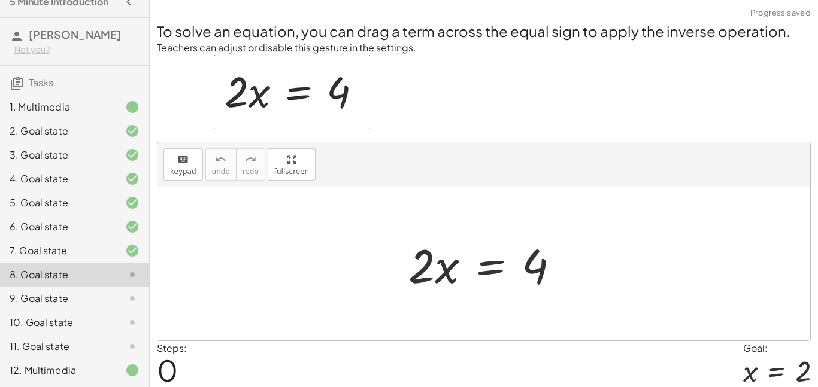
scroll to position [43, 0]
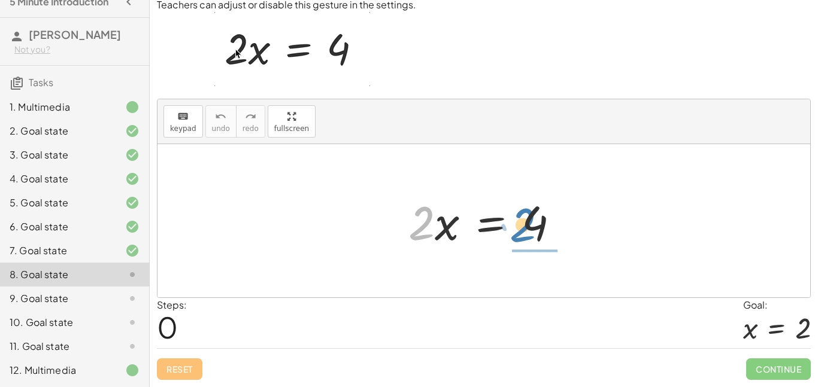
drag, startPoint x: 416, startPoint y: 229, endPoint x: 524, endPoint y: 232, distance: 108.4
click at [524, 232] on div at bounding box center [488, 221] width 172 height 62
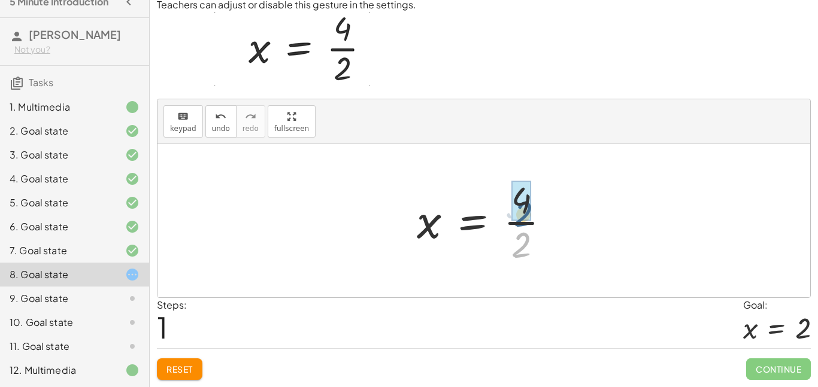
drag, startPoint x: 523, startPoint y: 247, endPoint x: 526, endPoint y: 211, distance: 36.0
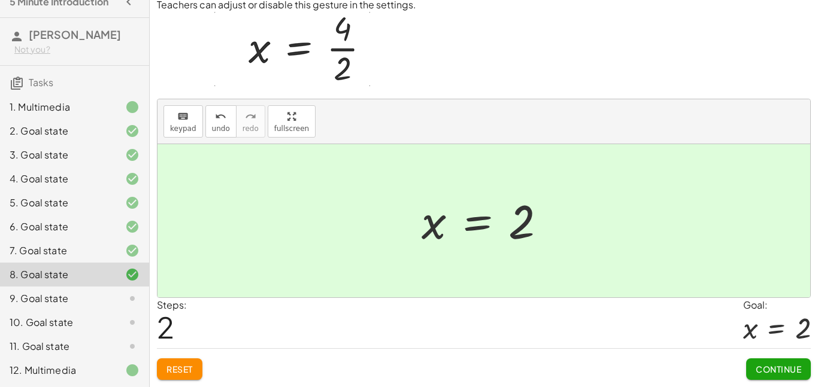
click at [753, 369] on button "Continue" at bounding box center [778, 370] width 65 height 22
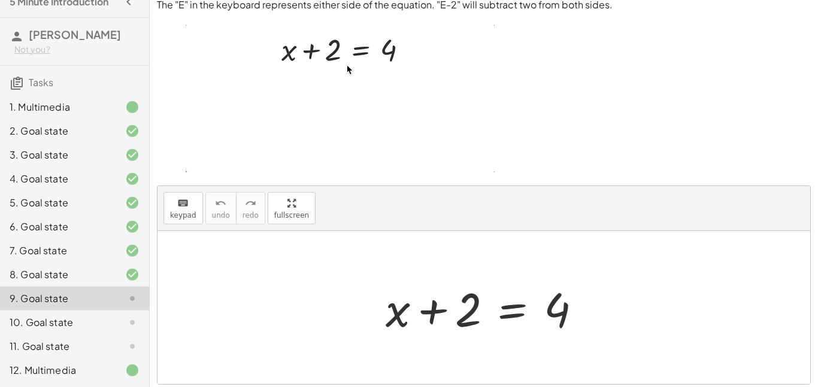
scroll to position [129, 0]
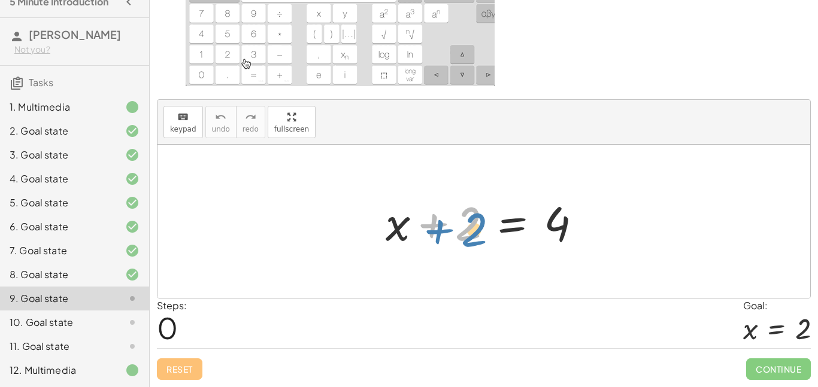
drag, startPoint x: 445, startPoint y: 219, endPoint x: 450, endPoint y: 225, distance: 7.7
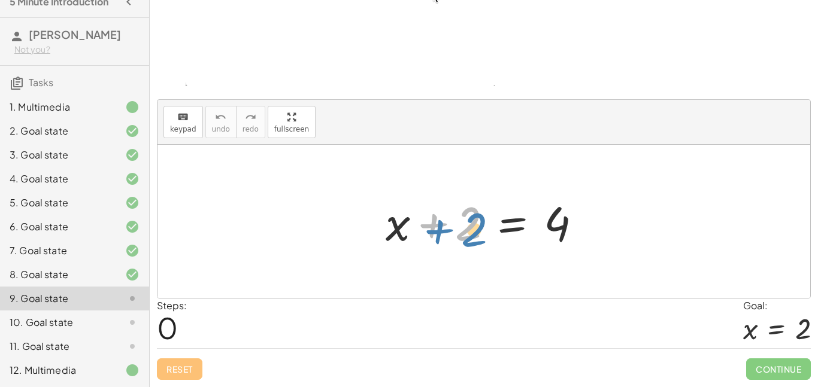
click at [450, 225] on div at bounding box center [488, 222] width 217 height 62
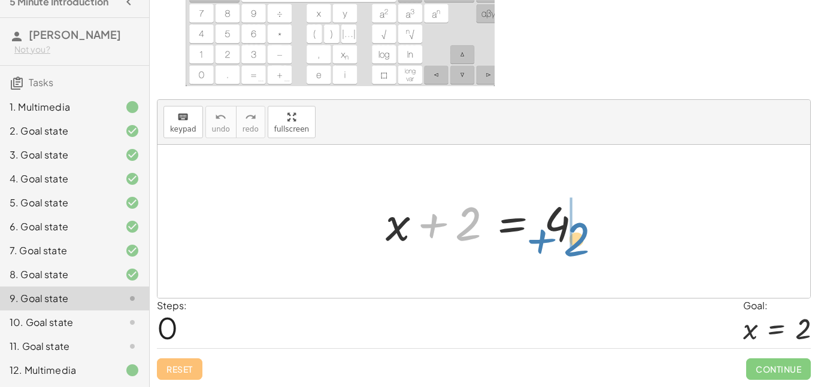
drag, startPoint x: 456, startPoint y: 228, endPoint x: 564, endPoint y: 243, distance: 109.5
click at [564, 243] on div at bounding box center [488, 222] width 217 height 62
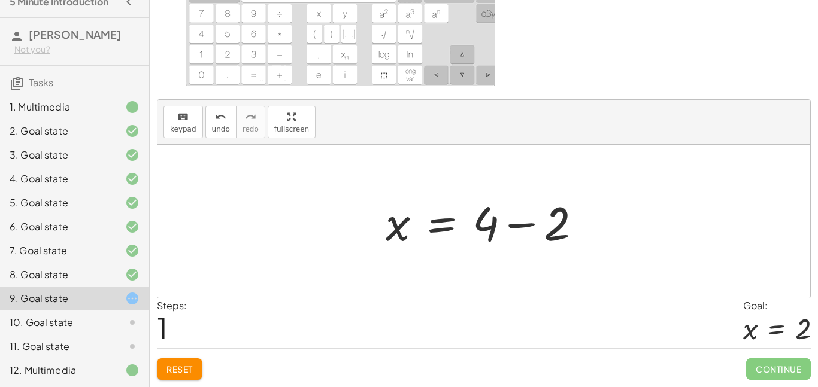
click at [516, 223] on div at bounding box center [488, 222] width 217 height 62
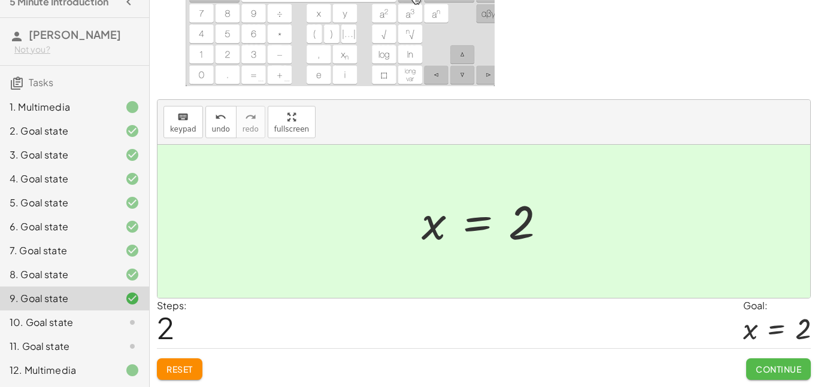
click at [782, 368] on span "Continue" at bounding box center [779, 369] width 46 height 11
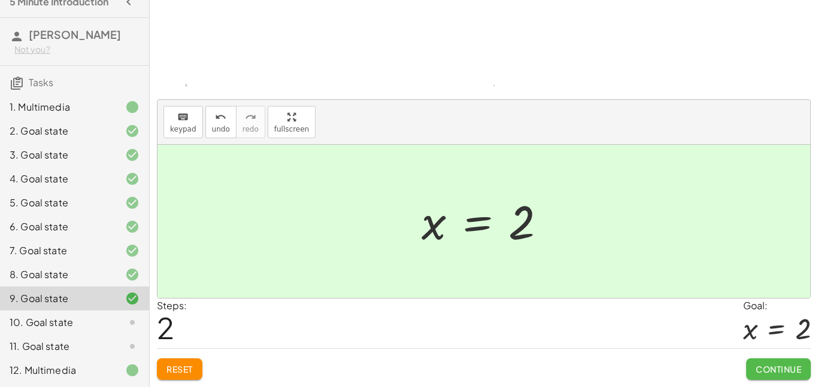
scroll to position [46, 0]
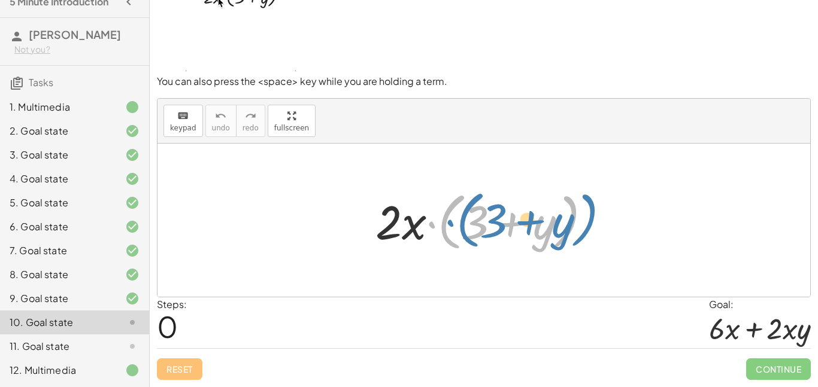
drag, startPoint x: 447, startPoint y: 236, endPoint x: 459, endPoint y: 234, distance: 11.5
click at [459, 234] on div at bounding box center [487, 220] width 237 height 69
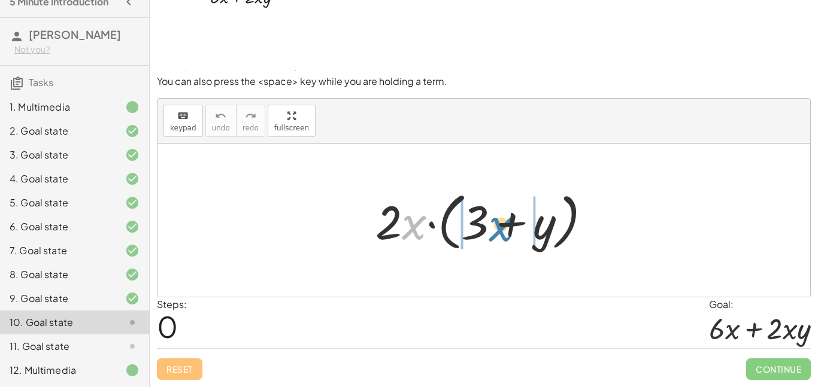
drag, startPoint x: 417, startPoint y: 236, endPoint x: 504, endPoint y: 238, distance: 87.4
click at [504, 238] on div at bounding box center [487, 220] width 237 height 69
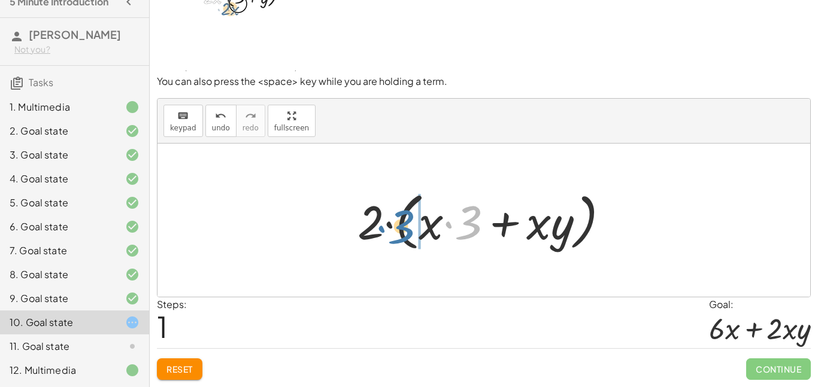
drag, startPoint x: 474, startPoint y: 229, endPoint x: 408, endPoint y: 232, distance: 66.0
click at [408, 232] on div at bounding box center [487, 220] width 273 height 69
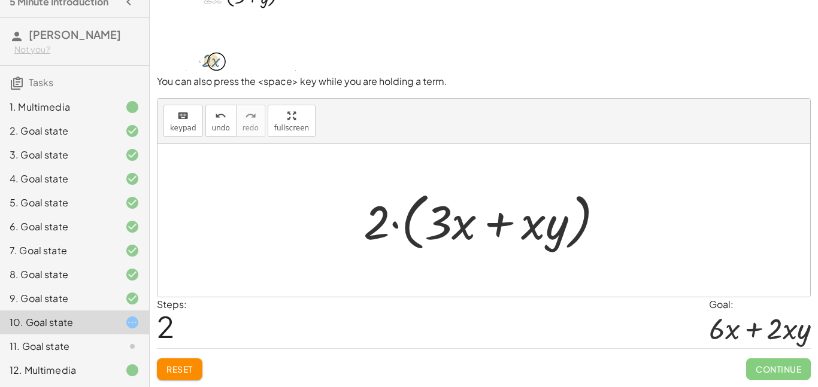
click at [499, 219] on div at bounding box center [488, 220] width 262 height 69
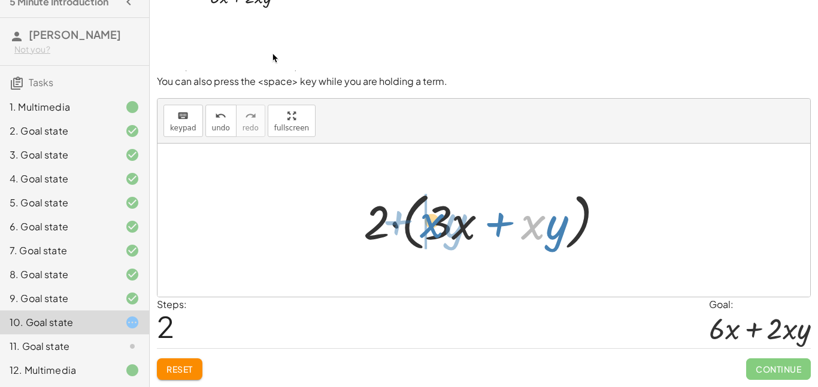
drag, startPoint x: 536, startPoint y: 229, endPoint x: 436, endPoint y: 228, distance: 100.0
click at [436, 228] on div at bounding box center [488, 220] width 262 height 69
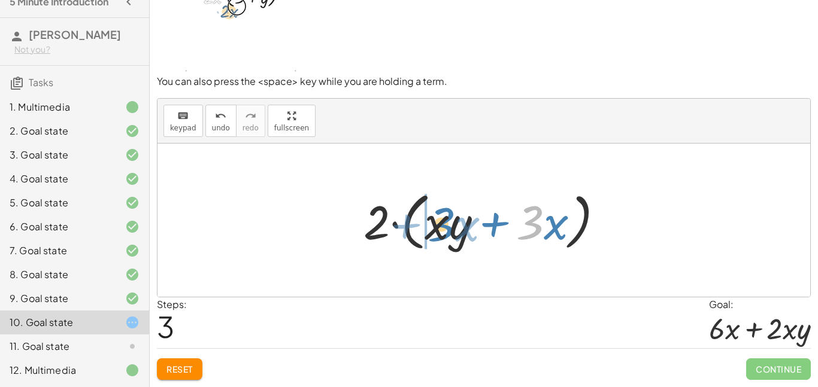
drag, startPoint x: 522, startPoint y: 232, endPoint x: 435, endPoint y: 236, distance: 86.9
click at [435, 236] on div at bounding box center [488, 220] width 262 height 69
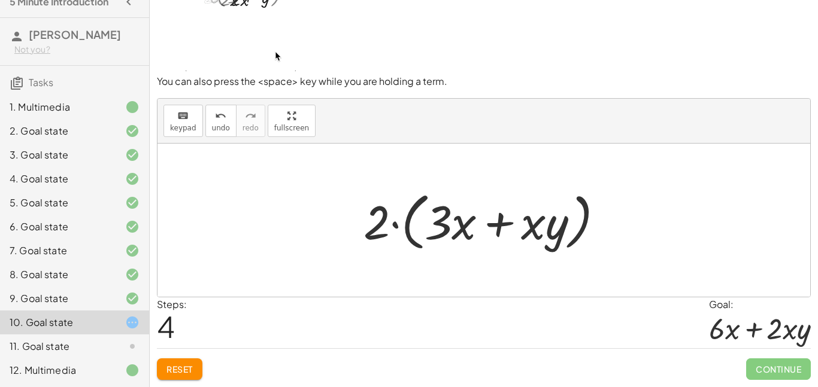
click at [171, 379] on button "Reset" at bounding box center [180, 370] width 46 height 22
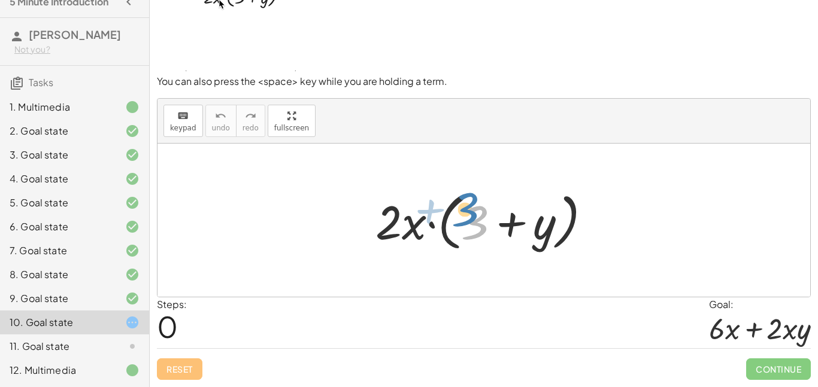
drag, startPoint x: 480, startPoint y: 215, endPoint x: 470, endPoint y: 202, distance: 15.8
click at [470, 202] on div at bounding box center [487, 220] width 237 height 69
drag, startPoint x: 402, startPoint y: 219, endPoint x: 397, endPoint y: 228, distance: 10.0
click at [397, 228] on div at bounding box center [487, 220] width 237 height 69
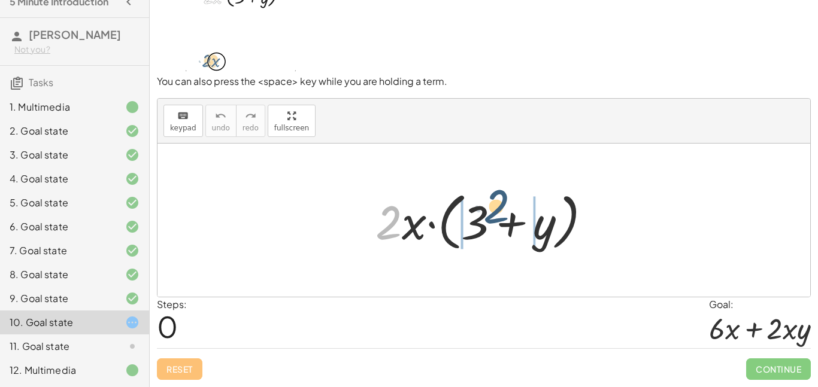
drag, startPoint x: 389, startPoint y: 222, endPoint x: 497, endPoint y: 209, distance: 109.2
click at [497, 209] on div at bounding box center [487, 220] width 237 height 69
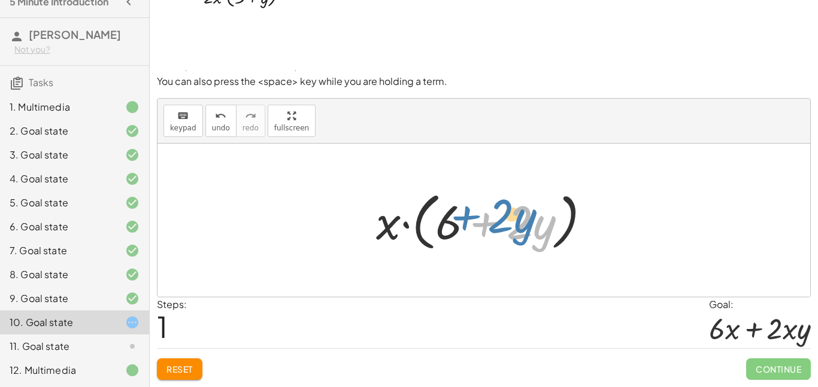
drag, startPoint x: 463, startPoint y: 223, endPoint x: 453, endPoint y: 218, distance: 11.0
click at [453, 218] on div at bounding box center [488, 220] width 236 height 69
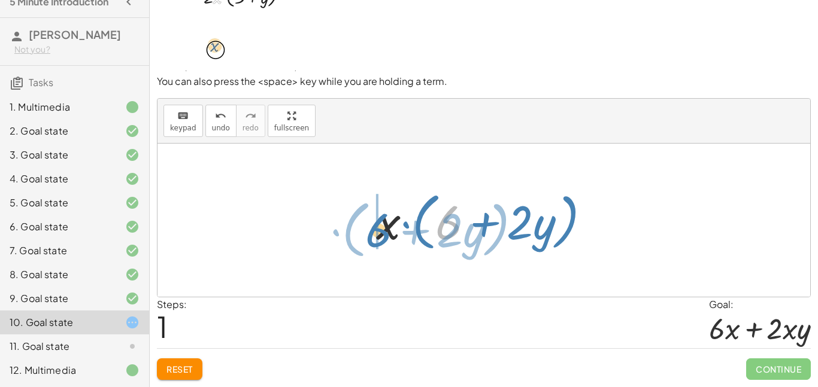
drag, startPoint x: 442, startPoint y: 223, endPoint x: 372, endPoint y: 231, distance: 70.5
click at [372, 231] on div at bounding box center [488, 220] width 236 height 69
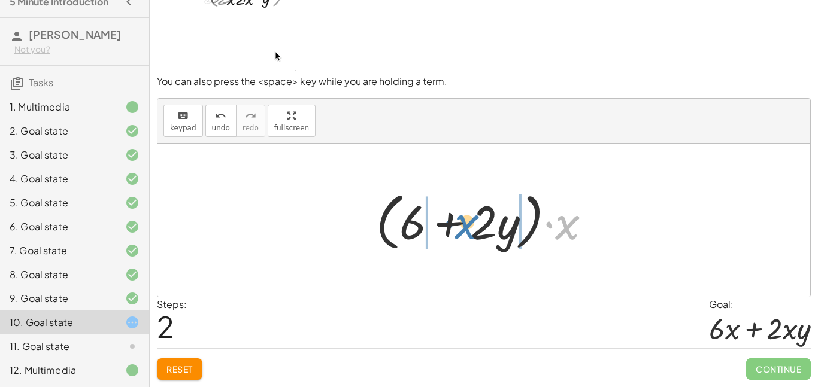
drag, startPoint x: 560, startPoint y: 225, endPoint x: 462, endPoint y: 225, distance: 97.6
click at [462, 225] on div at bounding box center [488, 220] width 236 height 69
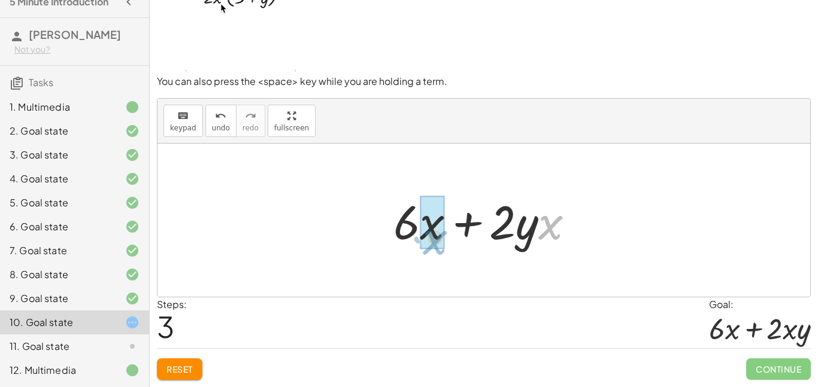
drag, startPoint x: 543, startPoint y: 229, endPoint x: 420, endPoint y: 239, distance: 123.7
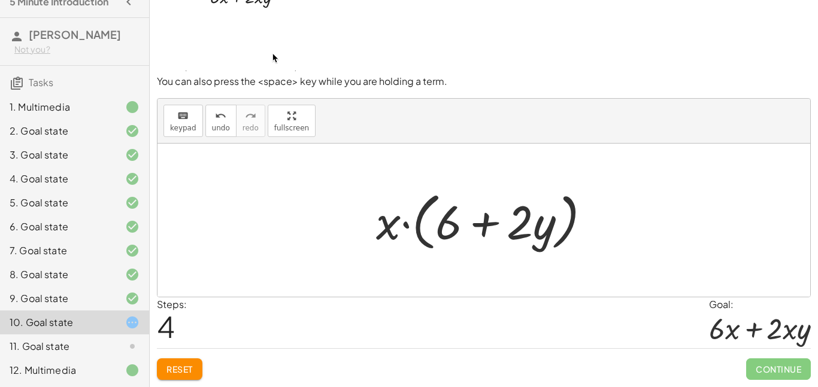
click at [188, 365] on span "Reset" at bounding box center [179, 369] width 26 height 11
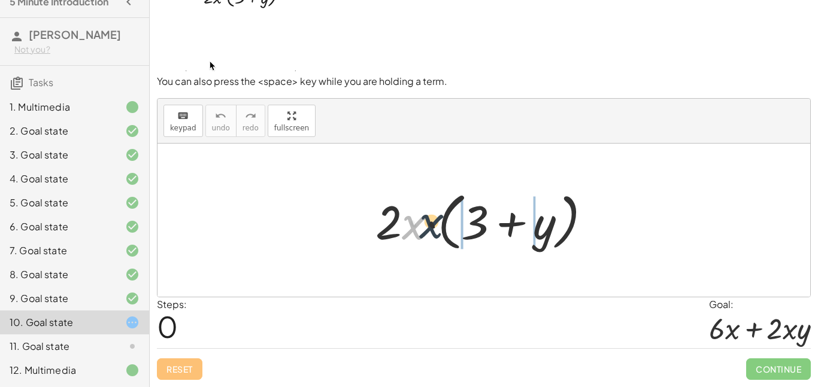
drag, startPoint x: 414, startPoint y: 224, endPoint x: 534, endPoint y: 214, distance: 120.1
click at [534, 214] on div at bounding box center [487, 220] width 237 height 69
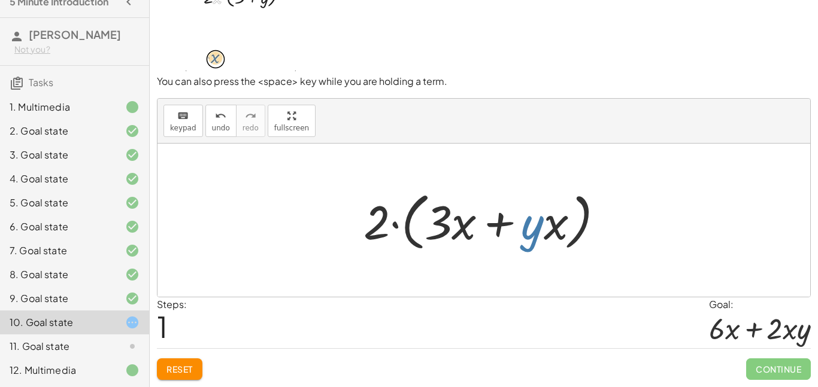
drag, startPoint x: 534, startPoint y: 214, endPoint x: 528, endPoint y: 212, distance: 6.4
click at [528, 212] on div at bounding box center [488, 220] width 262 height 69
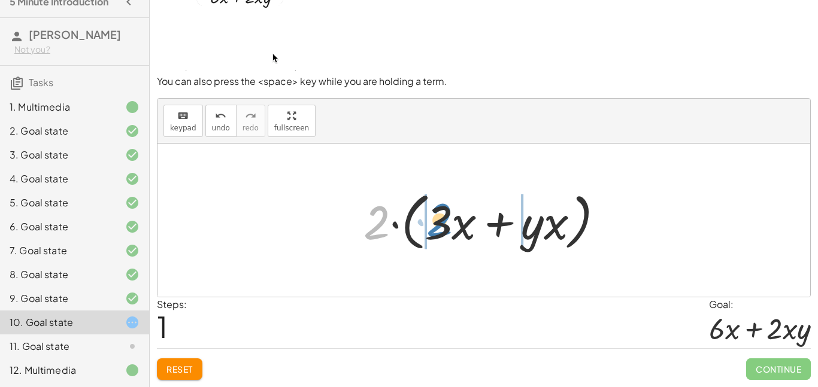
drag, startPoint x: 375, startPoint y: 225, endPoint x: 439, endPoint y: 223, distance: 63.5
click at [439, 223] on div at bounding box center [488, 220] width 262 height 69
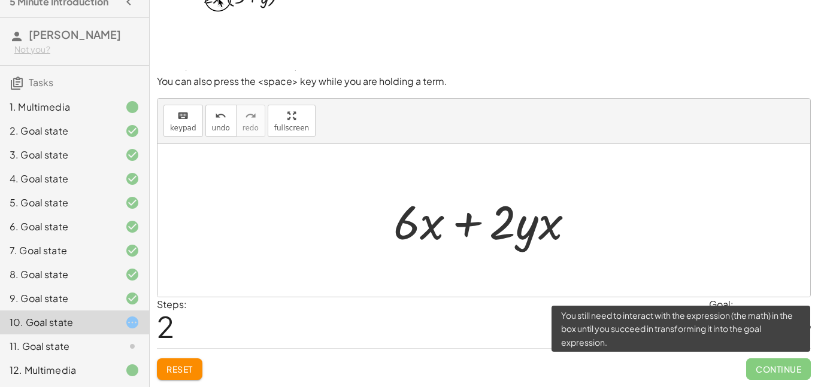
click at [760, 371] on span "Continue" at bounding box center [778, 370] width 65 height 22
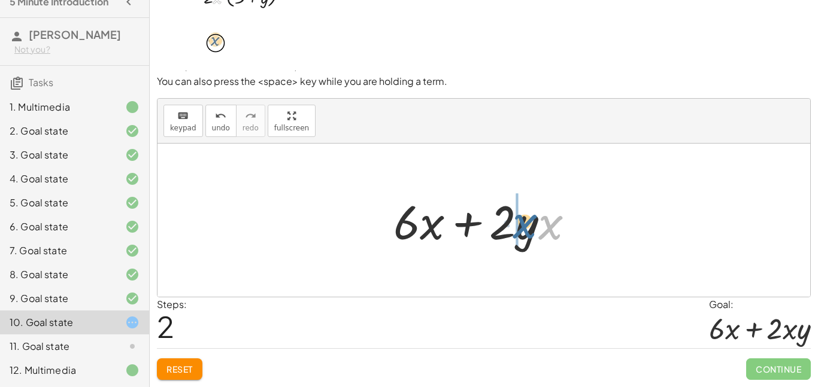
drag, startPoint x: 562, startPoint y: 233, endPoint x: 534, endPoint y: 232, distance: 27.5
click at [534, 232] on div at bounding box center [488, 221] width 202 height 62
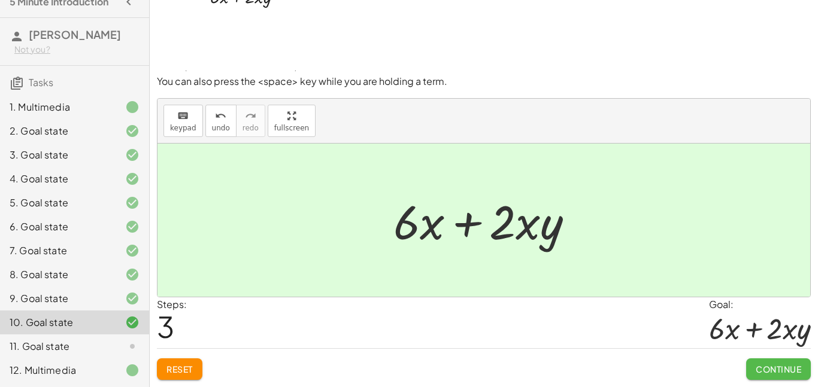
click at [753, 366] on button "Continue" at bounding box center [778, 370] width 65 height 22
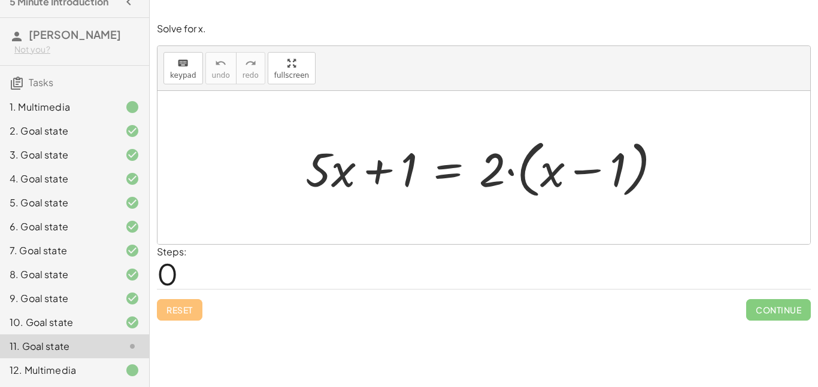
click at [387, 164] on div at bounding box center [488, 168] width 378 height 69
click at [572, 169] on div at bounding box center [488, 168] width 378 height 69
drag, startPoint x: 412, startPoint y: 171, endPoint x: 314, endPoint y: 170, distance: 98.2
click at [314, 170] on div at bounding box center [488, 168] width 378 height 69
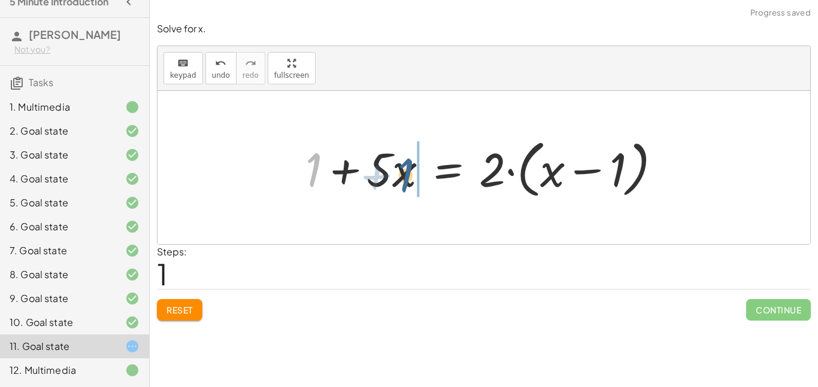
drag, startPoint x: 315, startPoint y: 172, endPoint x: 407, endPoint y: 178, distance: 92.4
click at [407, 178] on div at bounding box center [488, 168] width 378 height 69
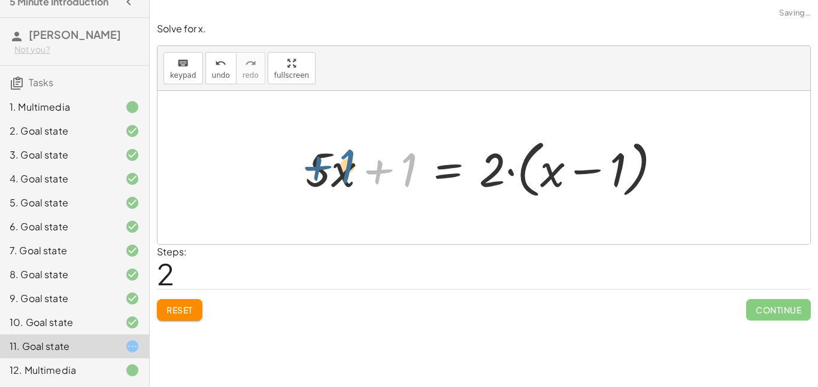
drag, startPoint x: 407, startPoint y: 178, endPoint x: 341, endPoint y: 175, distance: 65.9
click at [341, 175] on div at bounding box center [488, 168] width 378 height 69
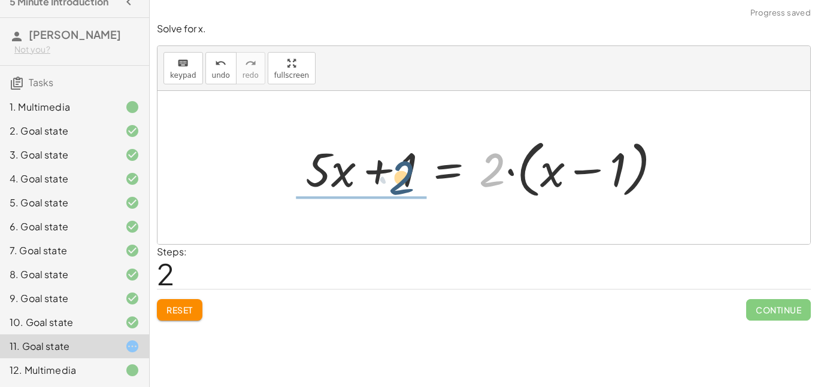
drag, startPoint x: 501, startPoint y: 172, endPoint x: 399, endPoint y: 178, distance: 101.3
click at [399, 178] on div at bounding box center [488, 168] width 378 height 69
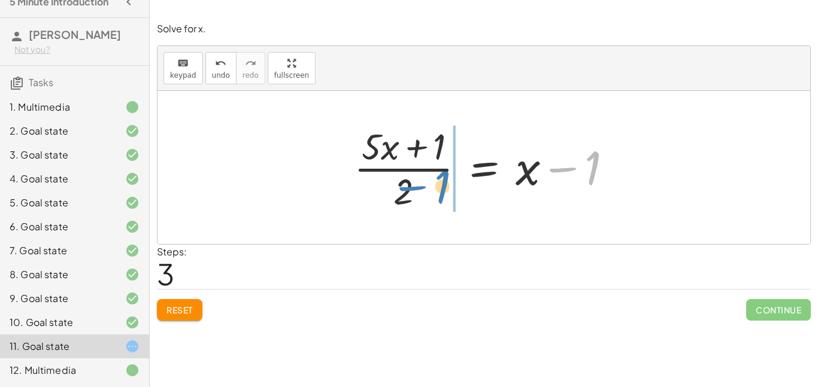
drag, startPoint x: 542, startPoint y: 156, endPoint x: 388, endPoint y: 175, distance: 155.1
click at [388, 175] on div at bounding box center [488, 168] width 280 height 92
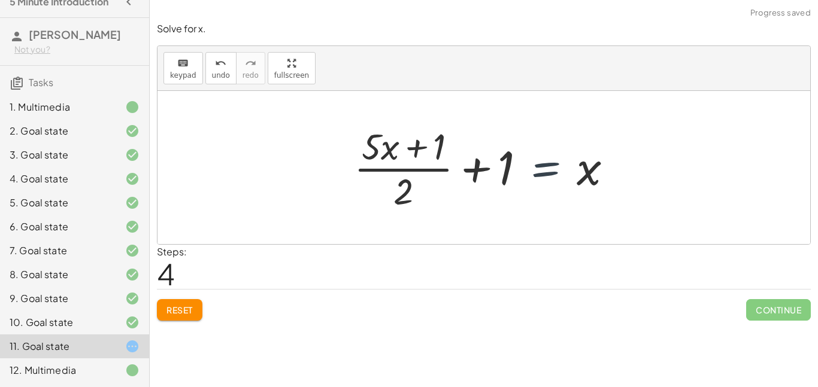
click at [515, 166] on div at bounding box center [488, 168] width 280 height 92
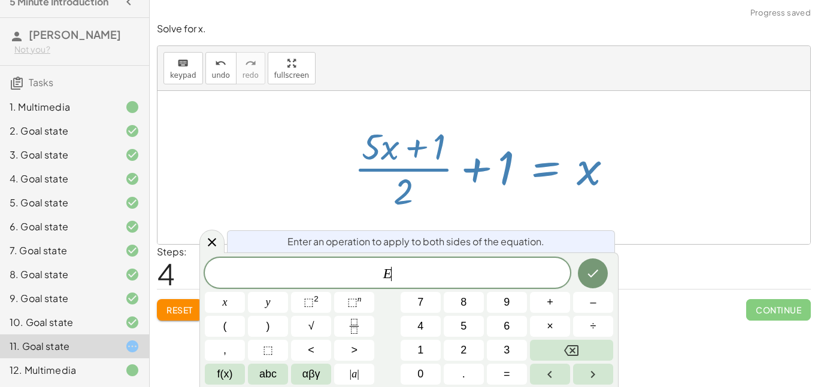
scroll to position [1, 0]
click at [589, 268] on icon "Done" at bounding box center [593, 273] width 14 height 14
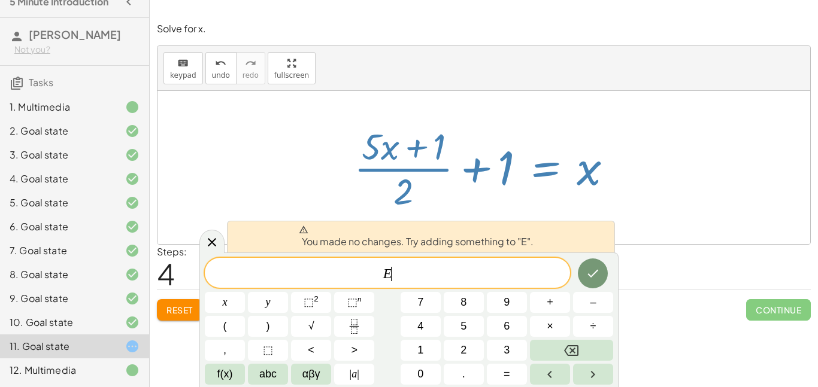
click at [515, 264] on div "E ​" at bounding box center [387, 273] width 365 height 30
click at [441, 307] on div "E ​ x y ⬚ 2 ⬚ n 7 8 9 + – ( ) √ 4 5 6 × ÷ , ⬚ < > 1 2 3 f(x) abc αβγ | a | 0 . =" at bounding box center [409, 321] width 408 height 127
click at [503, 356] on span "3" at bounding box center [506, 350] width 6 height 16
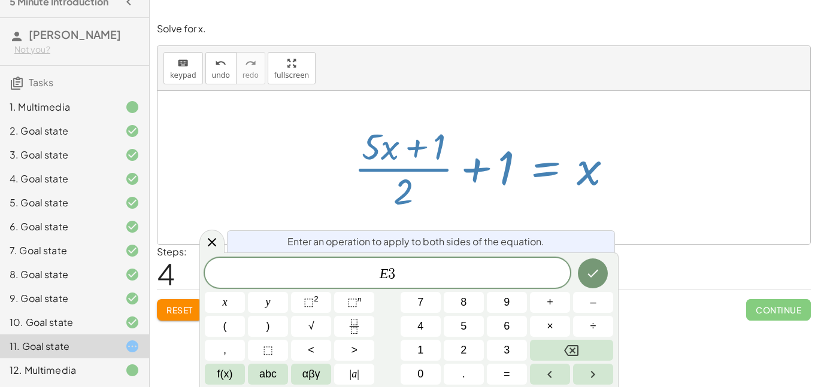
click at [577, 280] on div at bounding box center [593, 273] width 40 height 31
click at [592, 276] on icon "Done" at bounding box center [593, 274] width 11 height 8
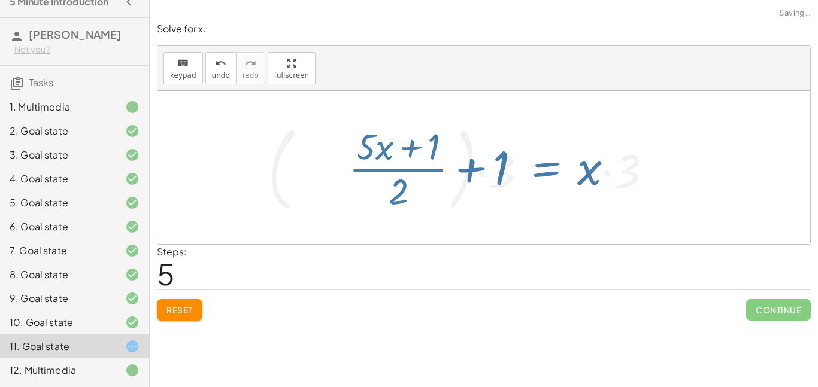
scroll to position [0, 0]
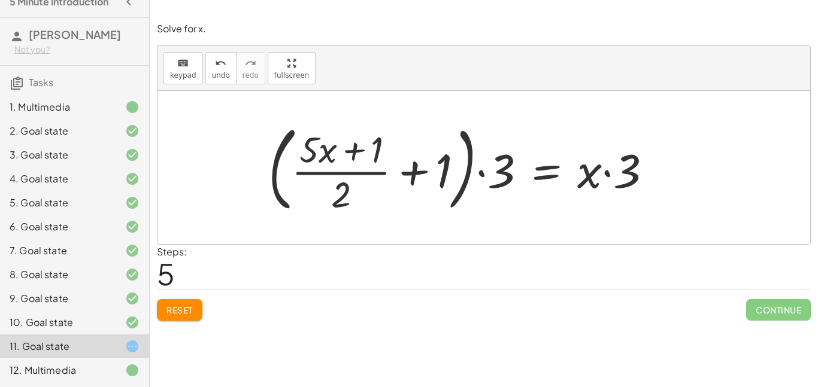
click at [600, 179] on div at bounding box center [464, 167] width 405 height 99
click at [596, 180] on div at bounding box center [464, 167] width 405 height 99
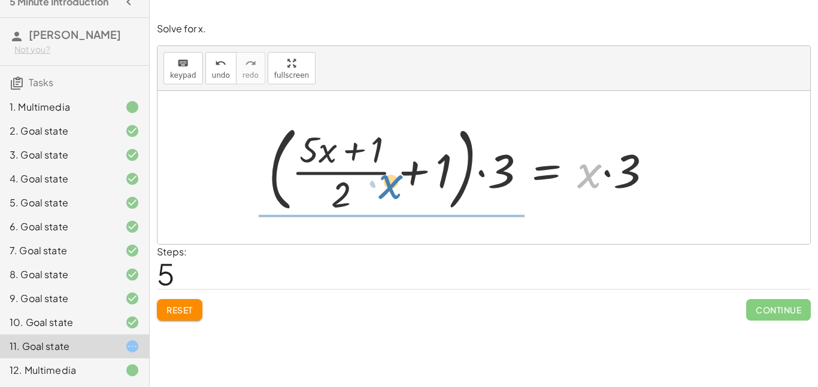
drag, startPoint x: 596, startPoint y: 180, endPoint x: 397, endPoint y: 191, distance: 199.7
click at [397, 191] on div at bounding box center [464, 167] width 405 height 99
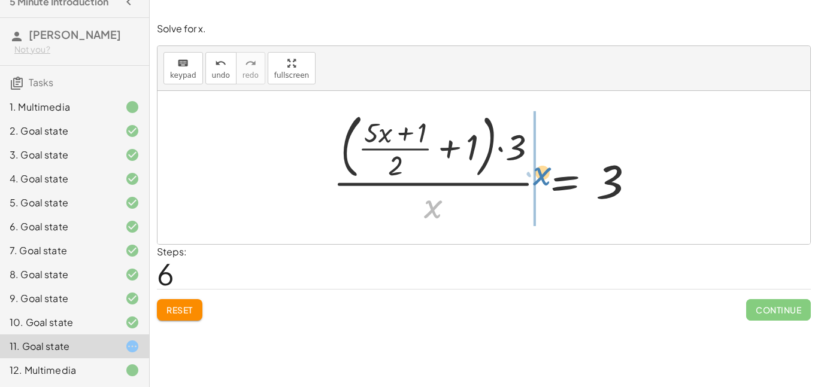
drag, startPoint x: 425, startPoint y: 208, endPoint x: 530, endPoint y: 175, distance: 110.4
click at [530, 175] on div at bounding box center [488, 167] width 323 height 121
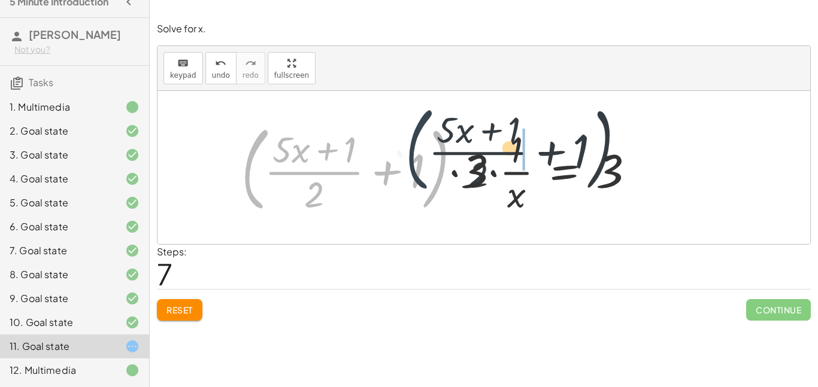
drag, startPoint x: 257, startPoint y: 169, endPoint x: 431, endPoint y: 149, distance: 174.7
click at [431, 149] on div at bounding box center [442, 167] width 414 height 99
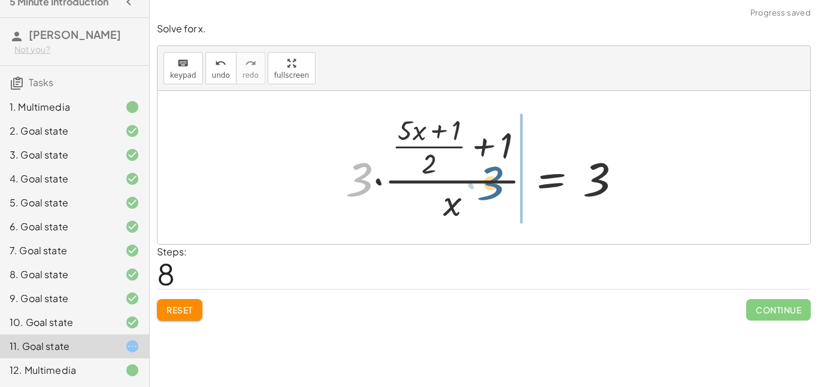
drag, startPoint x: 364, startPoint y: 181, endPoint x: 518, endPoint y: 193, distance: 154.9
click at [518, 193] on div at bounding box center [487, 168] width 297 height 116
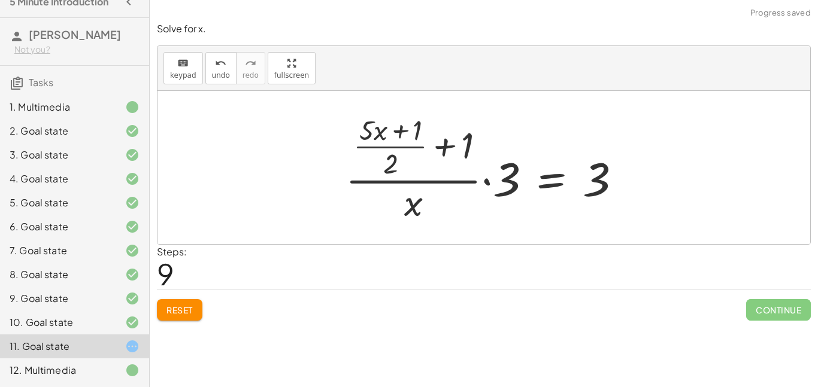
click at [202, 307] on button "Reset" at bounding box center [180, 310] width 46 height 22
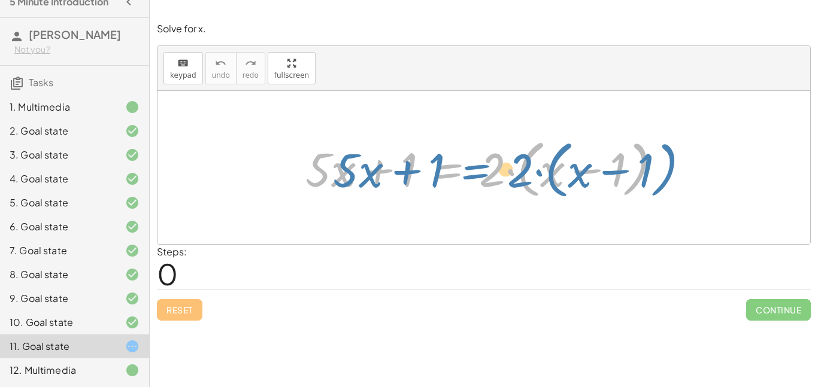
drag, startPoint x: 458, startPoint y: 172, endPoint x: 486, endPoint y: 172, distance: 27.5
click at [486, 172] on div at bounding box center [488, 168] width 378 height 69
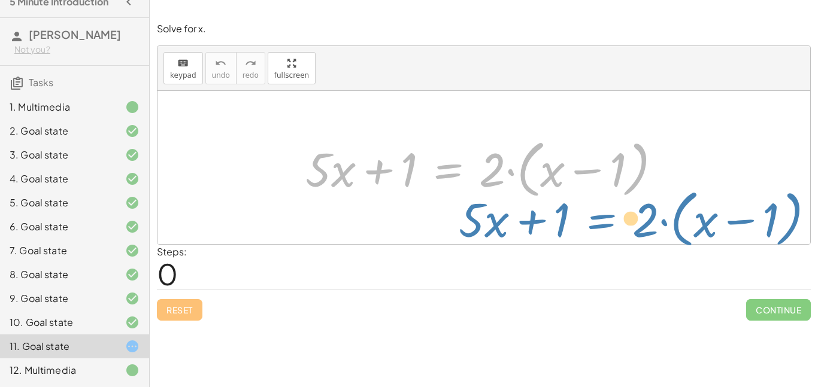
drag, startPoint x: 468, startPoint y: 171, endPoint x: 524, endPoint y: 219, distance: 73.9
click at [524, 219] on div "+ · 5 · x + 1 = · 2 · ( + x − 1 ) + · 5 · x + 1 = · 2 · ( + x − 1 )" at bounding box center [483, 167] width 653 height 153
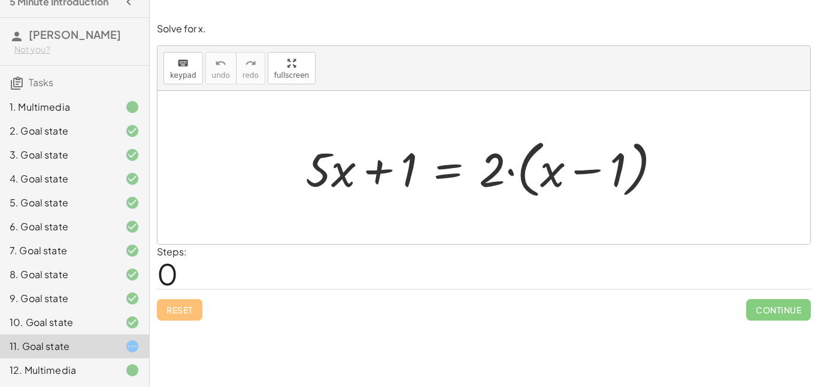
click at [567, 177] on div at bounding box center [488, 168] width 378 height 69
click at [454, 166] on div at bounding box center [488, 168] width 378 height 69
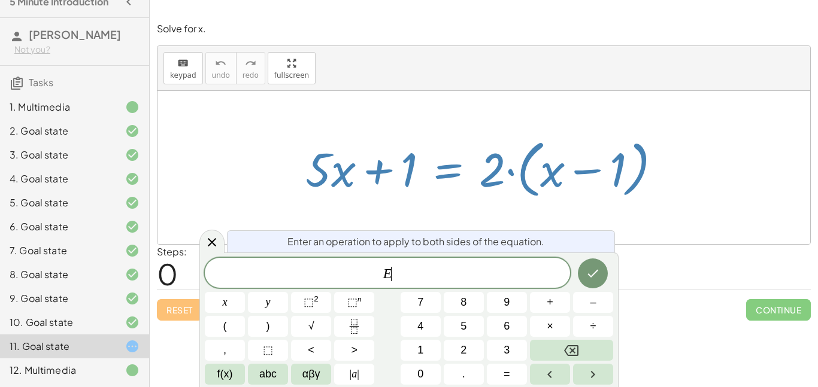
scroll to position [2, 0]
click at [383, 185] on div at bounding box center [488, 168] width 378 height 69
click at [214, 234] on div at bounding box center [211, 241] width 25 height 23
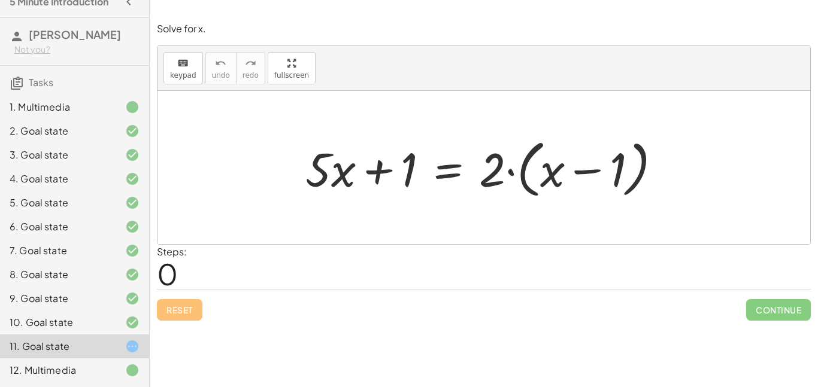
click at [333, 183] on div at bounding box center [488, 168] width 378 height 69
click at [387, 174] on div at bounding box center [488, 168] width 378 height 69
click at [384, 173] on div at bounding box center [488, 168] width 378 height 69
click at [434, 173] on div at bounding box center [488, 168] width 378 height 69
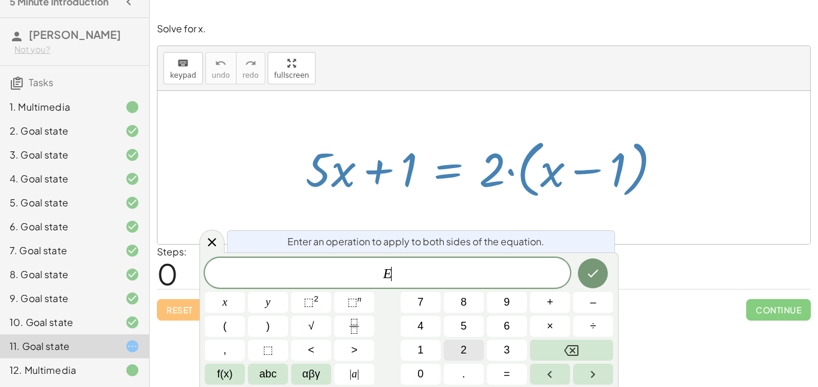
click at [460, 342] on span "2" at bounding box center [463, 350] width 6 height 16
click at [591, 278] on icon "Done" at bounding box center [593, 273] width 14 height 14
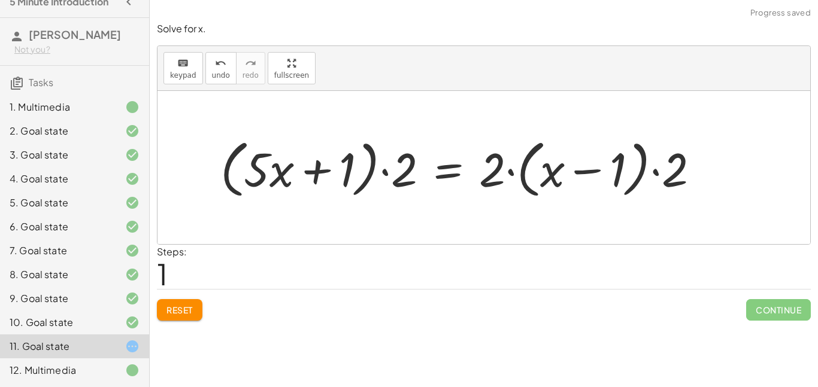
click at [457, 171] on div at bounding box center [464, 168] width 501 height 69
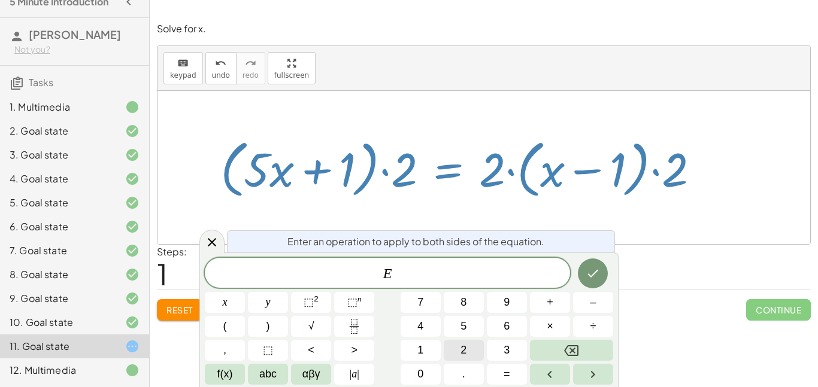
click at [477, 353] on button "2" at bounding box center [464, 350] width 40 height 21
click at [592, 268] on icon "Done" at bounding box center [593, 273] width 14 height 14
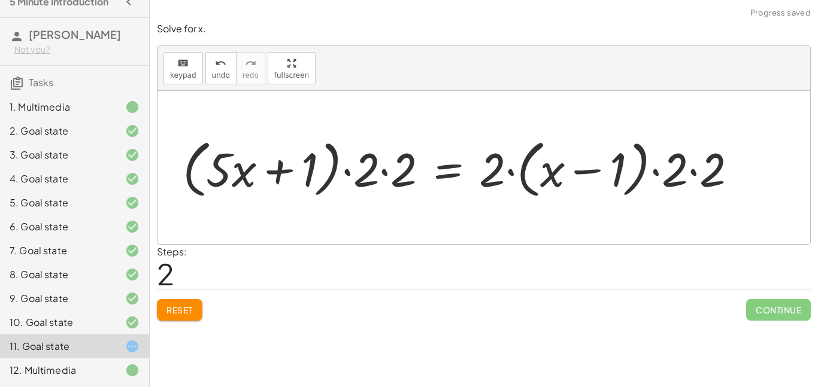
click at [455, 174] on div at bounding box center [464, 168] width 575 height 69
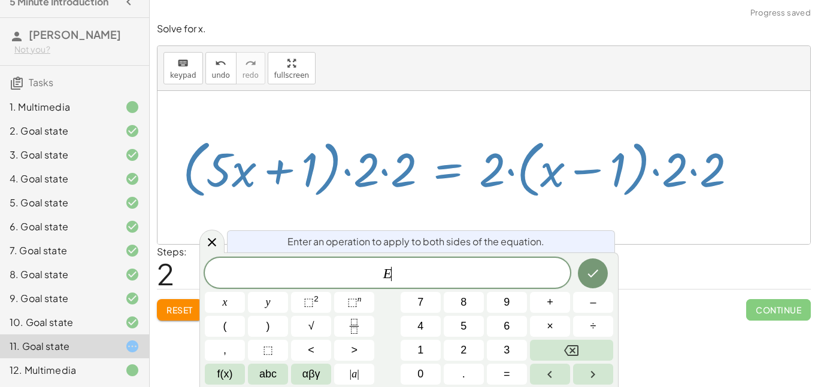
scroll to position [4, 0]
click at [459, 358] on button "2" at bounding box center [464, 350] width 40 height 21
click at [587, 281] on button "Done" at bounding box center [593, 274] width 30 height 30
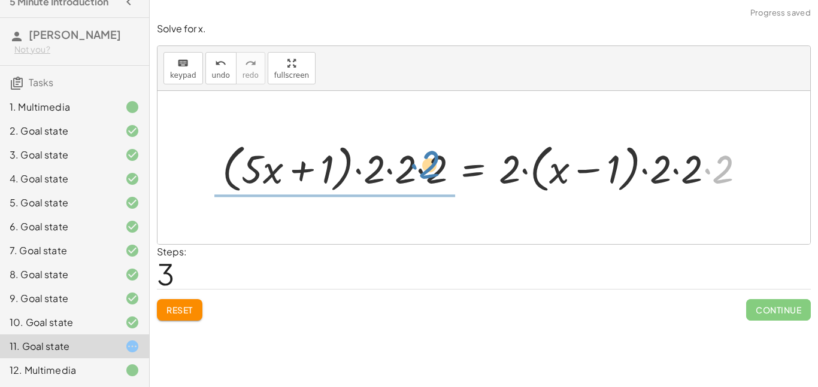
drag, startPoint x: 703, startPoint y: 184, endPoint x: 409, endPoint y: 180, distance: 294.0
click at [409, 180] on div at bounding box center [488, 168] width 545 height 58
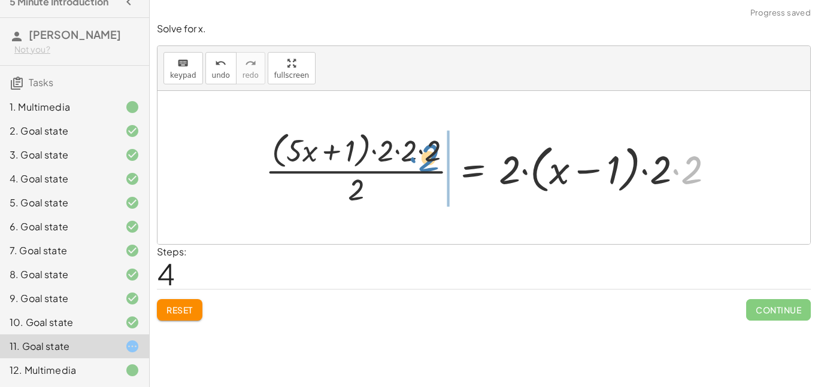
drag, startPoint x: 694, startPoint y: 170, endPoint x: 431, endPoint y: 158, distance: 263.7
click at [431, 158] on div at bounding box center [494, 168] width 470 height 82
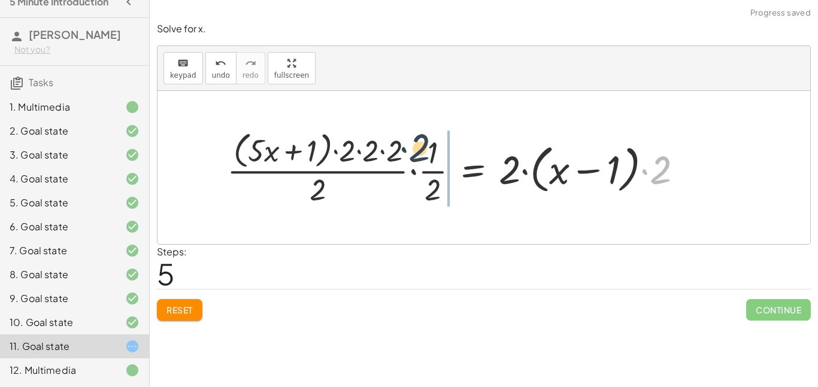
drag, startPoint x: 656, startPoint y: 175, endPoint x: 393, endPoint y: 154, distance: 264.3
click at [393, 154] on div at bounding box center [459, 168] width 477 height 82
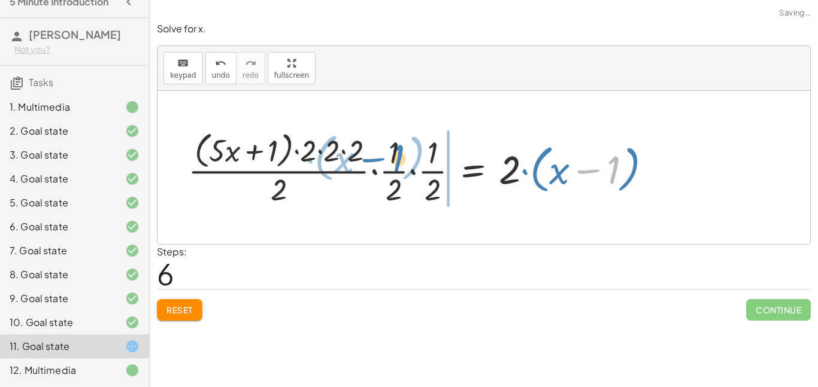
drag, startPoint x: 571, startPoint y: 175, endPoint x: 334, endPoint y: 166, distance: 236.7
click at [334, 166] on div at bounding box center [424, 168] width 485 height 82
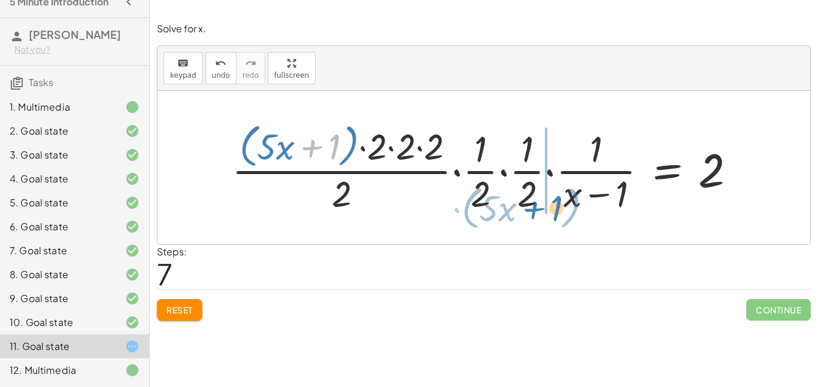
drag, startPoint x: 329, startPoint y: 146, endPoint x: 551, endPoint y: 208, distance: 230.5
click at [551, 208] on div at bounding box center [489, 168] width 526 height 98
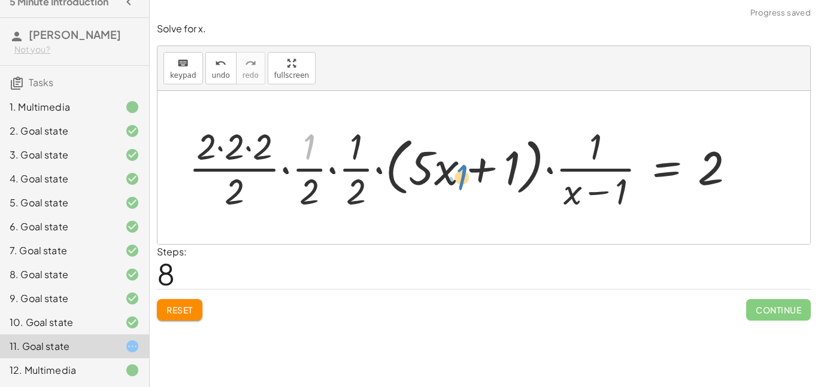
drag, startPoint x: 313, startPoint y: 150, endPoint x: 465, endPoint y: 180, distance: 155.7
click at [465, 180] on div at bounding box center [467, 168] width 568 height 92
drag, startPoint x: 465, startPoint y: 180, endPoint x: 361, endPoint y: 204, distance: 106.8
click at [361, 204] on div at bounding box center [467, 168] width 568 height 92
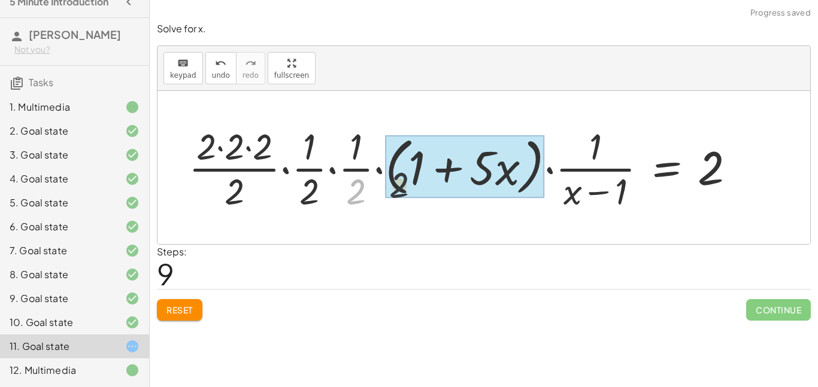
drag, startPoint x: 348, startPoint y: 192, endPoint x: 407, endPoint y: 180, distance: 59.2
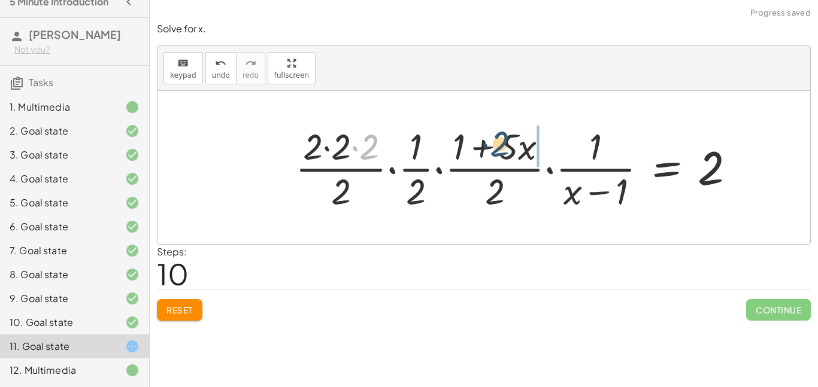
drag, startPoint x: 367, startPoint y: 147, endPoint x: 499, endPoint y: 144, distance: 131.7
click at [499, 144] on div at bounding box center [520, 168] width 462 height 92
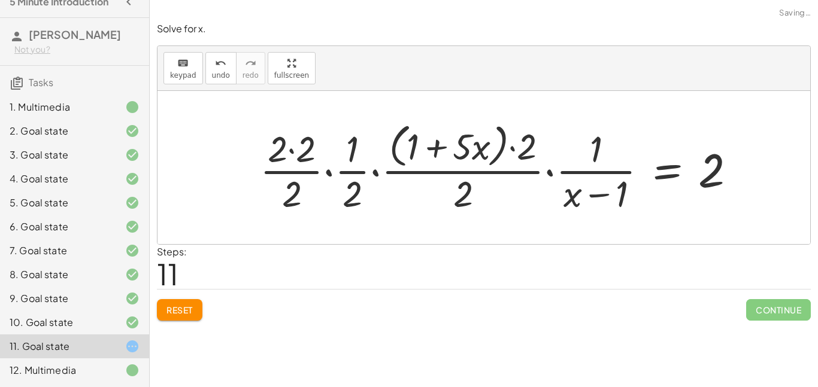
click at [178, 305] on span "Reset" at bounding box center [179, 310] width 26 height 11
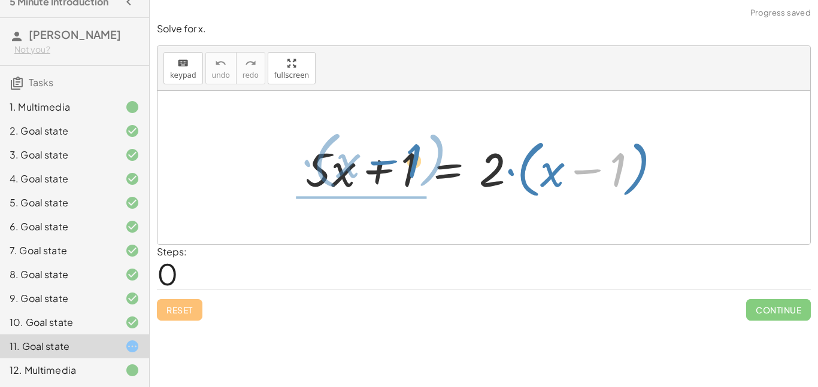
drag, startPoint x: 580, startPoint y: 177, endPoint x: 374, endPoint y: 168, distance: 205.5
click at [374, 168] on div at bounding box center [488, 168] width 378 height 69
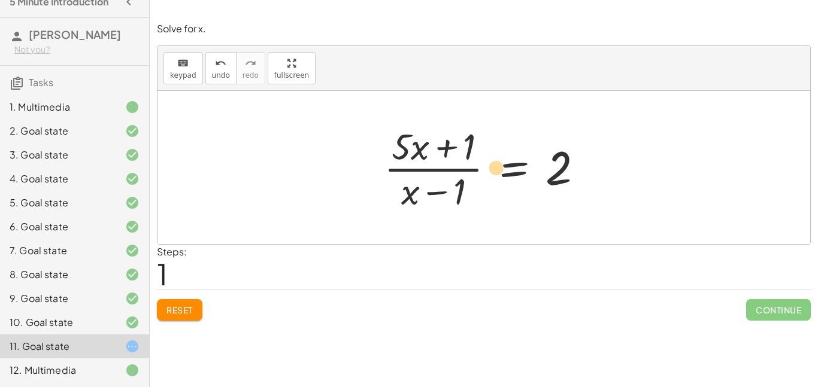
drag, startPoint x: 408, startPoint y: 185, endPoint x: 493, endPoint y: 160, distance: 88.5
click at [493, 160] on div at bounding box center [488, 168] width 221 height 92
click at [441, 195] on div at bounding box center [488, 168] width 221 height 92
click at [445, 156] on div at bounding box center [488, 168] width 221 height 92
drag, startPoint x: 410, startPoint y: 201, endPoint x: 526, endPoint y: 178, distance: 118.9
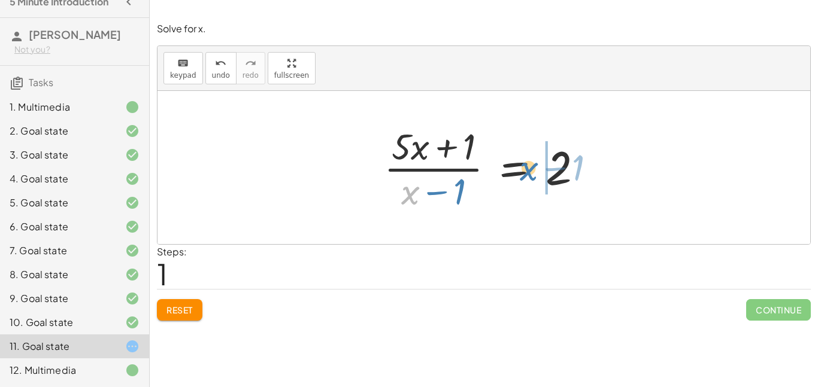
click at [526, 178] on div at bounding box center [488, 168] width 221 height 92
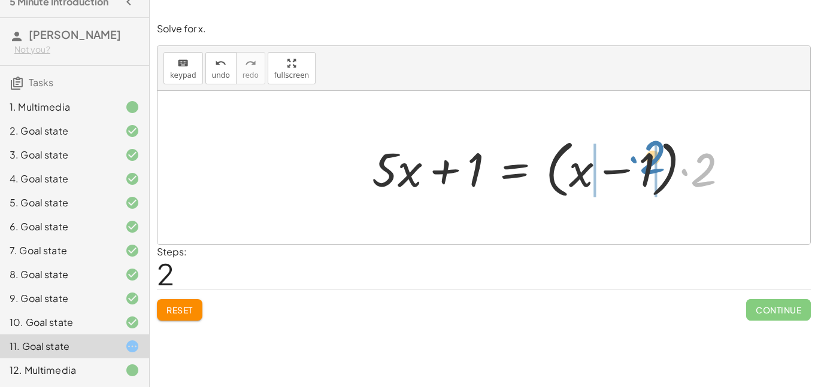
drag, startPoint x: 697, startPoint y: 171, endPoint x: 649, endPoint y: 155, distance: 50.4
click at [649, 155] on div at bounding box center [555, 168] width 378 height 69
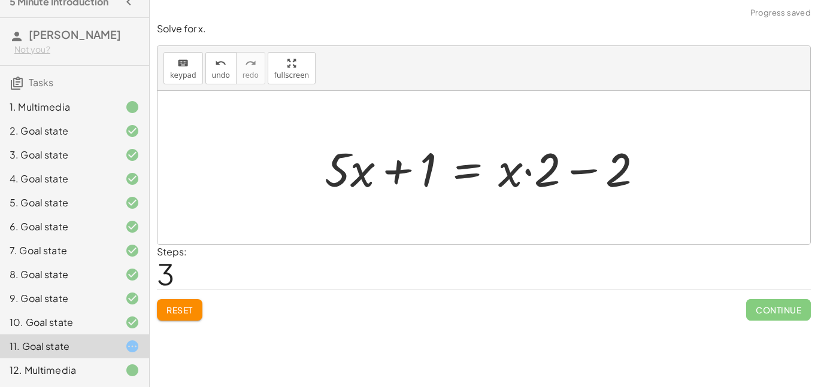
click at [578, 172] on div at bounding box center [489, 168] width 340 height 62
click at [395, 180] on div at bounding box center [489, 168] width 340 height 62
drag, startPoint x: 356, startPoint y: 176, endPoint x: 438, endPoint y: 170, distance: 82.2
drag, startPoint x: 430, startPoint y: 173, endPoint x: 357, endPoint y: 181, distance: 72.9
click at [357, 181] on div at bounding box center [489, 168] width 340 height 62
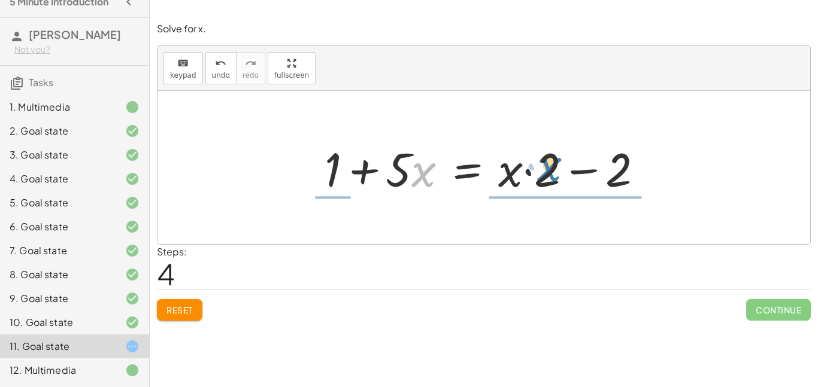
drag, startPoint x: 414, startPoint y: 172, endPoint x: 545, endPoint y: 169, distance: 131.2
click at [545, 169] on div at bounding box center [489, 168] width 340 height 62
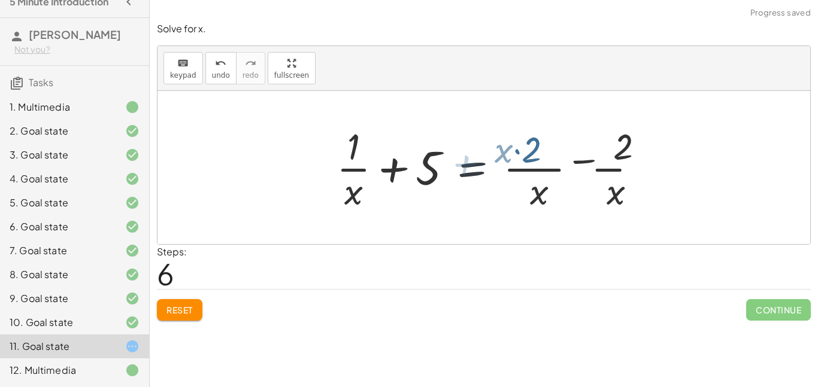
click at [460, 175] on div at bounding box center [501, 168] width 342 height 92
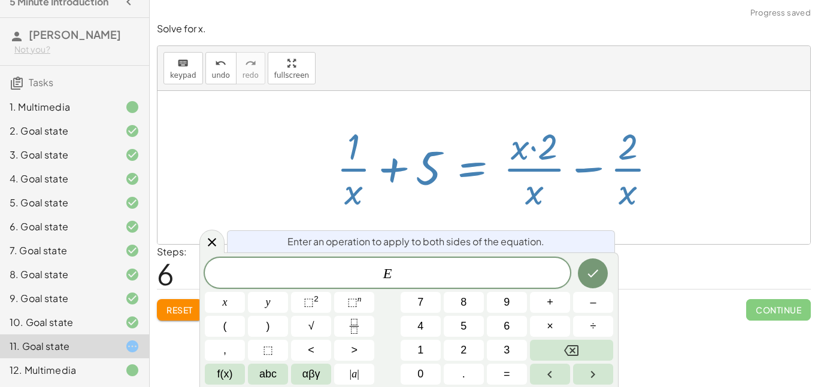
click at [529, 219] on div at bounding box center [483, 167] width 653 height 153
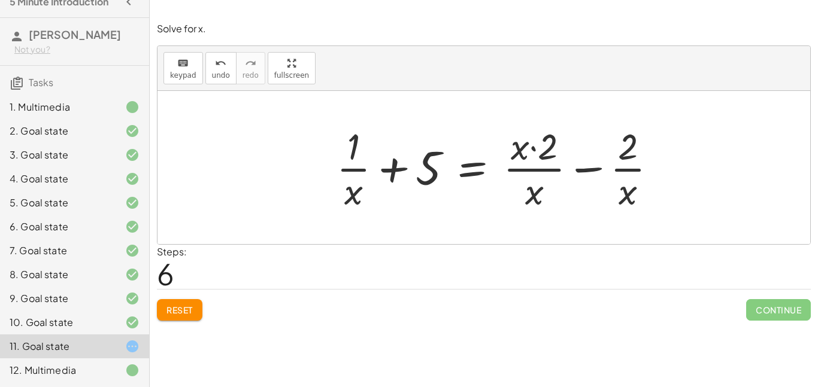
click at [173, 311] on span "Reset" at bounding box center [179, 310] width 26 height 11
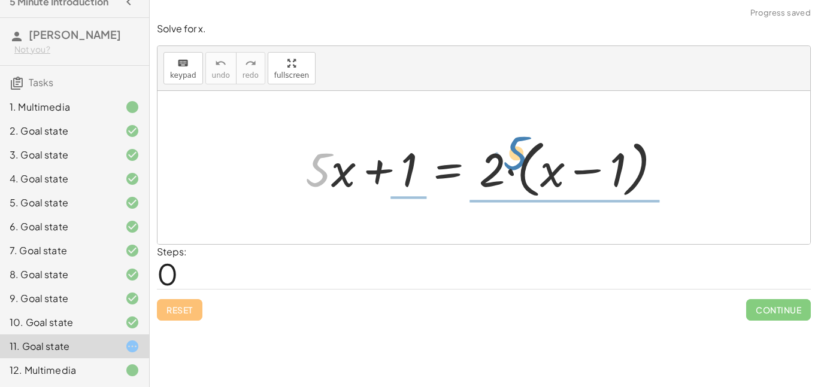
drag, startPoint x: 323, startPoint y: 166, endPoint x: 438, endPoint y: 152, distance: 116.4
click at [438, 152] on div at bounding box center [488, 168] width 378 height 69
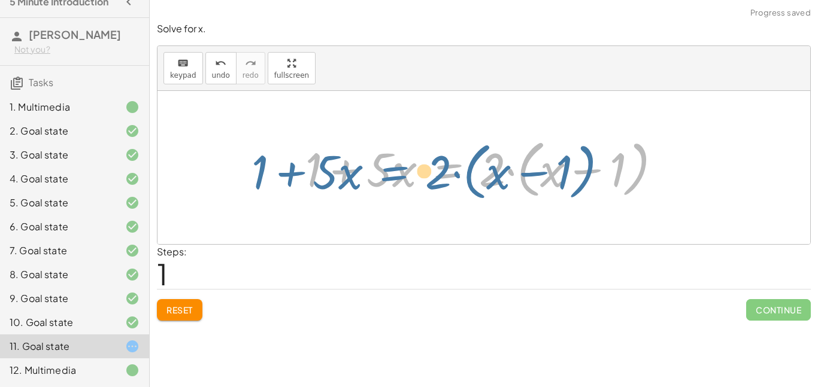
drag, startPoint x: 448, startPoint y: 167, endPoint x: 392, endPoint y: 168, distance: 56.9
click at [392, 168] on div at bounding box center [488, 168] width 378 height 69
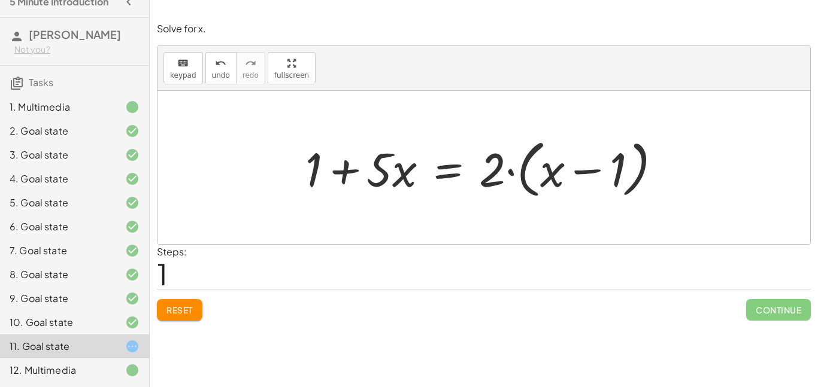
drag, startPoint x: 560, startPoint y: 183, endPoint x: 524, endPoint y: 188, distance: 36.8
click at [524, 188] on div at bounding box center [488, 168] width 378 height 69
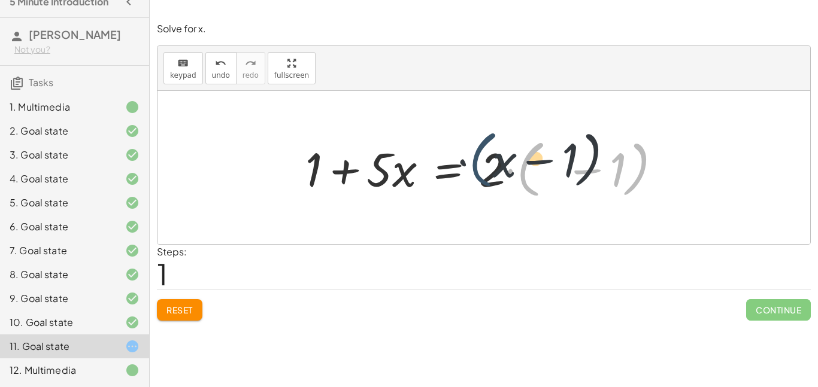
drag, startPoint x: 524, startPoint y: 188, endPoint x: 466, endPoint y: 176, distance: 58.7
click at [466, 176] on div at bounding box center [488, 168] width 378 height 69
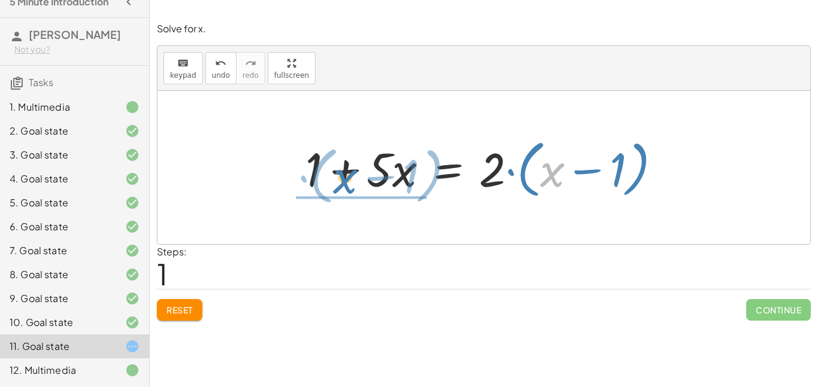
drag, startPoint x: 555, startPoint y: 161, endPoint x: 348, endPoint y: 168, distance: 207.3
click at [348, 168] on div at bounding box center [488, 168] width 378 height 69
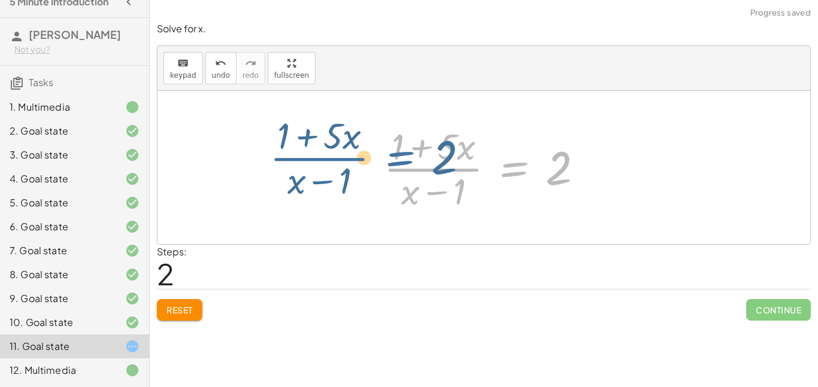
drag, startPoint x: 535, startPoint y: 163, endPoint x: 420, endPoint y: 152, distance: 115.5
click at [420, 152] on div at bounding box center [488, 168] width 221 height 92
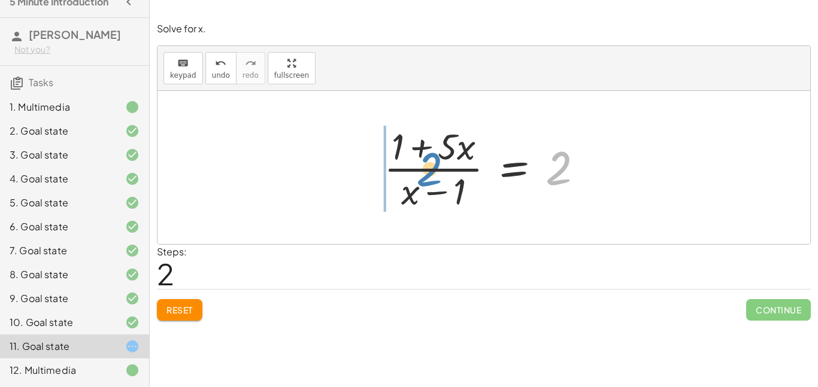
drag, startPoint x: 571, startPoint y: 178, endPoint x: 442, endPoint y: 180, distance: 128.7
click at [442, 180] on div at bounding box center [488, 168] width 221 height 92
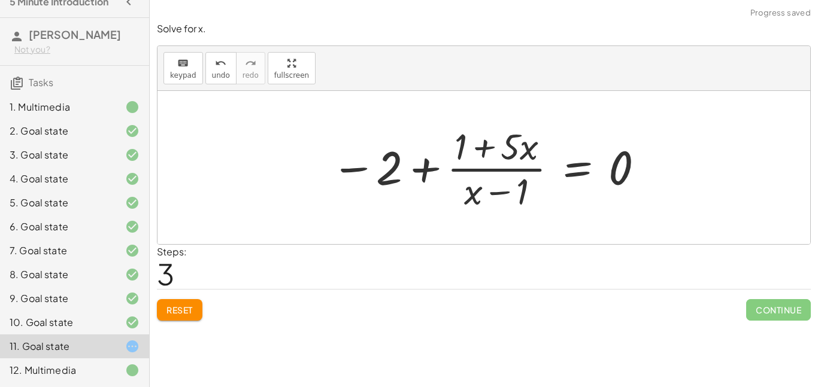
click at [364, 162] on div at bounding box center [488, 168] width 326 height 92
drag, startPoint x: 617, startPoint y: 178, endPoint x: 423, endPoint y: 206, distance: 196.0
click at [423, 206] on div at bounding box center [488, 168] width 326 height 92
drag, startPoint x: 550, startPoint y: 179, endPoint x: 332, endPoint y: 175, distance: 218.0
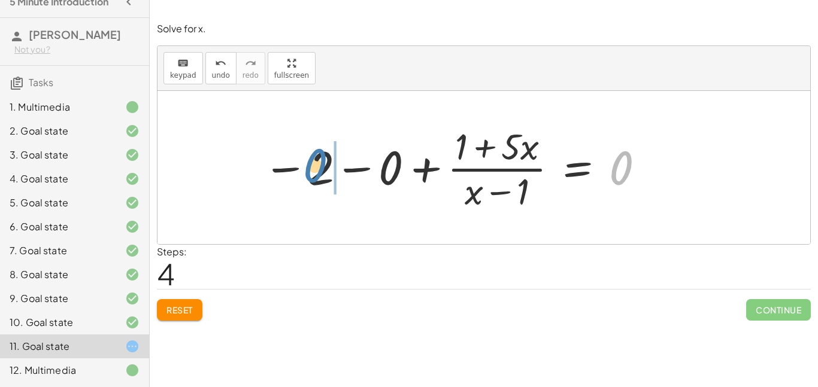
drag, startPoint x: 618, startPoint y: 176, endPoint x: 313, endPoint y: 175, distance: 305.3
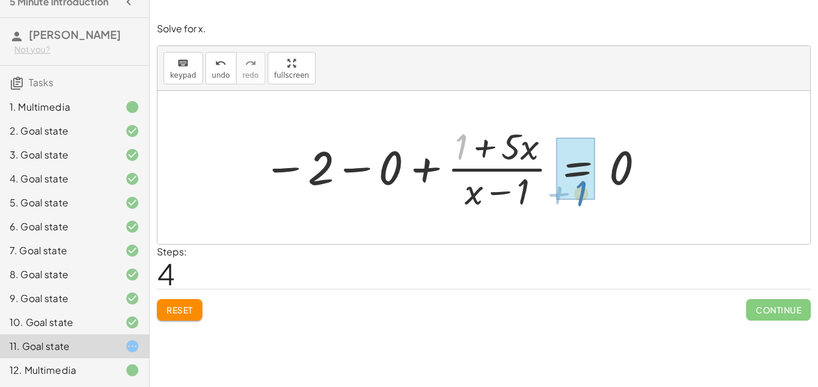
drag, startPoint x: 464, startPoint y: 159, endPoint x: 585, endPoint y: 205, distance: 129.6
click at [585, 205] on div at bounding box center [454, 168] width 395 height 92
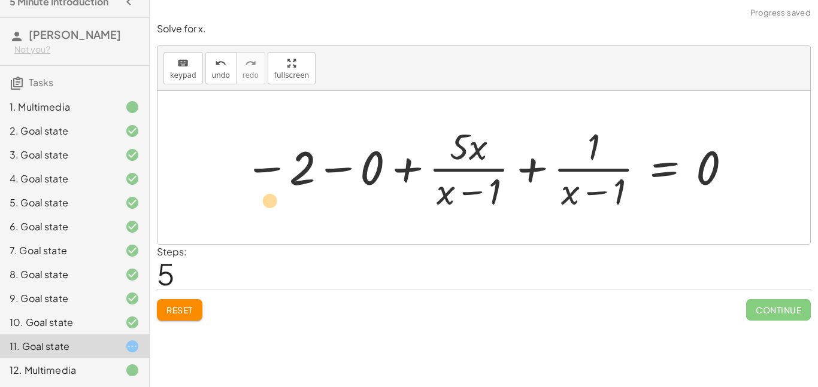
drag, startPoint x: 484, startPoint y: 145, endPoint x: 275, endPoint y: 193, distance: 213.6
click at [275, 193] on div at bounding box center [488, 168] width 500 height 92
drag, startPoint x: 492, startPoint y: 190, endPoint x: 375, endPoint y: 169, distance: 118.6
click at [375, 169] on div at bounding box center [488, 168] width 500 height 92
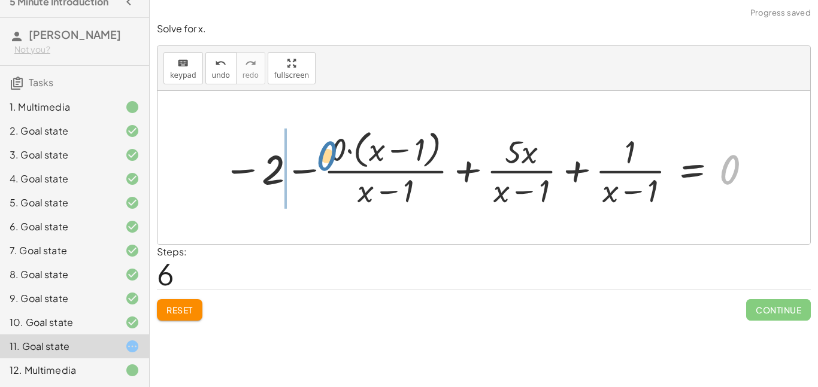
drag, startPoint x: 732, startPoint y: 166, endPoint x: 326, endPoint y: 154, distance: 405.5
click at [326, 154] on div at bounding box center [489, 168] width 544 height 86
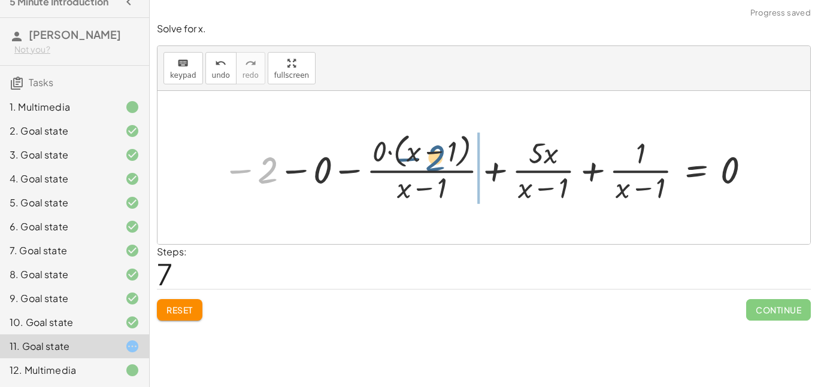
drag, startPoint x: 277, startPoint y: 168, endPoint x: 447, endPoint y: 157, distance: 171.0
click at [447, 157] on div at bounding box center [488, 167] width 542 height 77
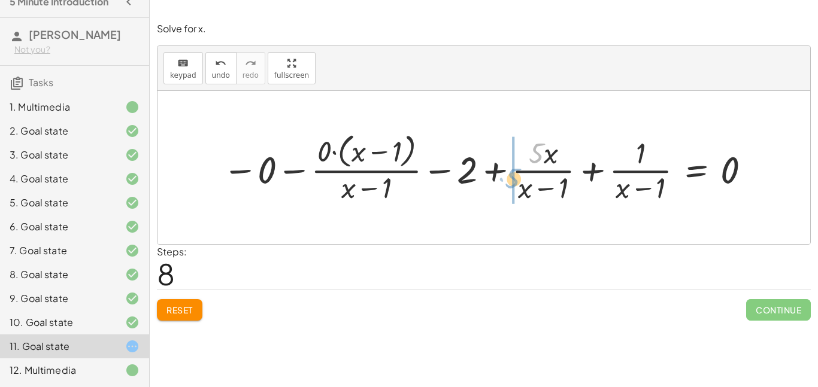
drag, startPoint x: 529, startPoint y: 163, endPoint x: 501, endPoint y: 189, distance: 37.7
click at [501, 189] on div at bounding box center [488, 167] width 542 height 77
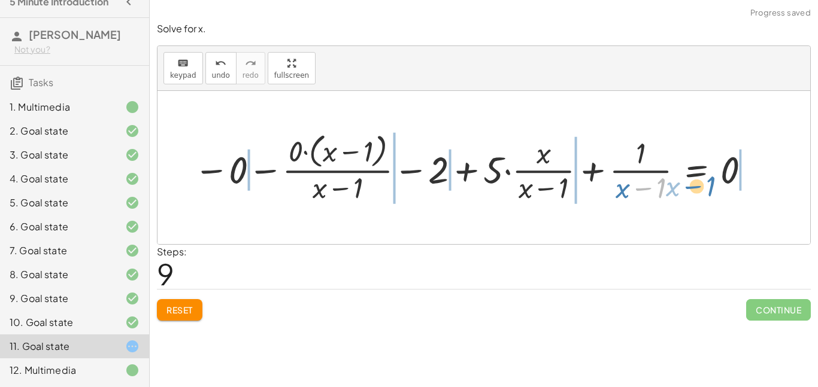
drag, startPoint x: 654, startPoint y: 183, endPoint x: 639, endPoint y: 162, distance: 25.3
click at [639, 162] on div at bounding box center [474, 167] width 572 height 77
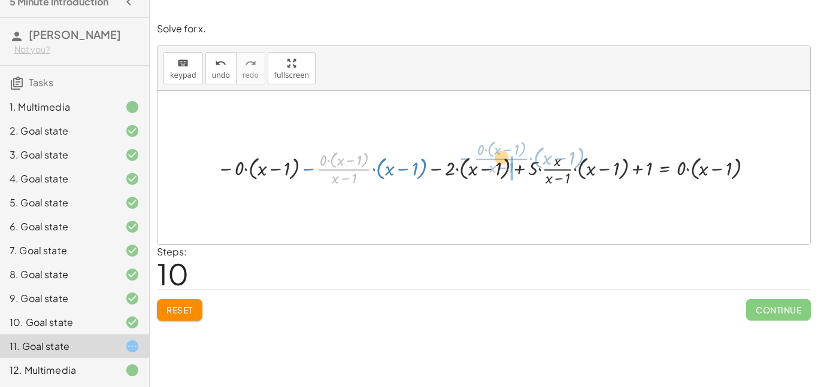
drag, startPoint x: 360, startPoint y: 171, endPoint x: 520, endPoint y: 163, distance: 160.1
click at [520, 163] on div at bounding box center [488, 167] width 554 height 41
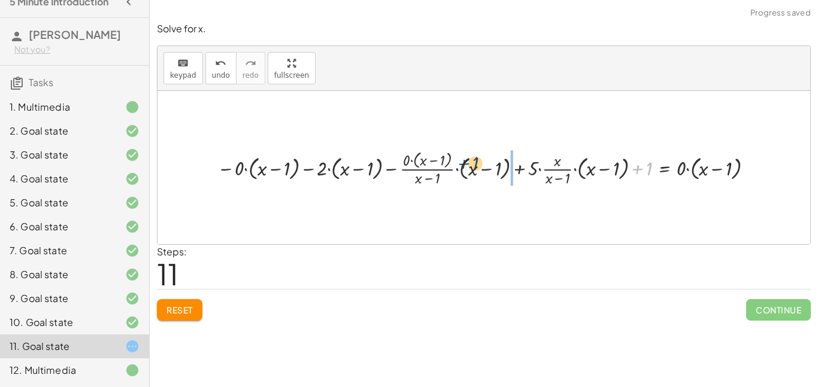
drag, startPoint x: 638, startPoint y: 168, endPoint x: 440, endPoint y: 167, distance: 197.6
click at [440, 167] on div at bounding box center [488, 167] width 554 height 41
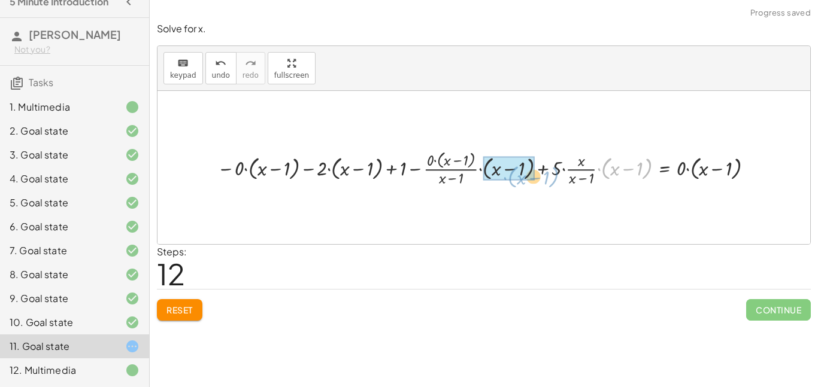
drag, startPoint x: 601, startPoint y: 177, endPoint x: 486, endPoint y: 186, distance: 115.3
click at [486, 186] on div at bounding box center [488, 167] width 554 height 41
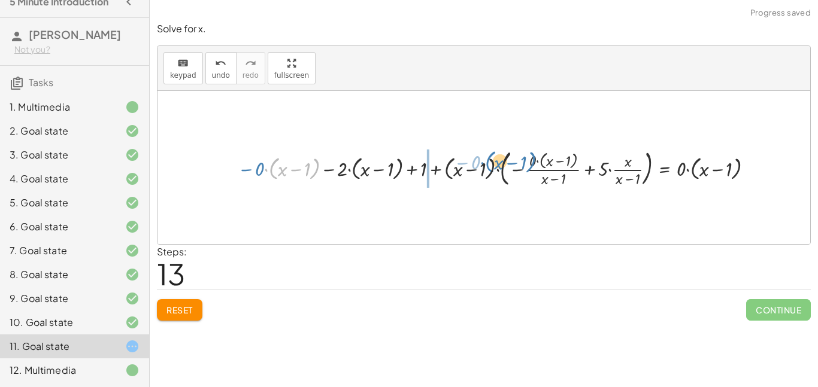
drag, startPoint x: 313, startPoint y: 174, endPoint x: 563, endPoint y: 166, distance: 250.4
click at [563, 166] on div at bounding box center [498, 167] width 533 height 44
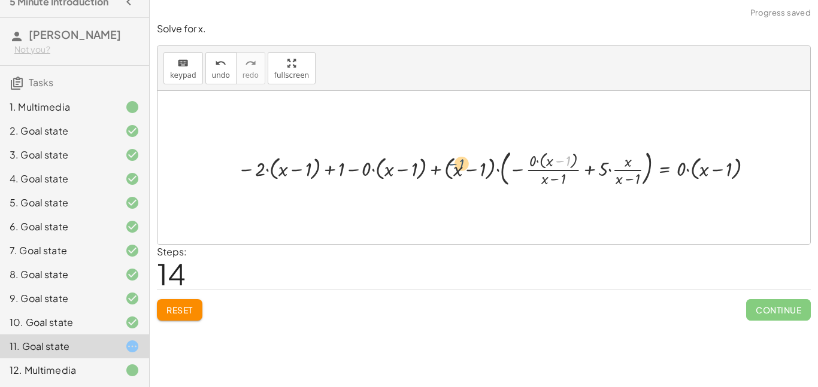
drag, startPoint x: 560, startPoint y: 165, endPoint x: 377, endPoint y: 179, distance: 183.1
click at [377, 179] on div at bounding box center [498, 167] width 533 height 44
drag, startPoint x: 561, startPoint y: 180, endPoint x: 483, endPoint y: 177, distance: 77.9
click at [483, 177] on div at bounding box center [498, 167] width 533 height 44
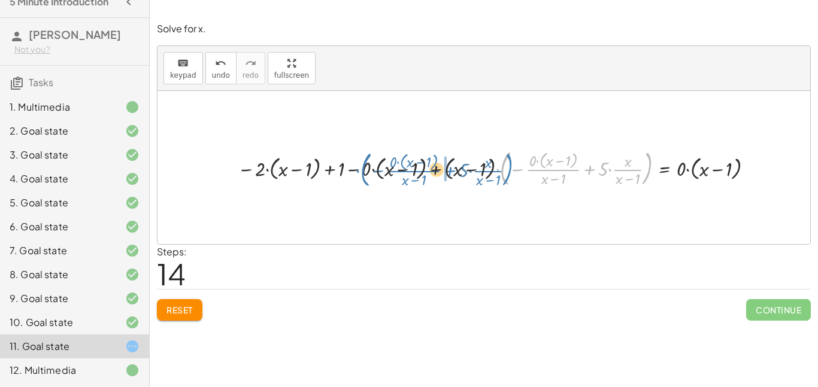
drag, startPoint x: 506, startPoint y: 178, endPoint x: 365, endPoint y: 180, distance: 140.7
click at [365, 180] on div at bounding box center [498, 167] width 533 height 44
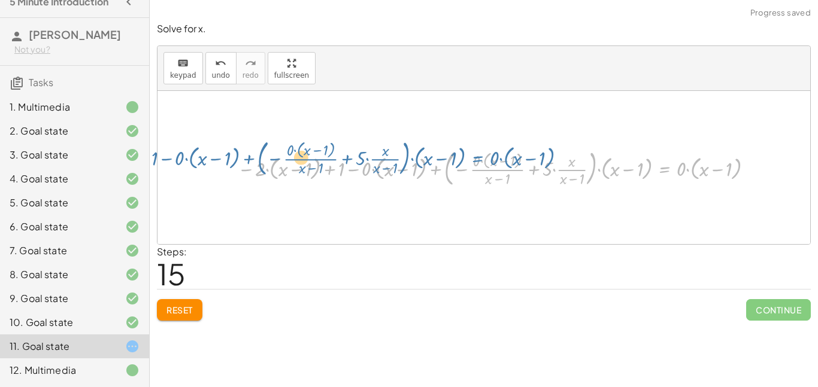
drag, startPoint x: 668, startPoint y: 164, endPoint x: 477, endPoint y: 153, distance: 191.3
click at [477, 153] on div at bounding box center [498, 167] width 533 height 44
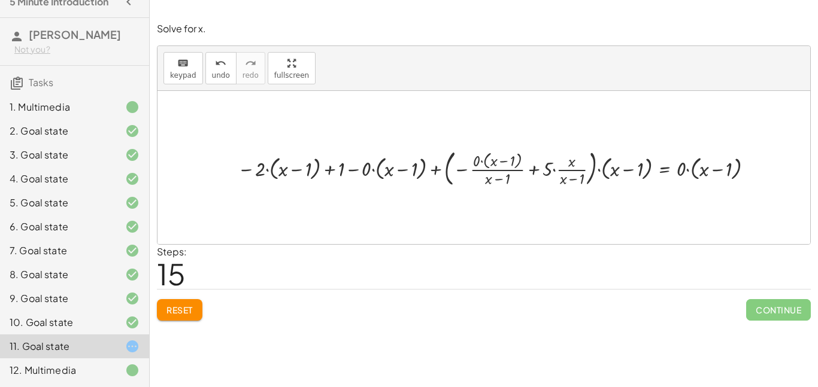
click at [178, 305] on span "Reset" at bounding box center [179, 310] width 26 height 11
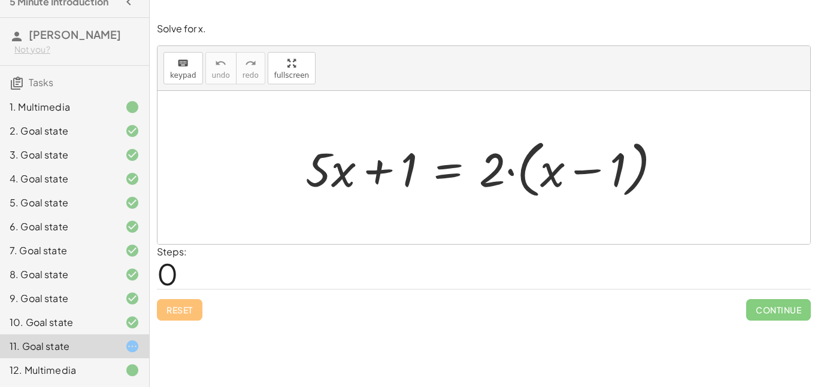
click at [155, 257] on div "Solve for x. keyboard keypad undo undo redo redo fullscreen + · 5 · x + 1 = · 2…" at bounding box center [484, 171] width 668 height 313
